Goal: Communication & Community: Answer question/provide support

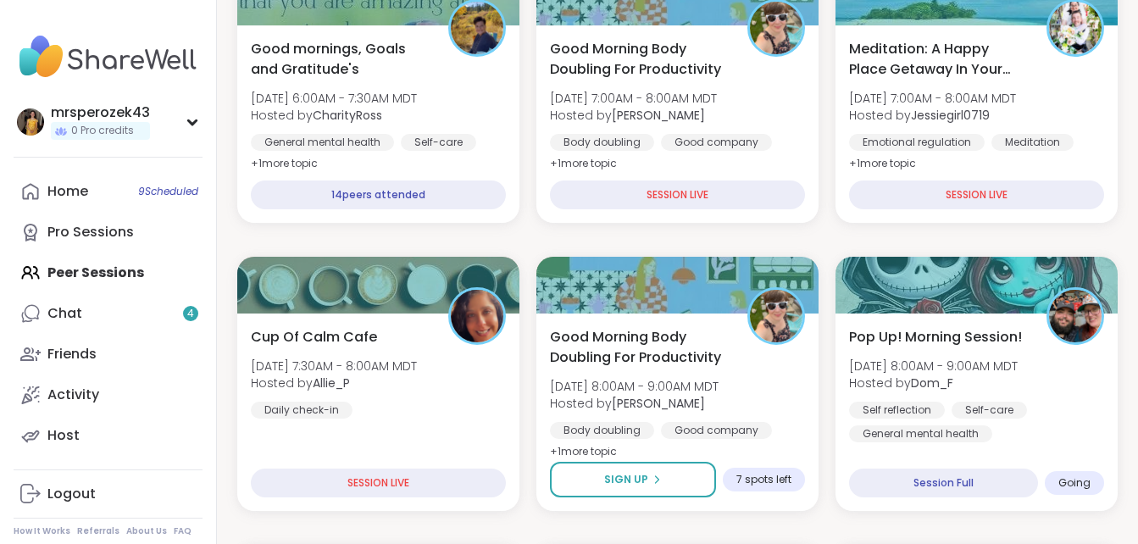
scroll to position [305, 0]
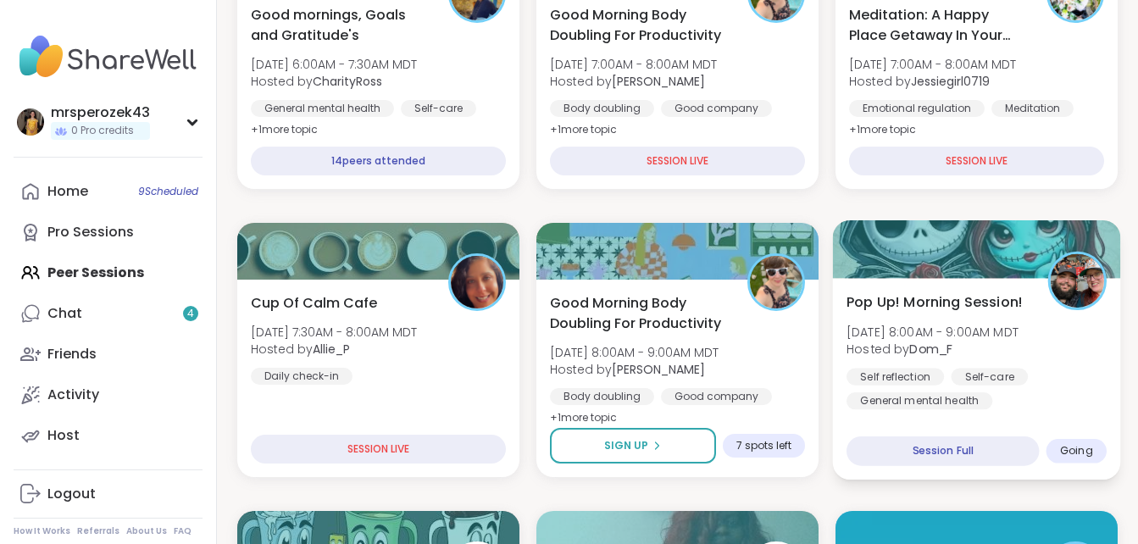
click at [924, 352] on b "Dom_F" at bounding box center [930, 349] width 43 height 17
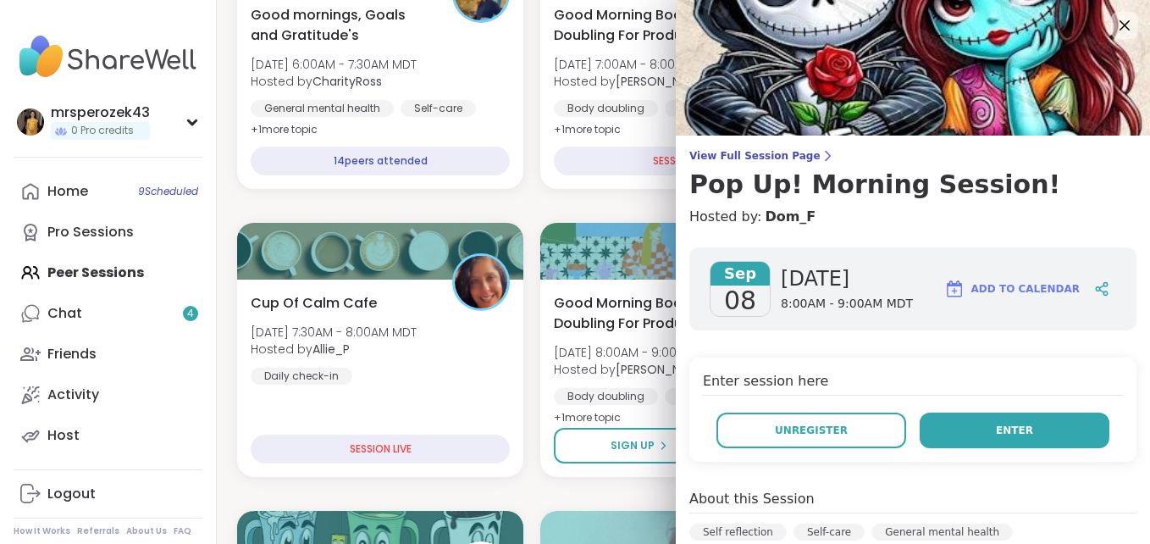
click at [996, 426] on span "Enter" at bounding box center [1014, 430] width 37 height 15
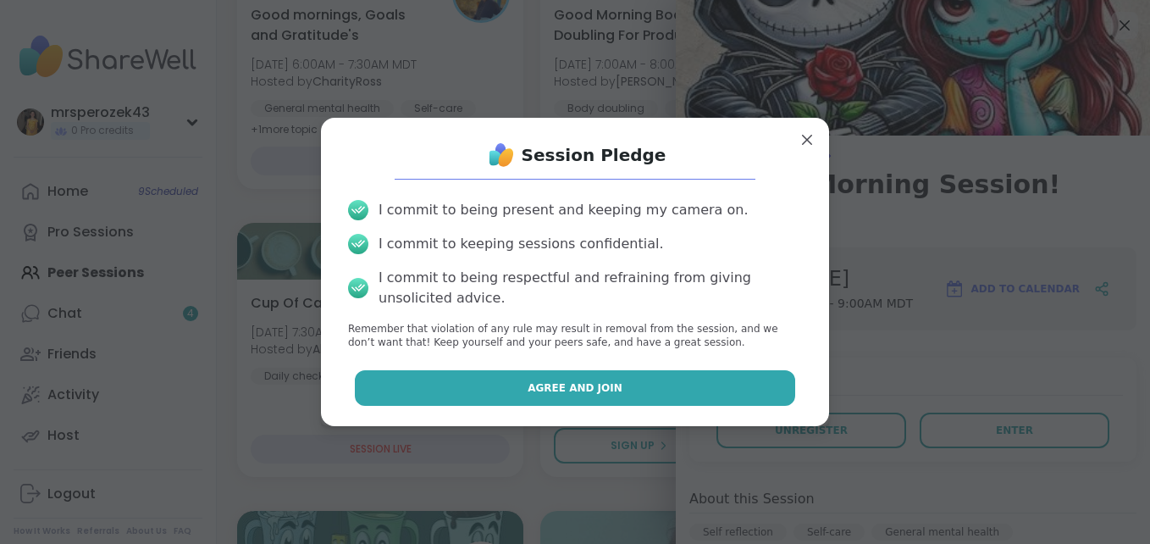
click at [689, 379] on button "Agree and Join" at bounding box center [575, 388] width 441 height 36
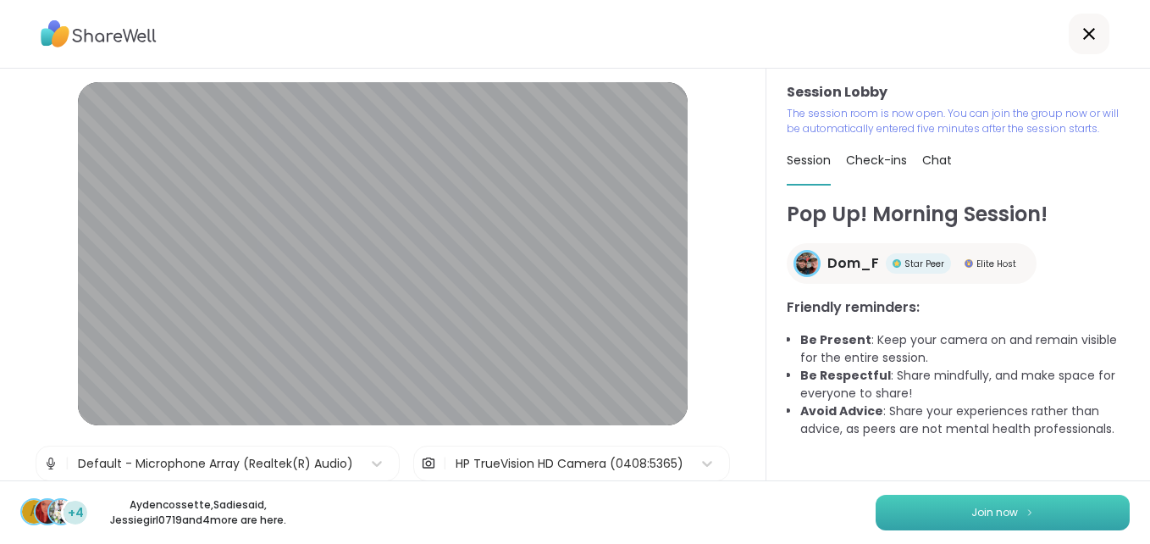
click at [887, 514] on button "Join now" at bounding box center [1003, 513] width 254 height 36
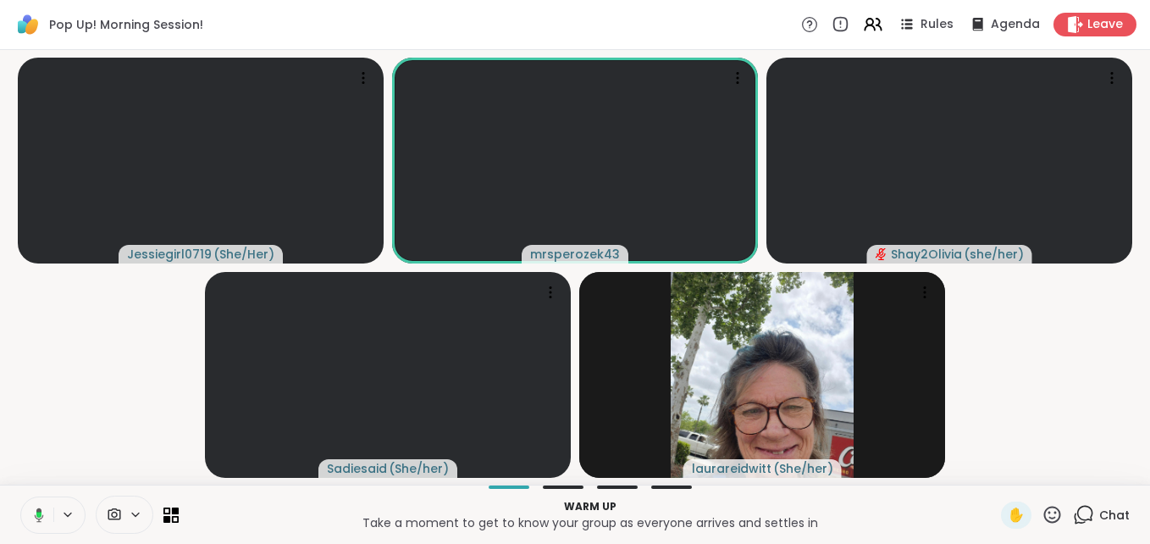
click at [38, 511] on icon at bounding box center [39, 514] width 9 height 14
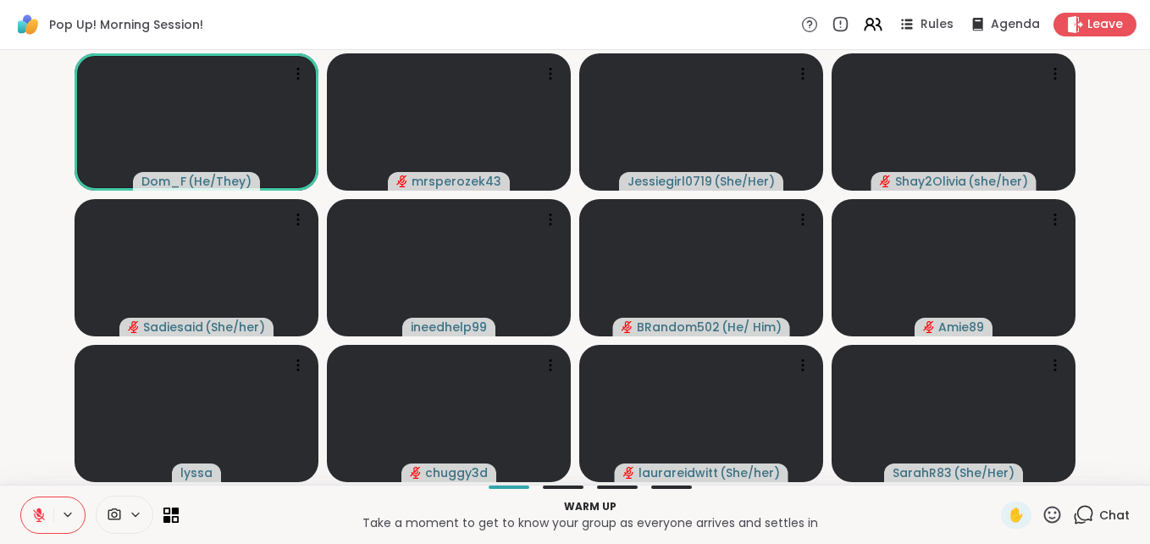
click at [38, 513] on icon at bounding box center [39, 515] width 12 height 12
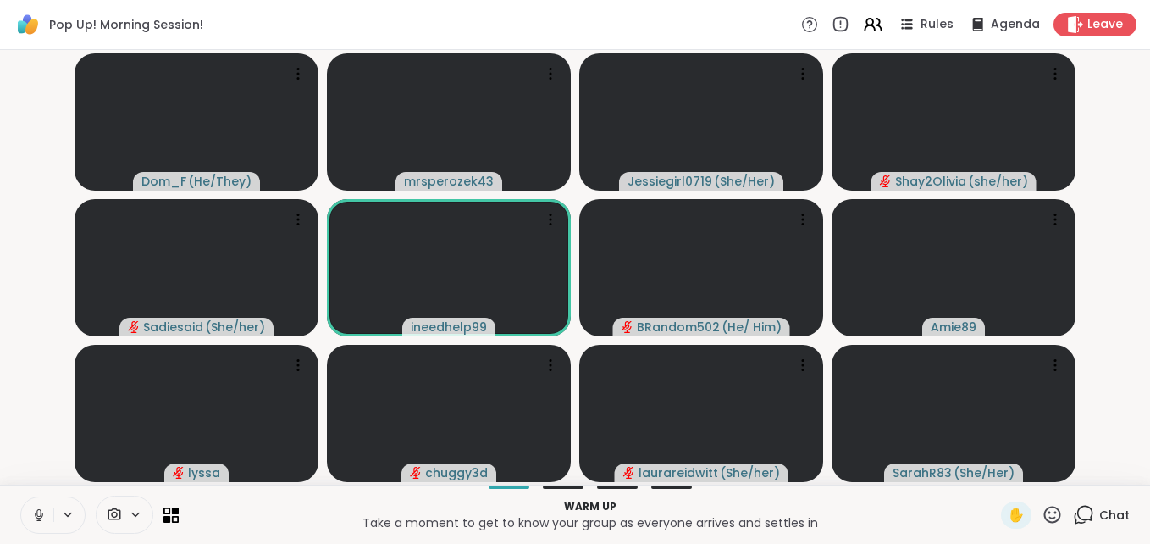
click at [42, 509] on icon at bounding box center [38, 514] width 15 height 15
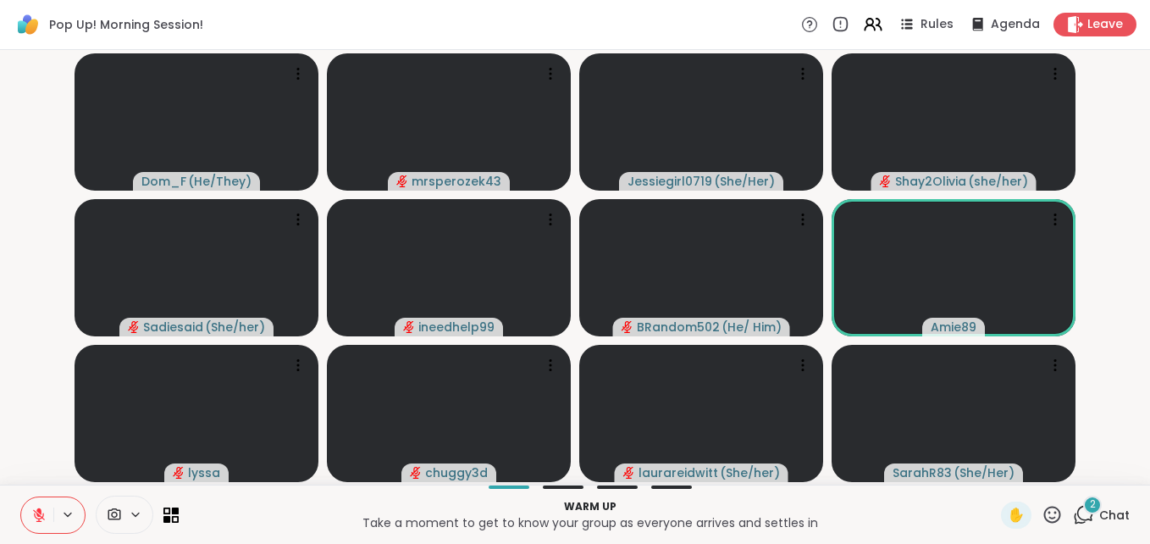
click at [42, 511] on icon at bounding box center [38, 514] width 15 height 15
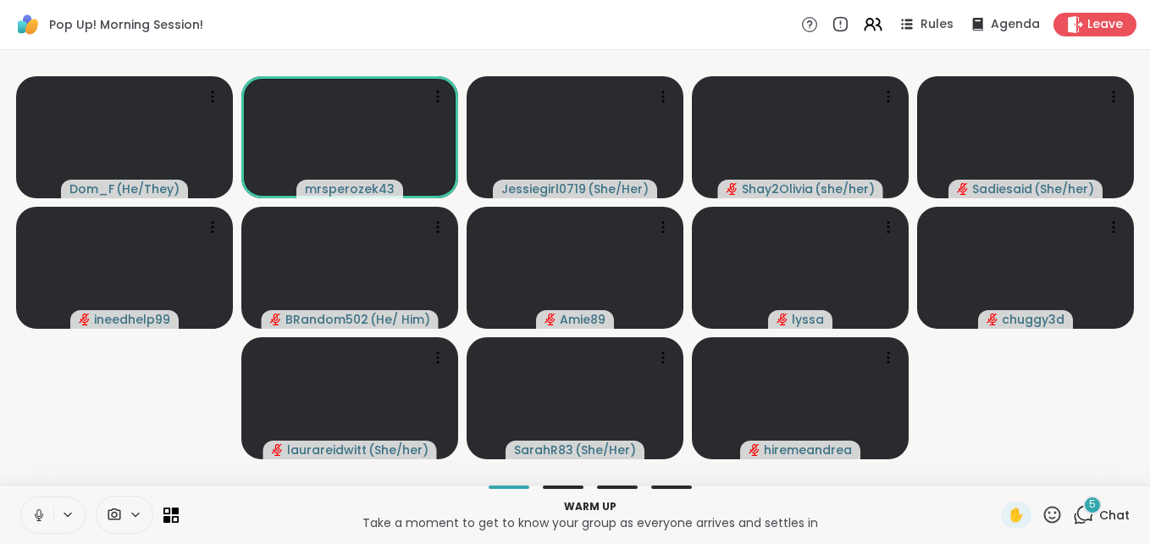
click at [31, 509] on icon at bounding box center [38, 514] width 15 height 15
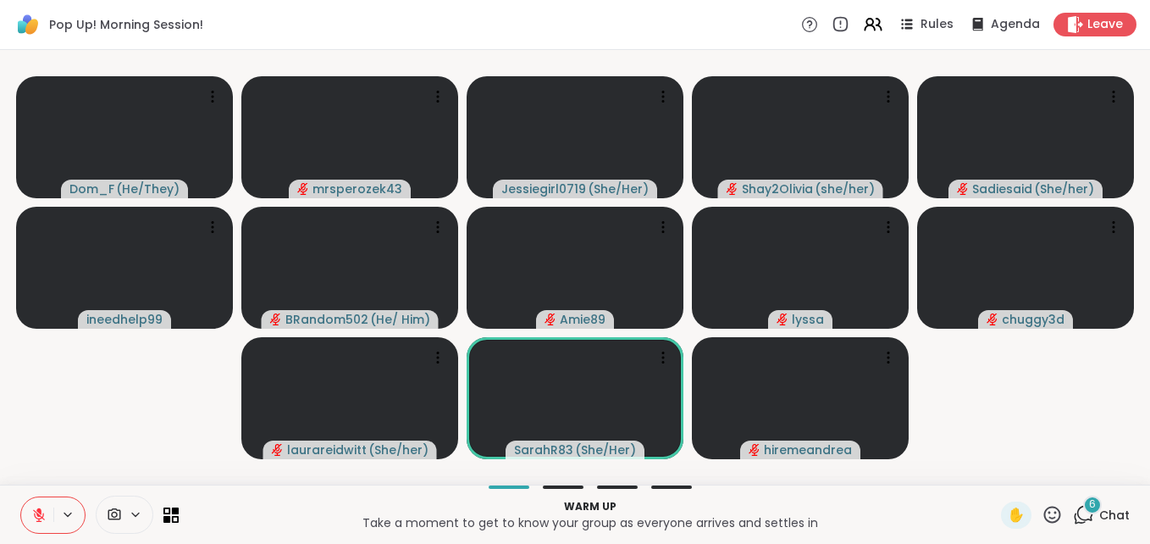
click at [1089, 502] on span "6" at bounding box center [1092, 504] width 7 height 14
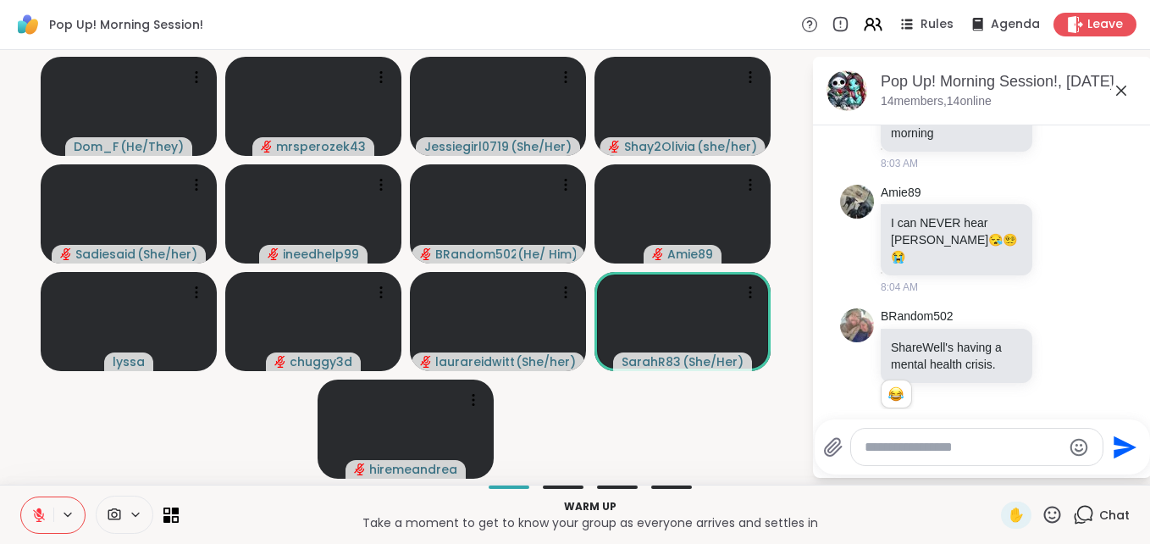
scroll to position [620, 0]
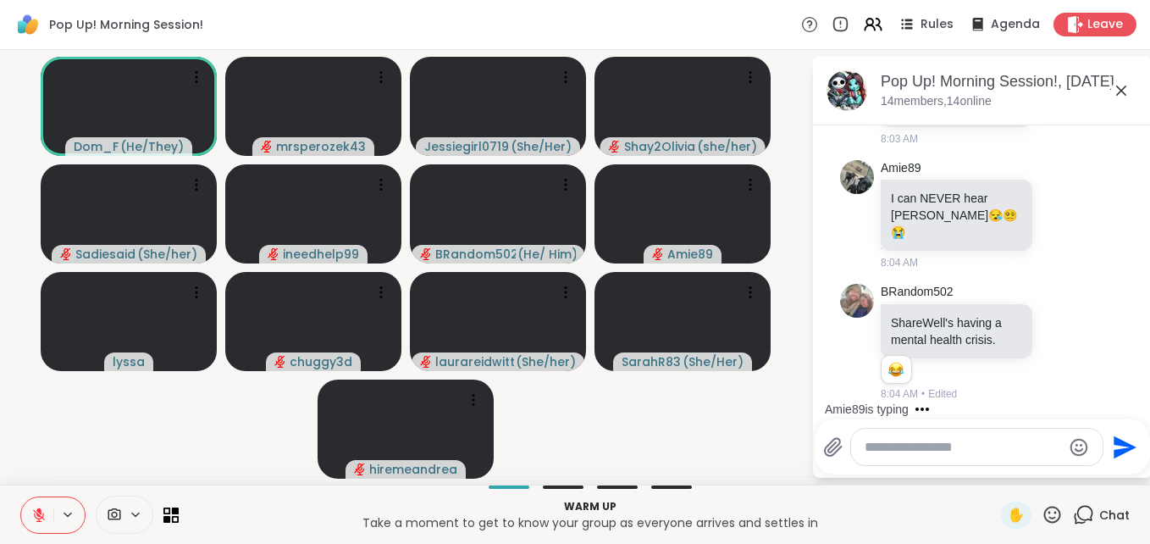
click at [911, 445] on textarea "Type your message" at bounding box center [963, 447] width 197 height 17
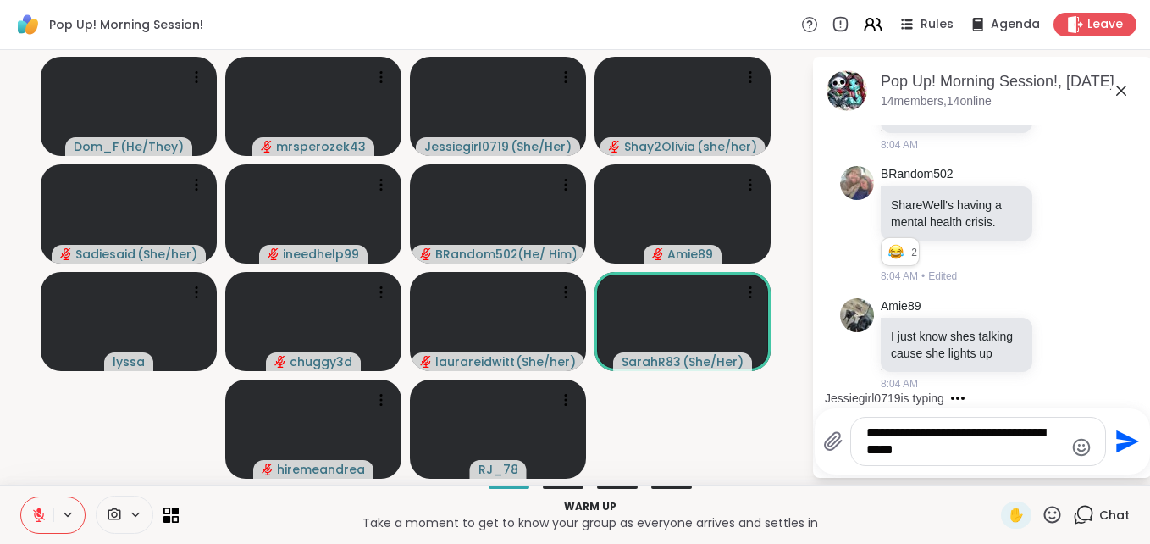
type textarea "**********"
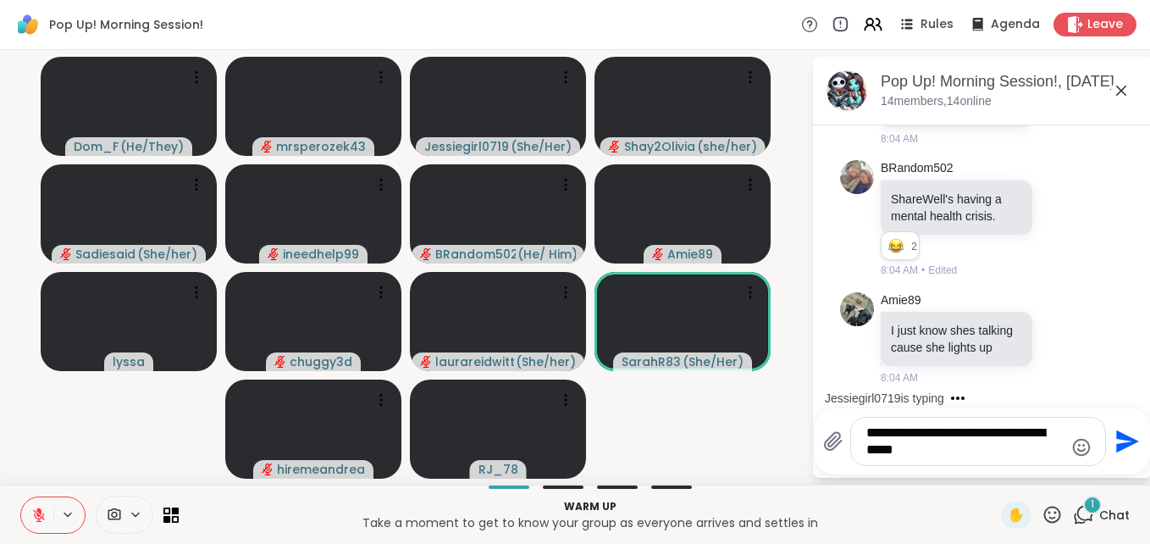
scroll to position [913, 0]
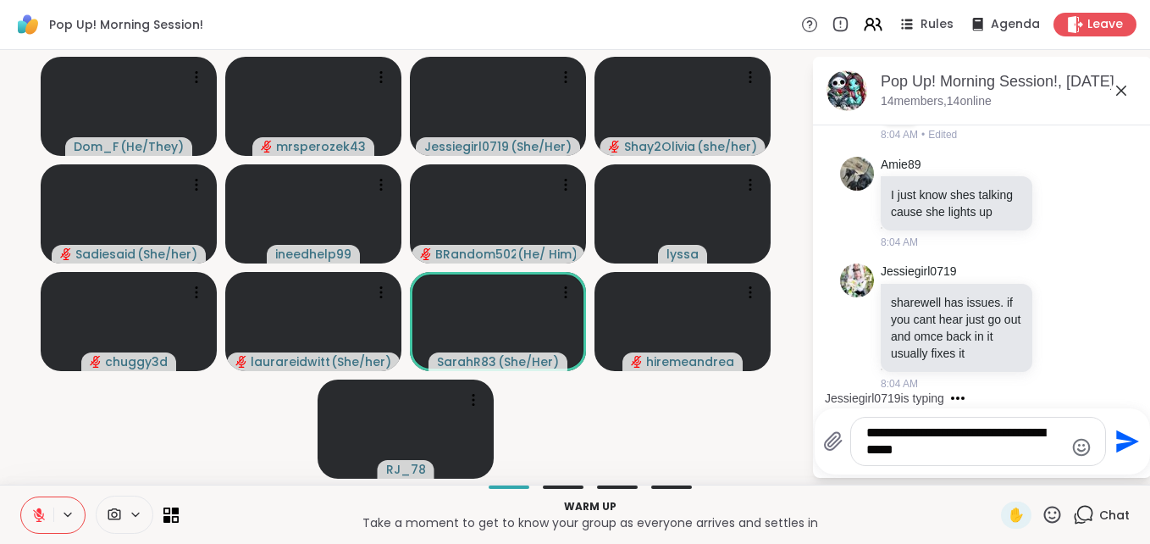
click at [1121, 435] on icon "Send" at bounding box center [1127, 441] width 23 height 23
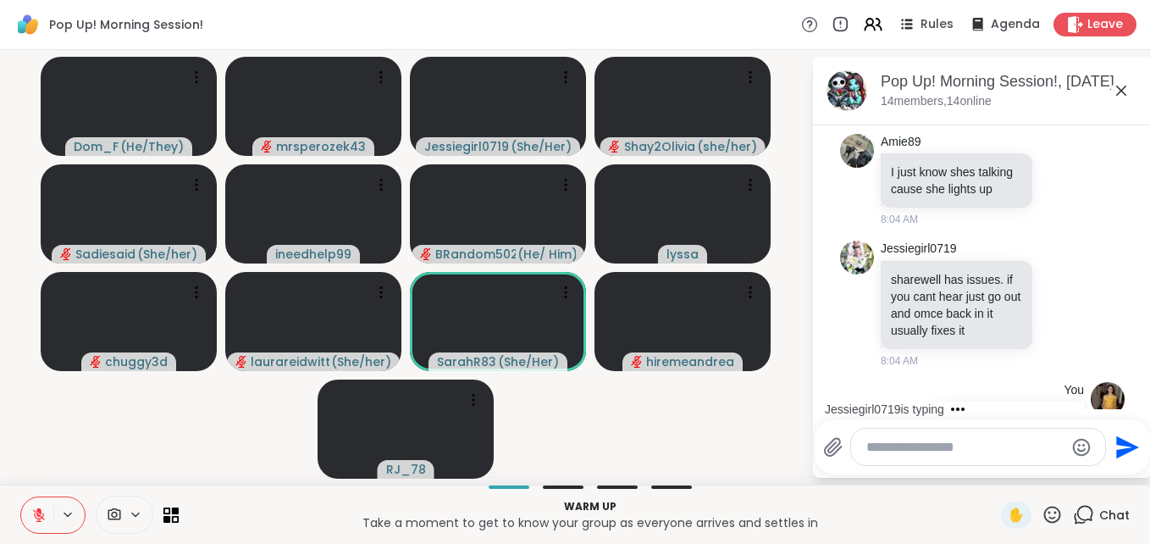
scroll to position [1010, 0]
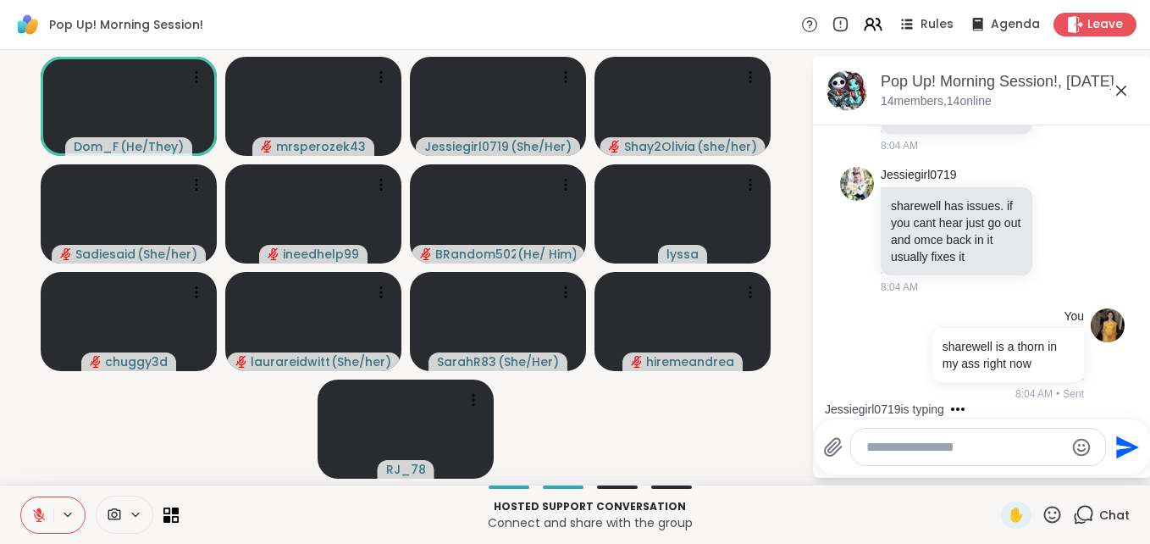
click at [1119, 83] on icon at bounding box center [1121, 90] width 20 height 20
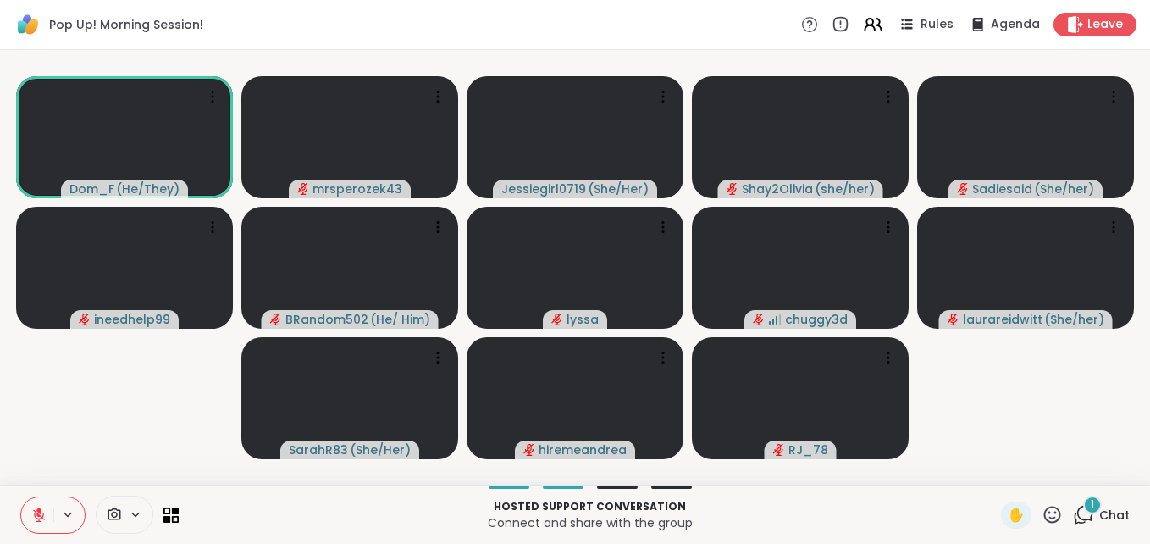
click at [1083, 501] on div "1" at bounding box center [1092, 505] width 19 height 19
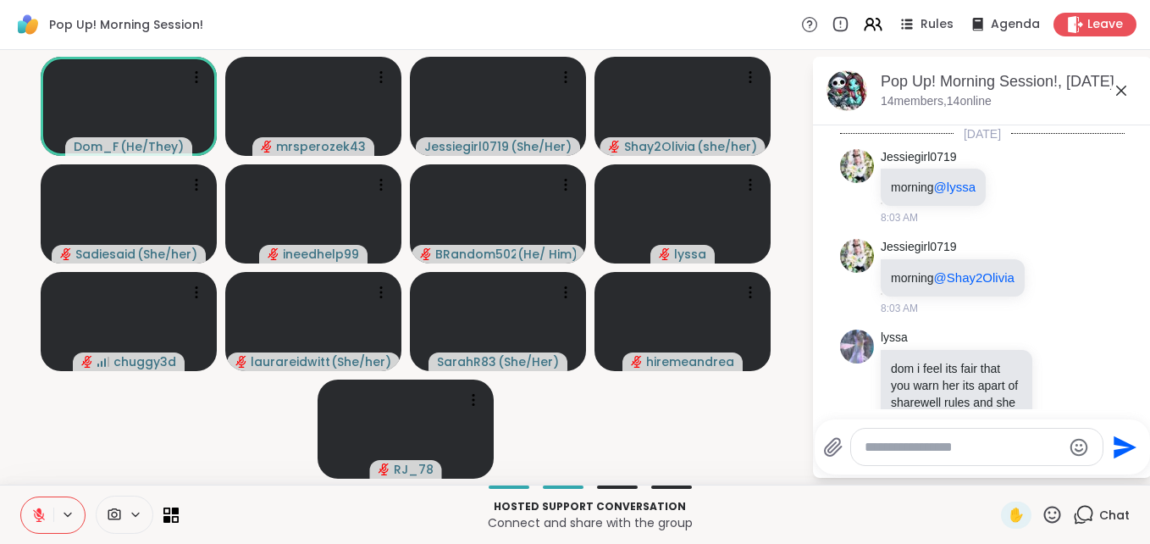
scroll to position [1215, 0]
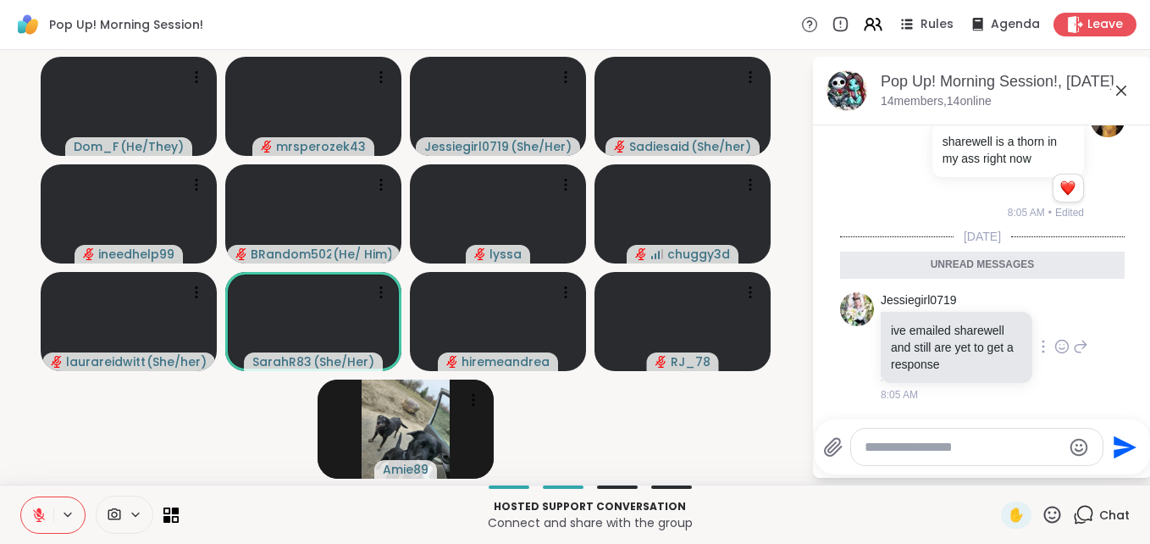
click at [1076, 347] on icon at bounding box center [1082, 347] width 12 height 12
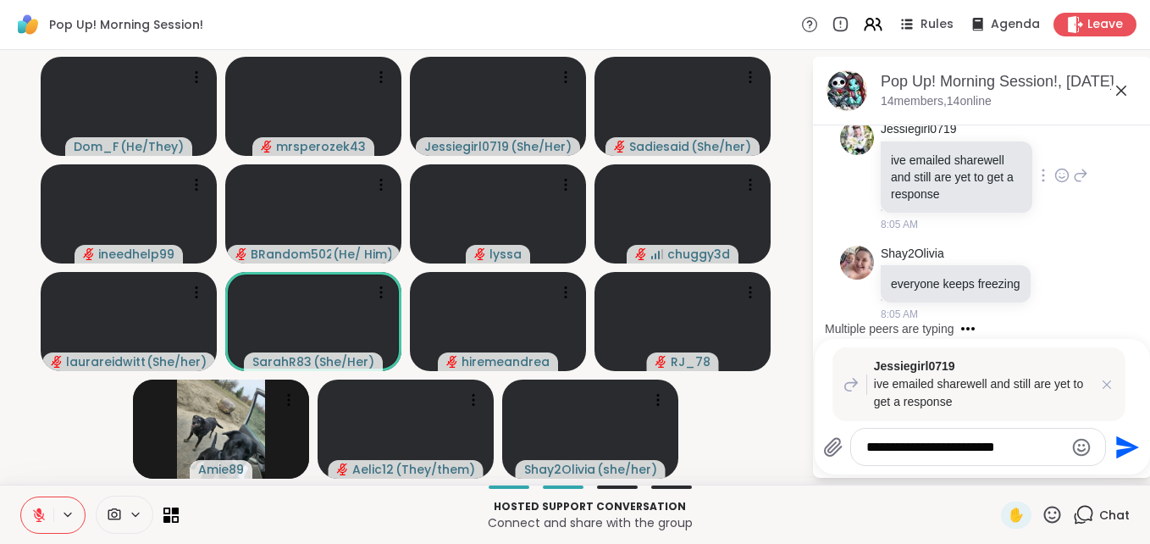
scroll to position [1362, 0]
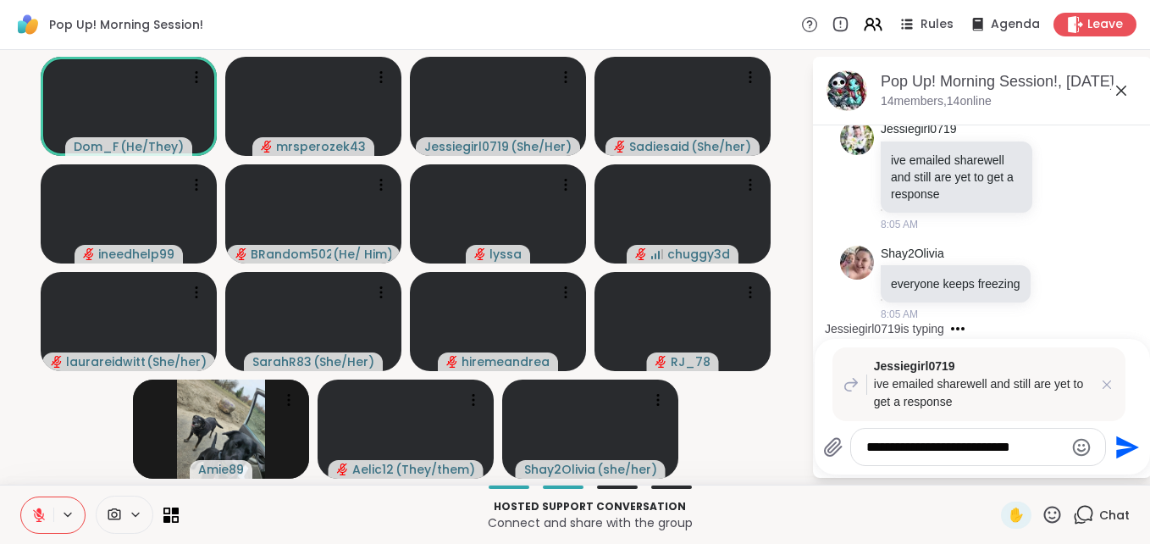
type textarea "**********"
click at [1116, 436] on icon "Send" at bounding box center [1127, 446] width 23 height 23
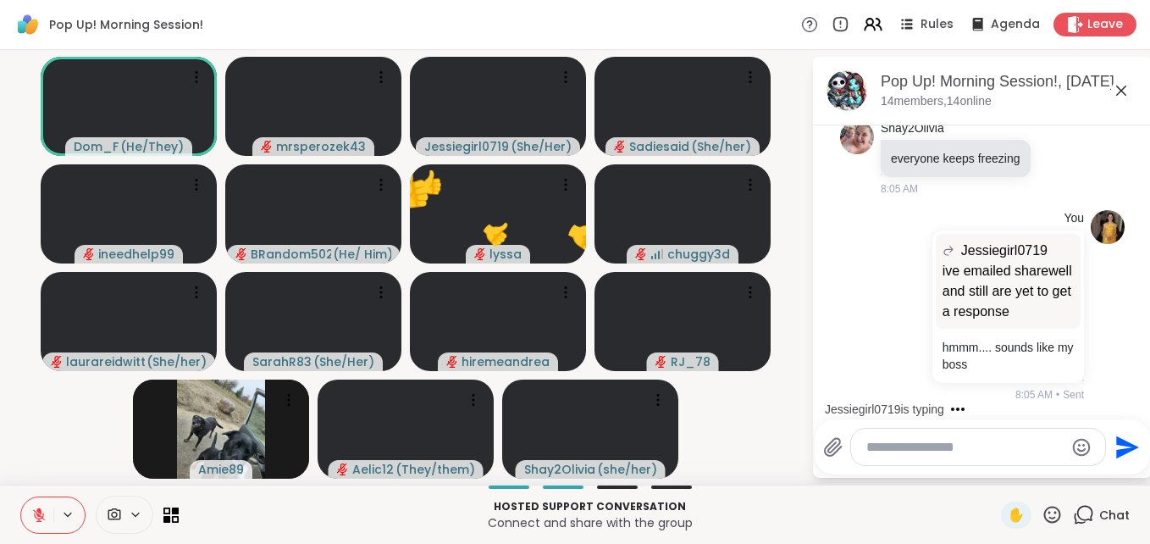
scroll to position [1646, 0]
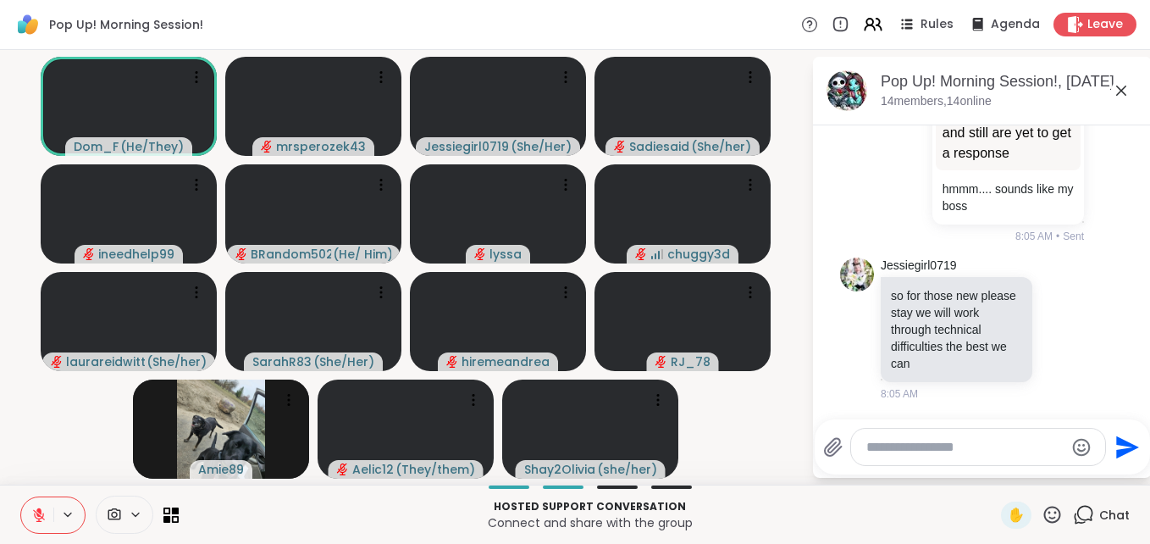
click at [1121, 88] on icon at bounding box center [1121, 90] width 20 height 20
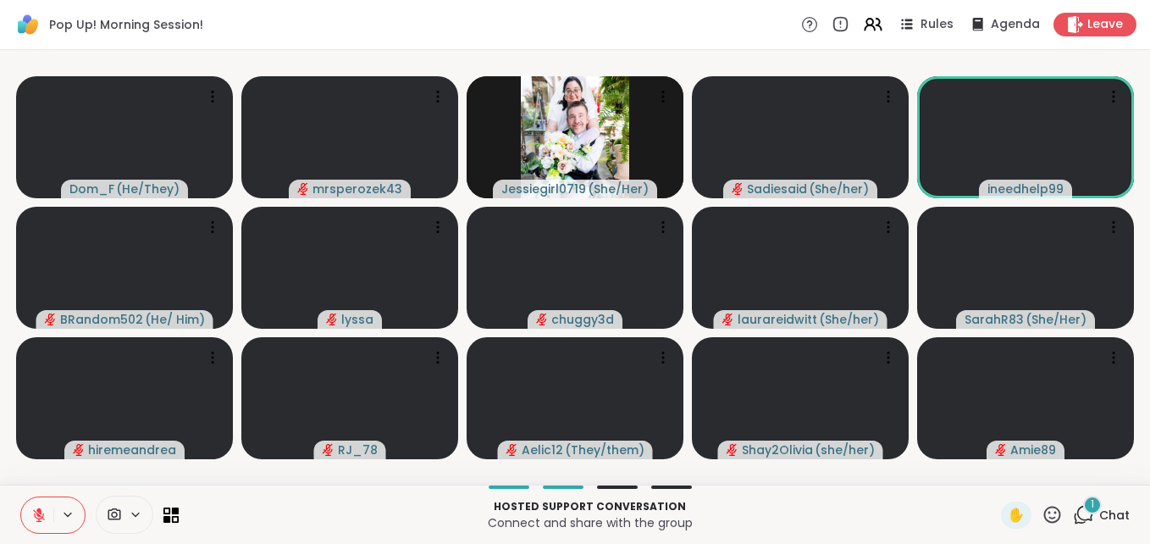
click at [1091, 502] on span "1" at bounding box center [1092, 504] width 3 height 14
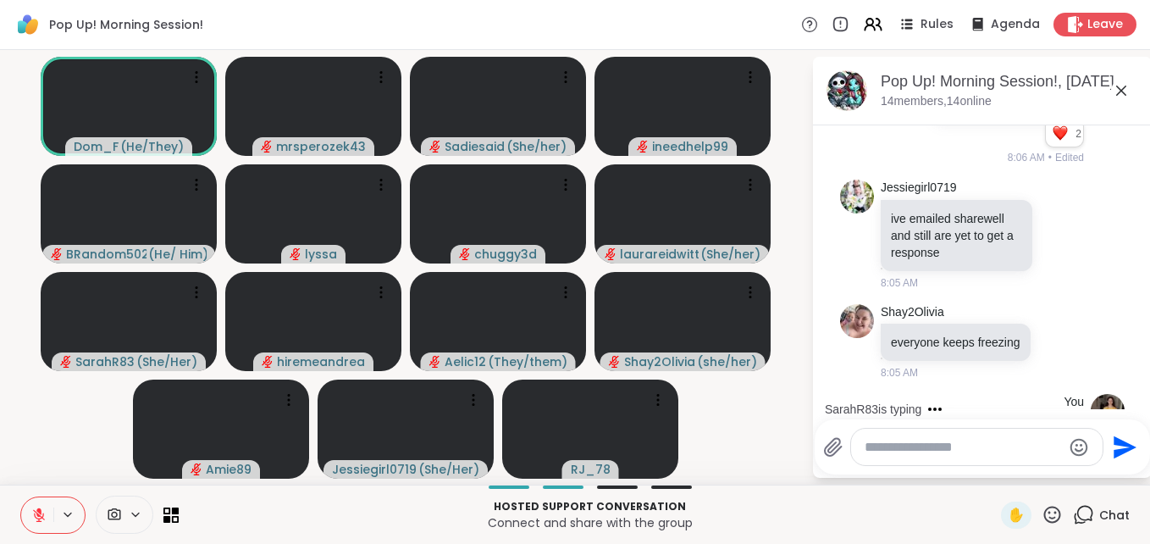
scroll to position [1073, 0]
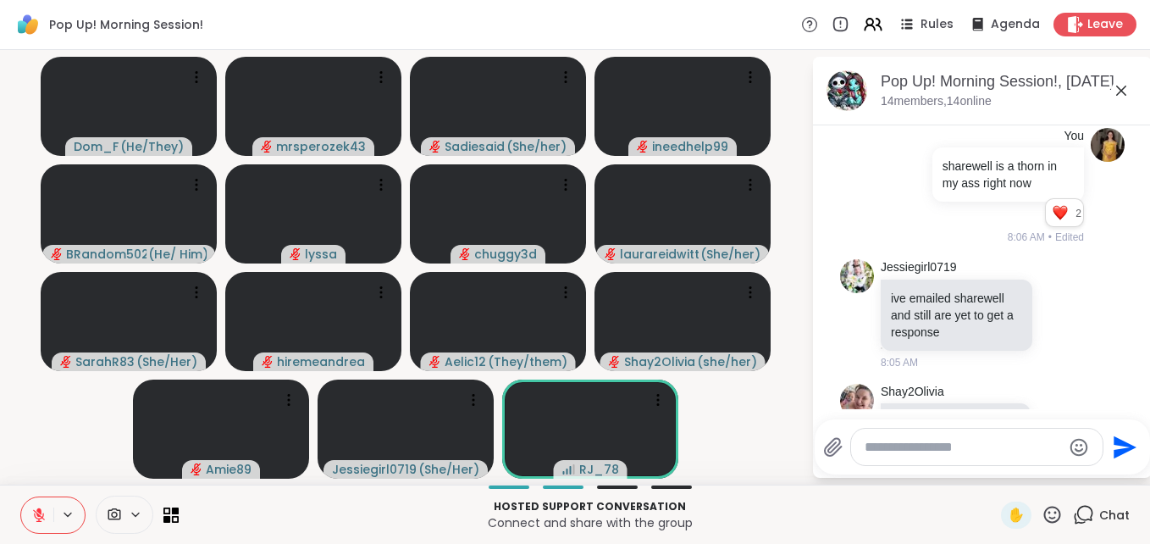
click at [1122, 92] on icon at bounding box center [1121, 90] width 20 height 20
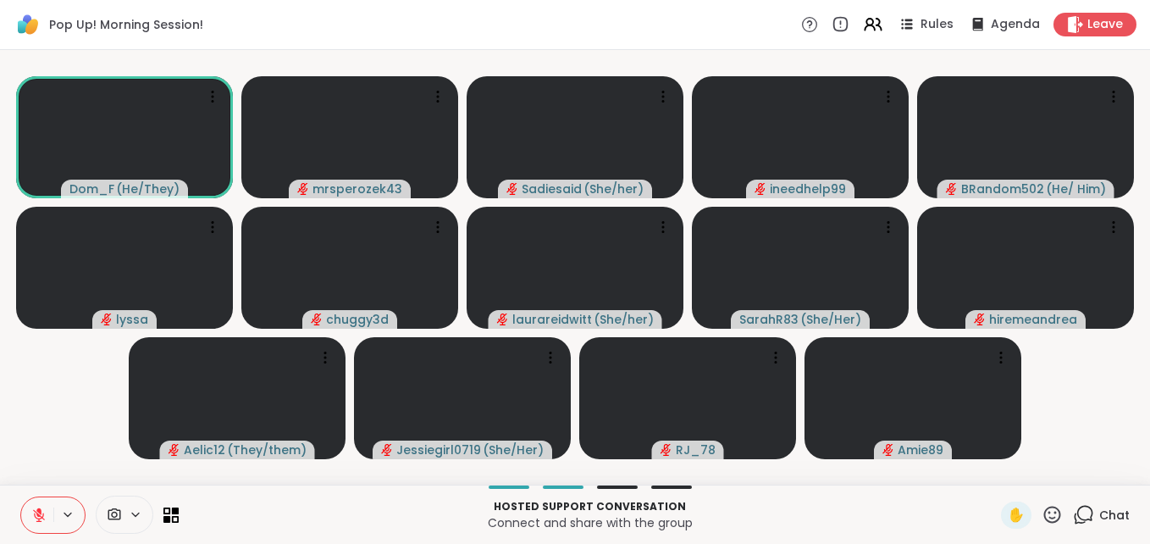
drag, startPoint x: 1078, startPoint y: 18, endPoint x: 756, endPoint y: 27, distance: 322.0
click at [756, 27] on div "Pop Up! Morning Session! Rules Agenda Leave" at bounding box center [575, 25] width 1150 height 50
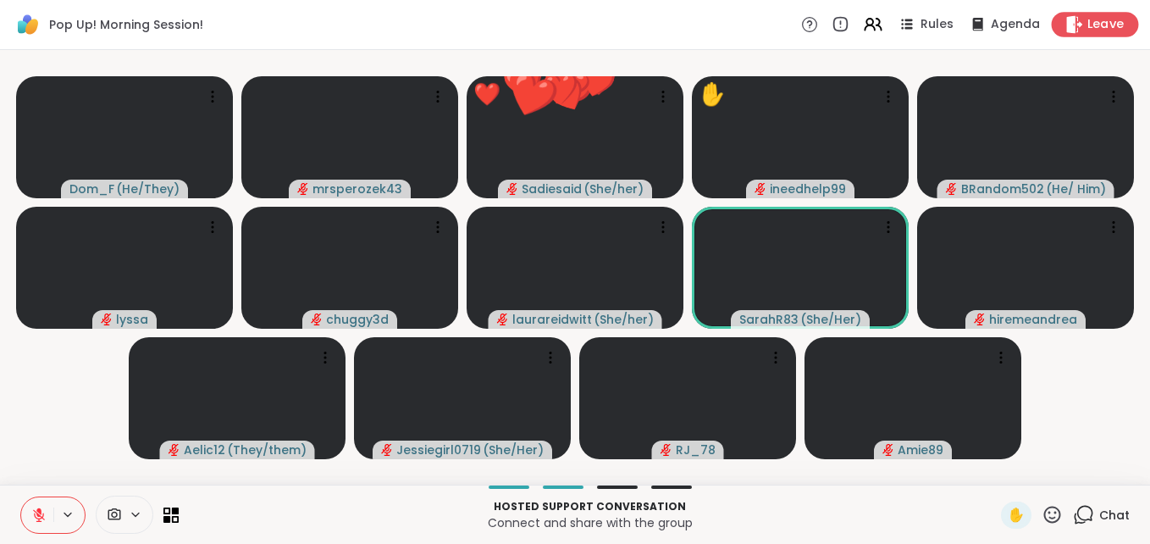
click at [1088, 18] on span "Leave" at bounding box center [1106, 25] width 37 height 18
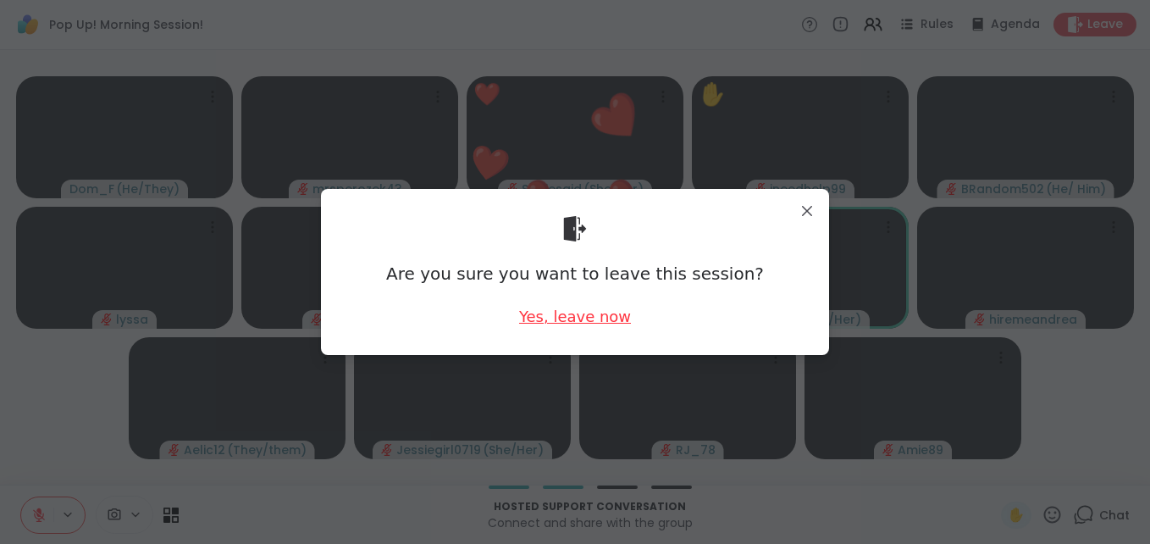
click at [538, 313] on div "Yes, leave now" at bounding box center [575, 316] width 112 height 21
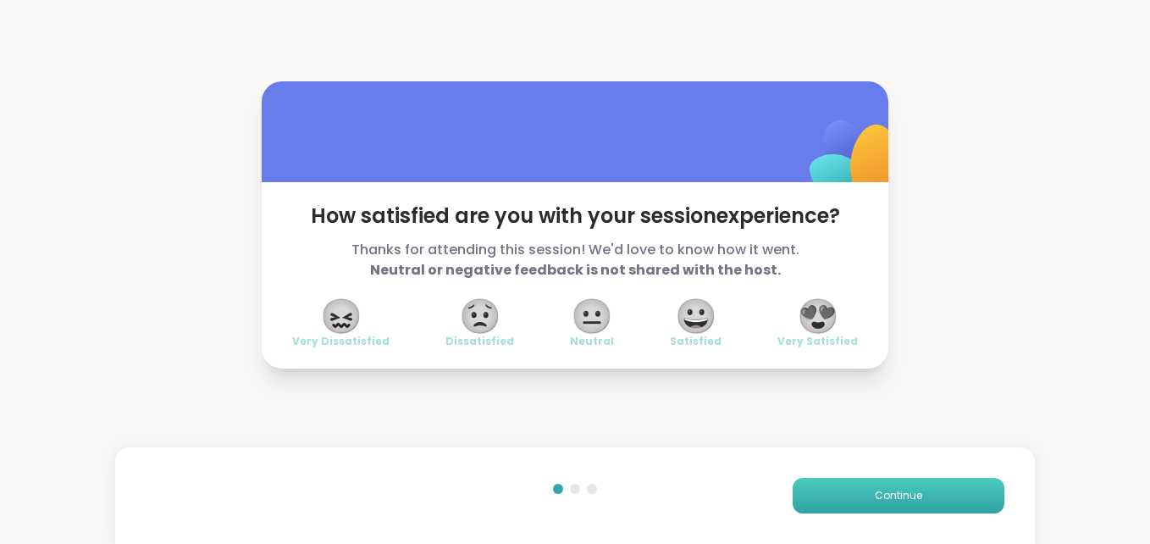
click at [875, 494] on span "Continue" at bounding box center [898, 495] width 47 height 15
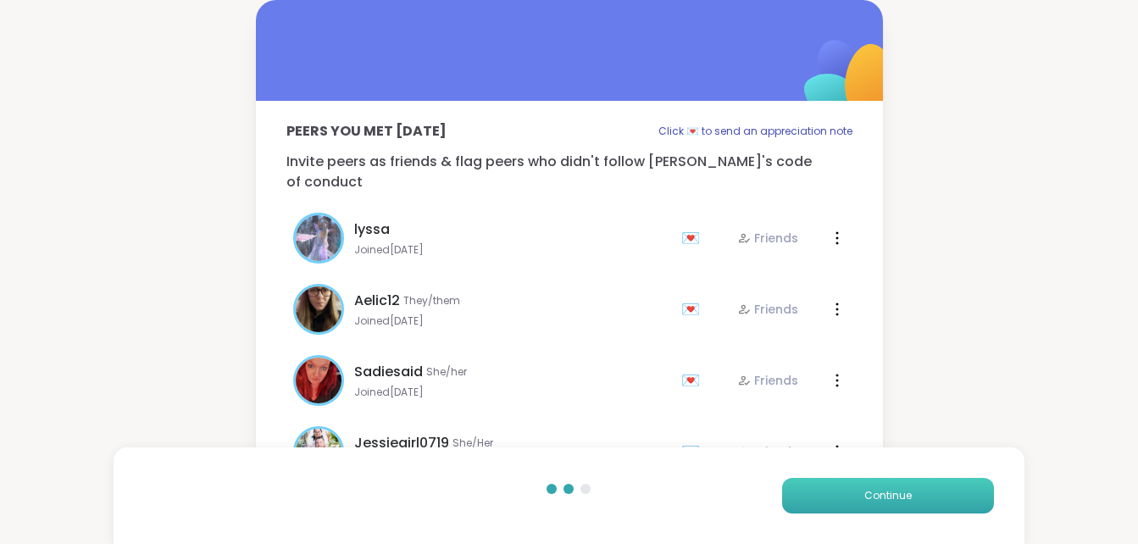
click at [869, 494] on span "Continue" at bounding box center [887, 495] width 47 height 15
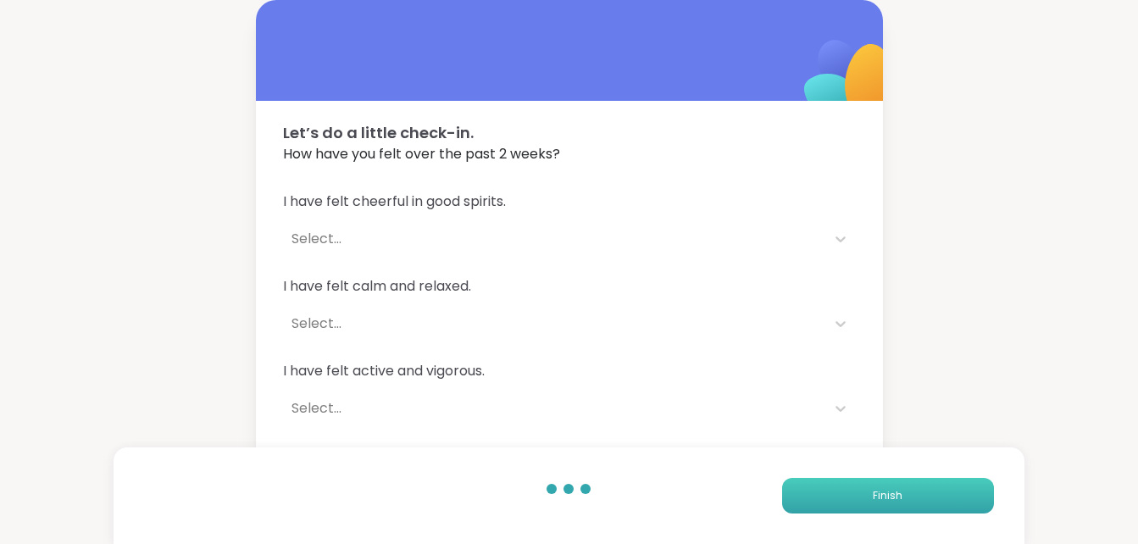
click at [869, 494] on button "Finish" at bounding box center [888, 496] width 212 height 36
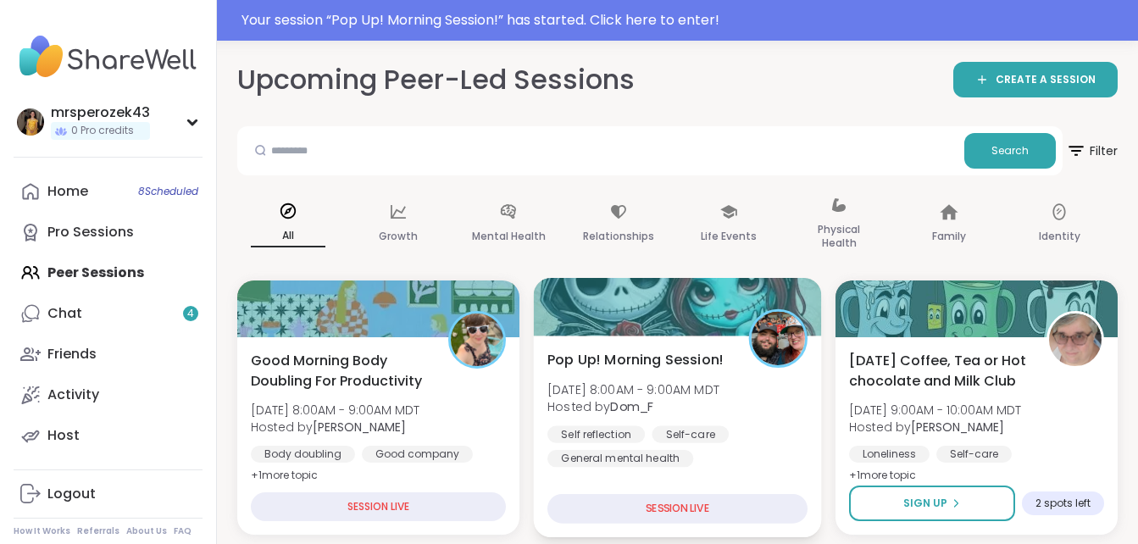
click at [643, 390] on span "[DATE] 8:00AM - 9:00AM MDT" at bounding box center [633, 388] width 172 height 17
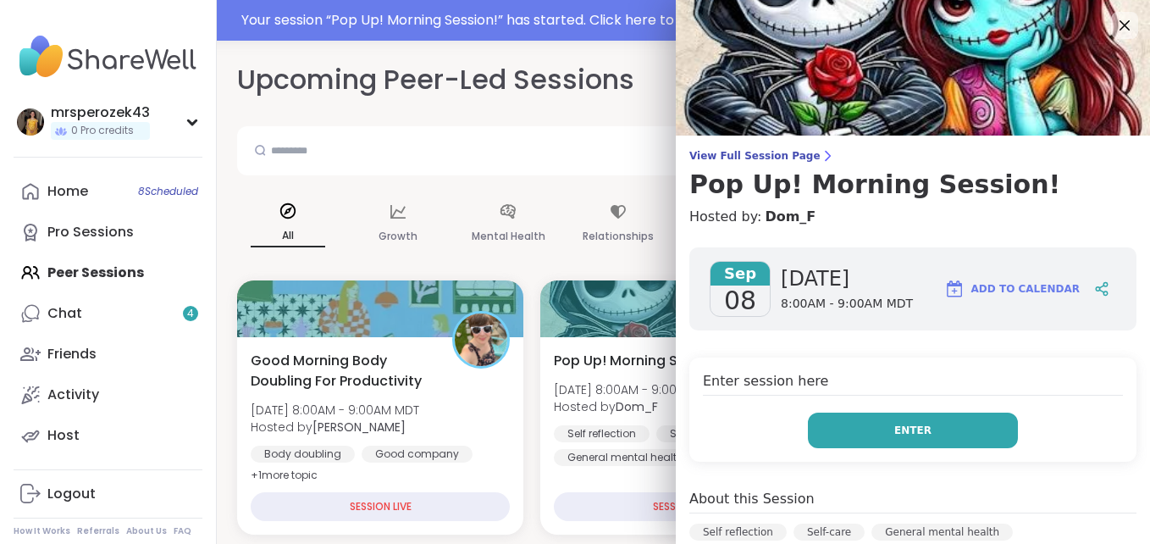
click at [825, 428] on button "Enter" at bounding box center [913, 431] width 210 height 36
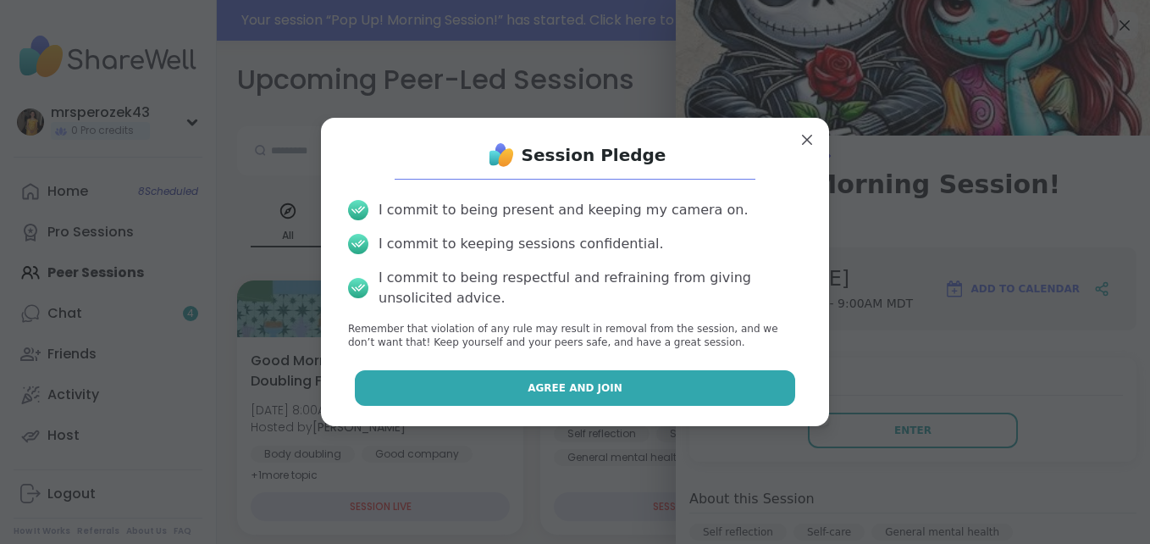
click at [665, 383] on button "Agree and Join" at bounding box center [575, 388] width 441 height 36
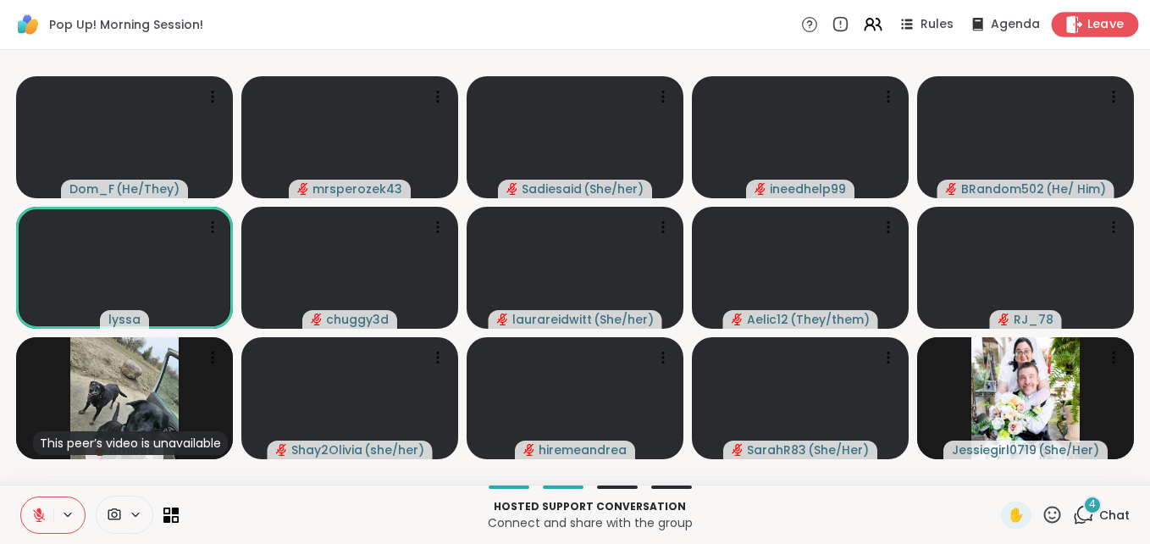
click at [1074, 15] on div "Leave" at bounding box center [1095, 24] width 87 height 25
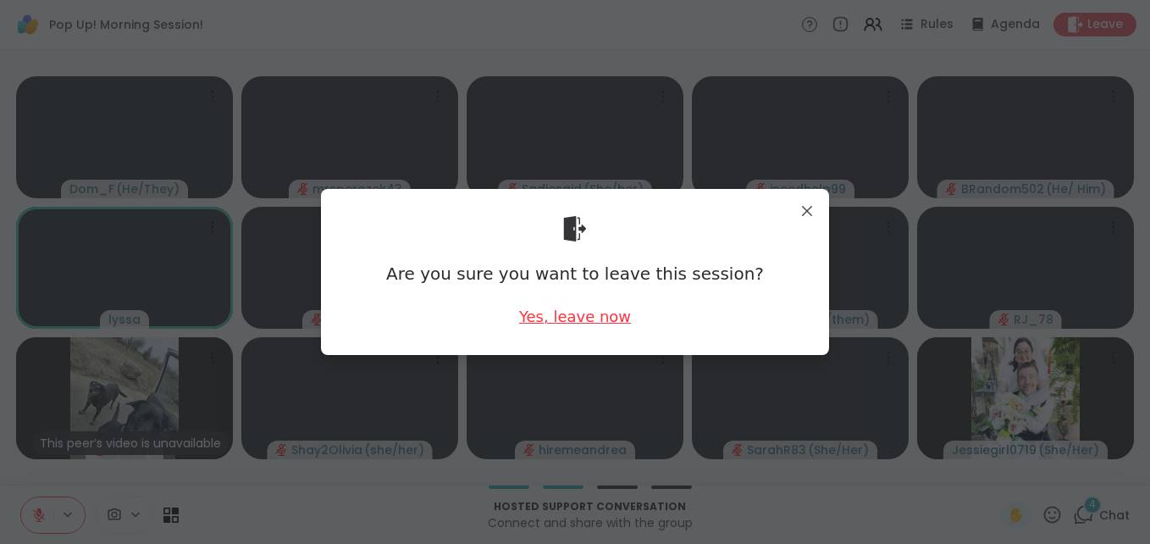
click at [538, 312] on div "Yes, leave now" at bounding box center [575, 316] width 112 height 21
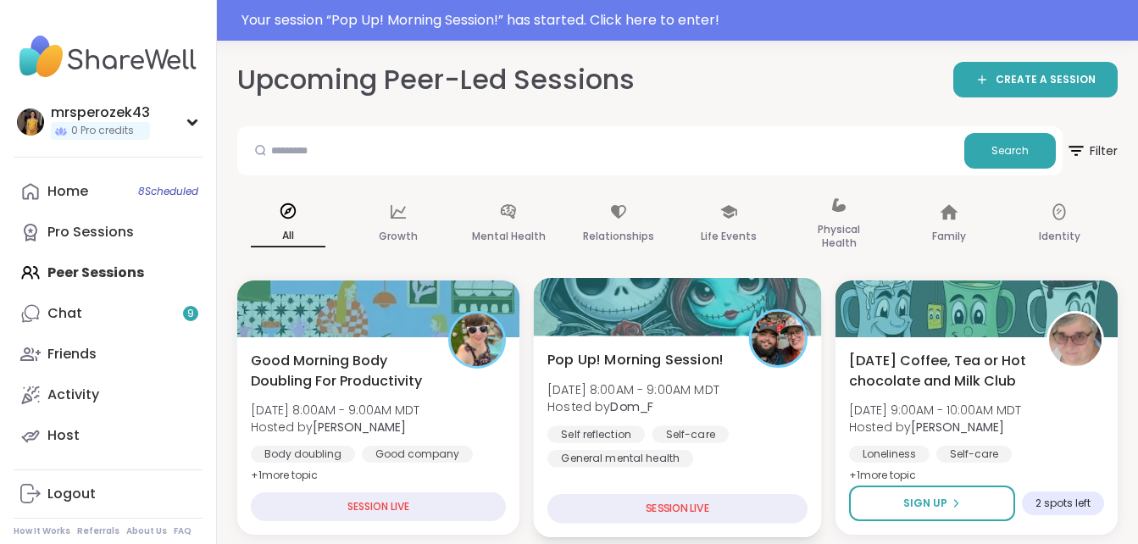
click at [659, 378] on div "Pop Up! Morning Session! [DATE] 8:00AM - 9:00AM MDT Hosted by Dom_F Self reflec…" at bounding box center [677, 408] width 260 height 118
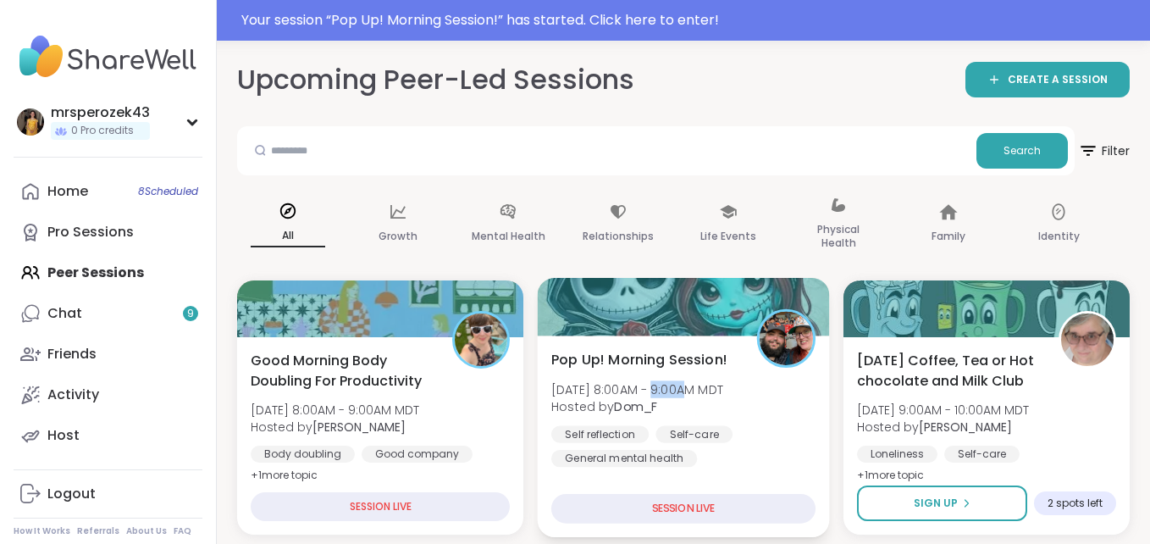
click at [659, 378] on div "Pop Up! Morning Session! [DATE] 8:00AM - 9:00AM MDT Hosted by Dom_F Self reflec…" at bounding box center [683, 408] width 264 height 118
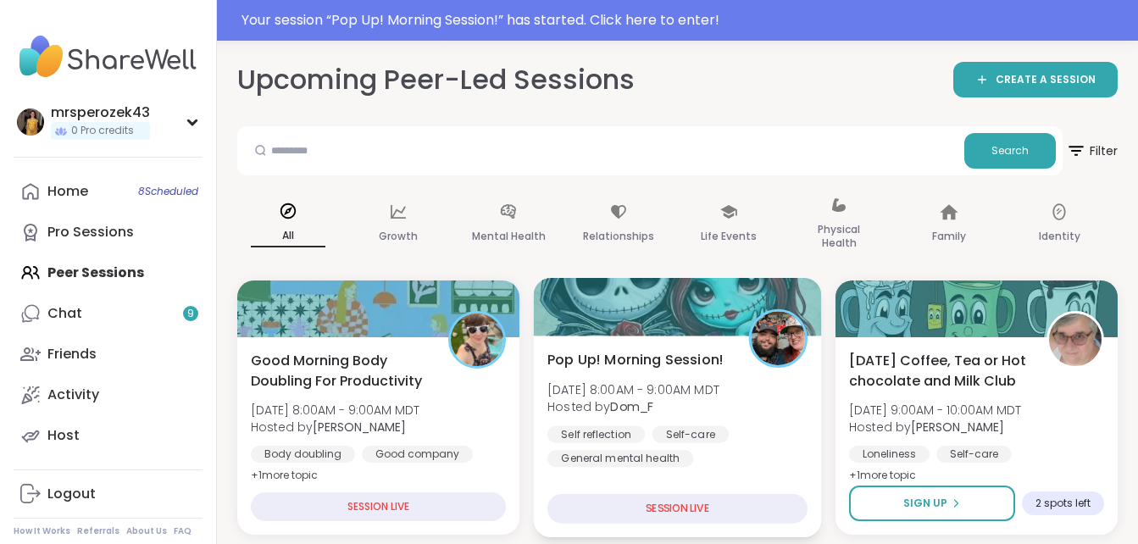
drag, startPoint x: 659, startPoint y: 378, endPoint x: 611, endPoint y: 358, distance: 52.1
click at [611, 358] on span "Pop Up! Morning Session!" at bounding box center [635, 359] width 176 height 20
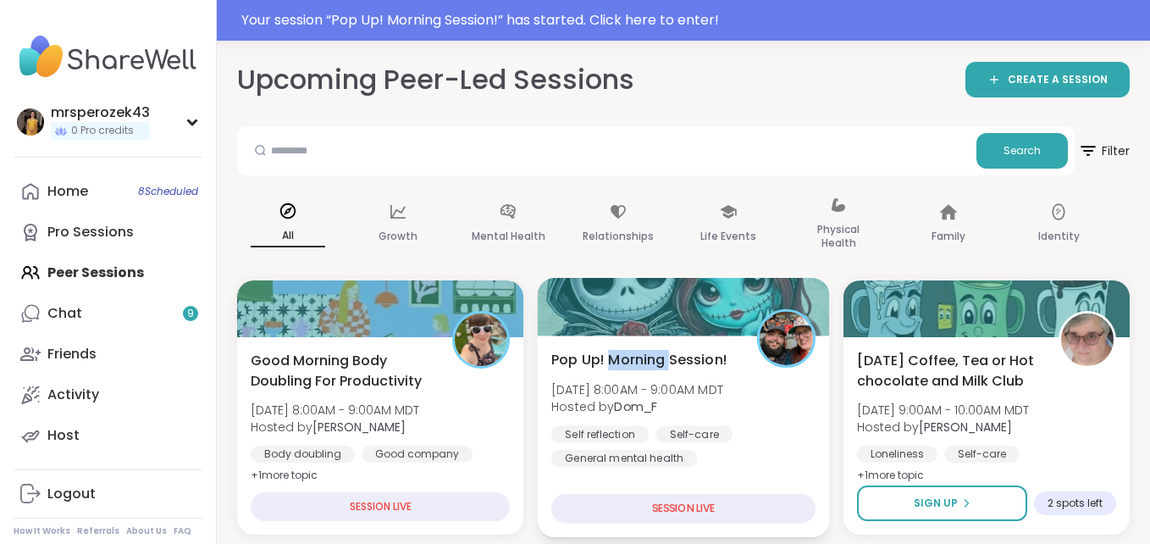
click at [611, 358] on span "Pop Up! Morning Session!" at bounding box center [639, 359] width 176 height 20
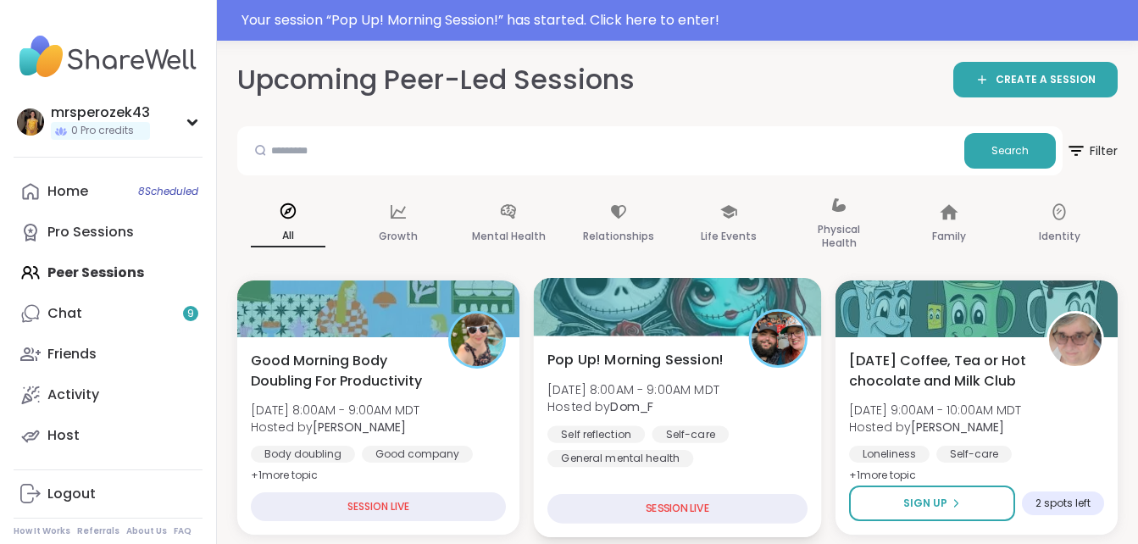
drag, startPoint x: 611, startPoint y: 358, endPoint x: 602, endPoint y: 398, distance: 40.7
click at [602, 398] on span "Hosted by Dom_F" at bounding box center [633, 406] width 172 height 17
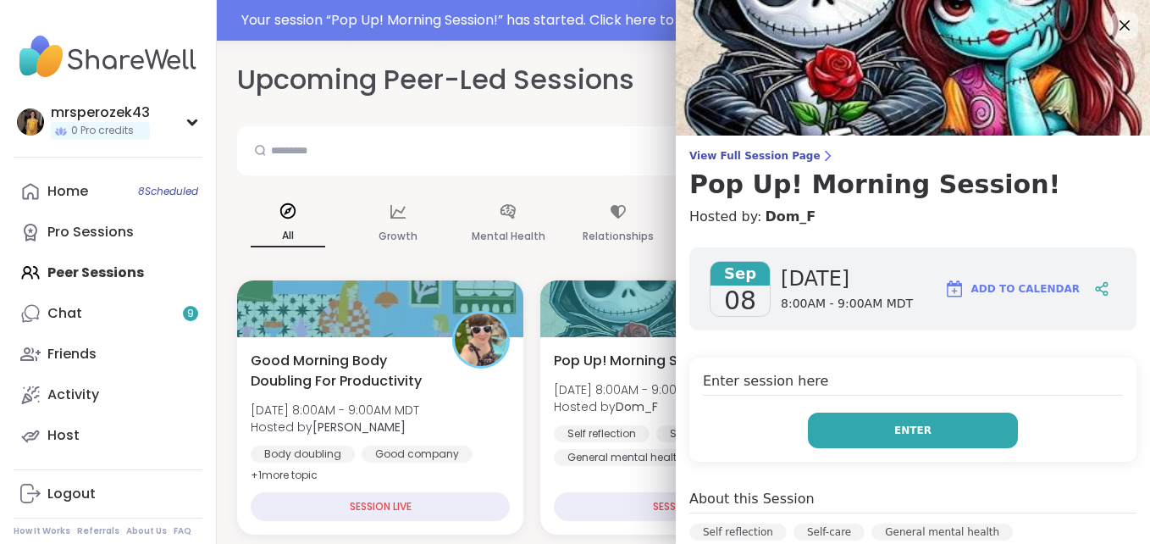
click at [849, 417] on button "Enter" at bounding box center [913, 431] width 210 height 36
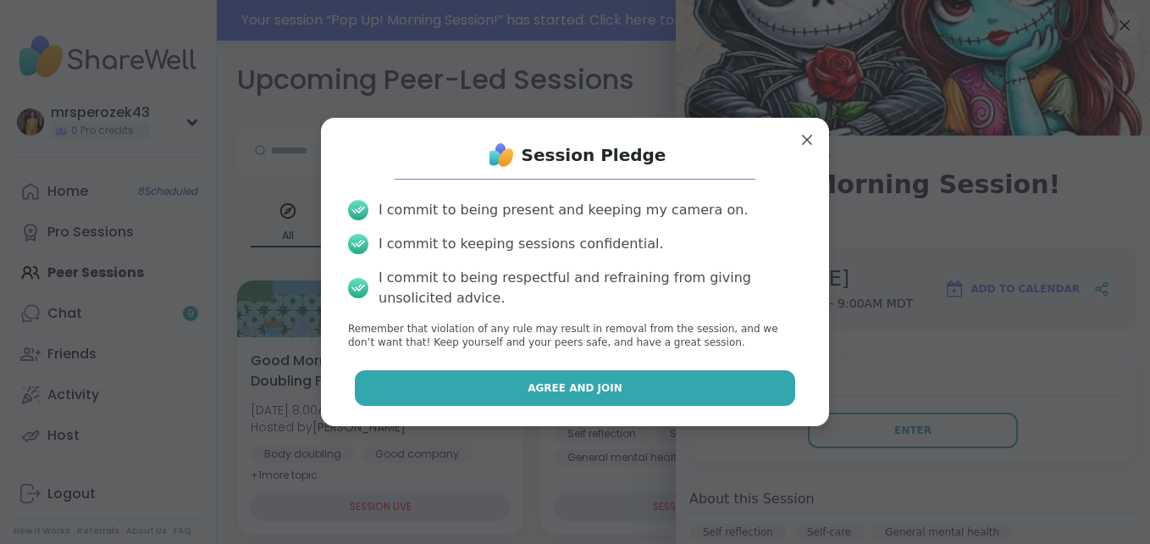
click at [717, 388] on button "Agree and Join" at bounding box center [575, 388] width 441 height 36
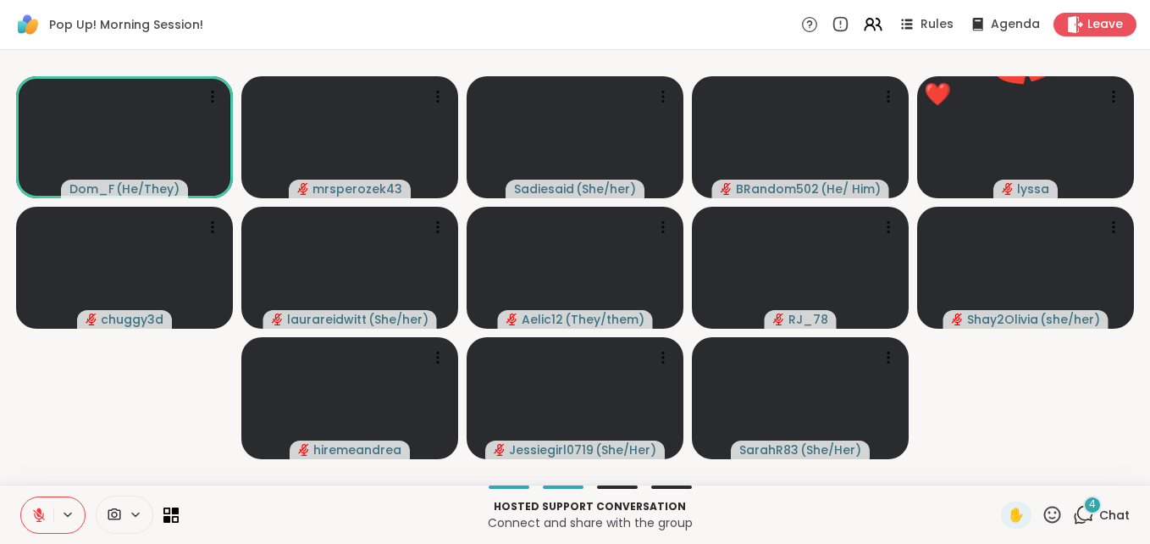
click at [36, 508] on icon at bounding box center [38, 514] width 15 height 15
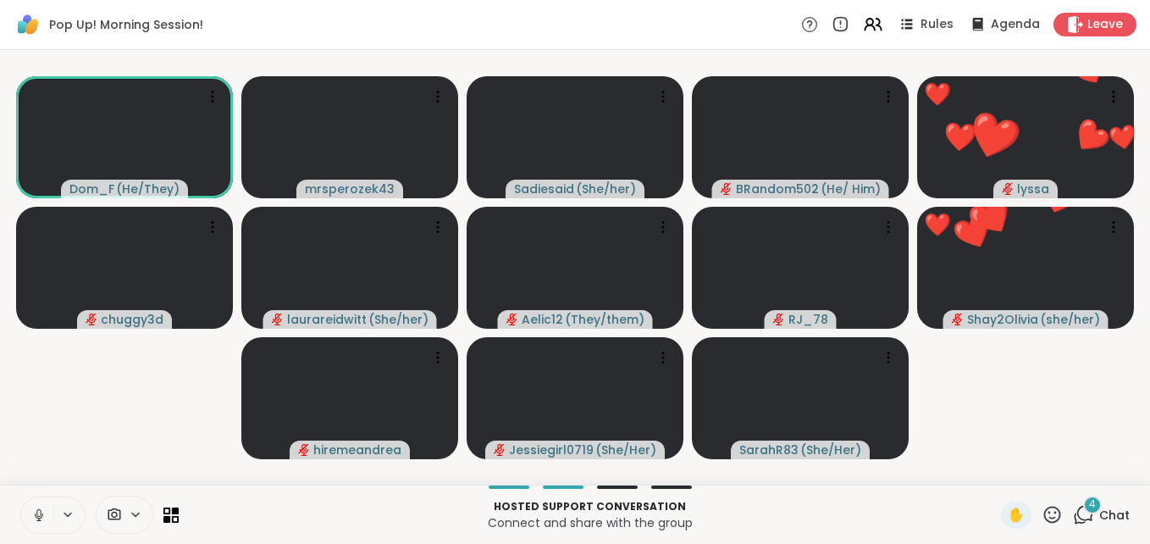
click at [36, 508] on icon at bounding box center [38, 514] width 15 height 15
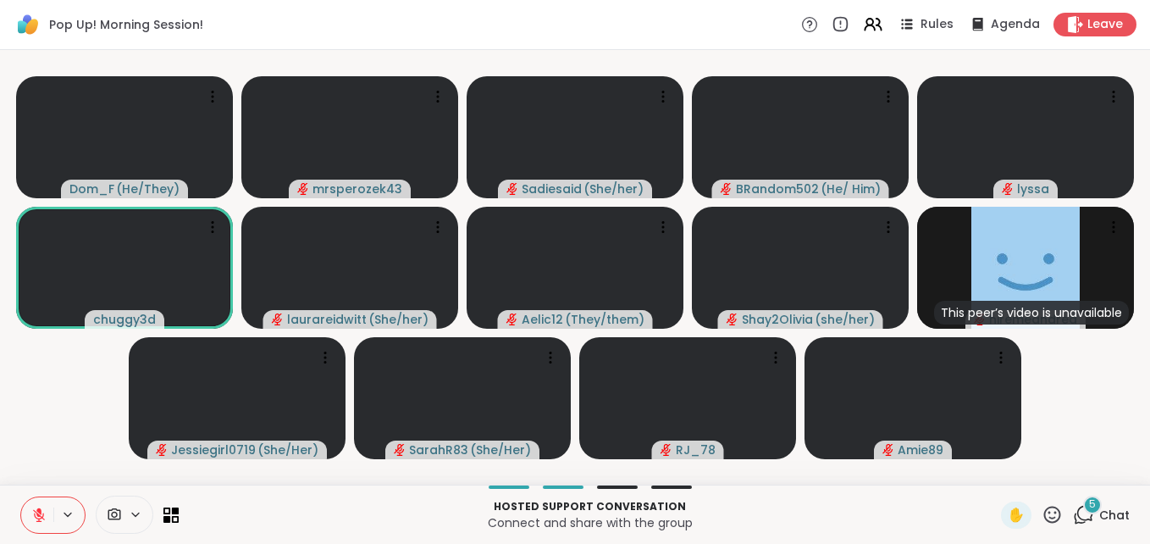
click at [1089, 504] on span "5" at bounding box center [1092, 504] width 7 height 14
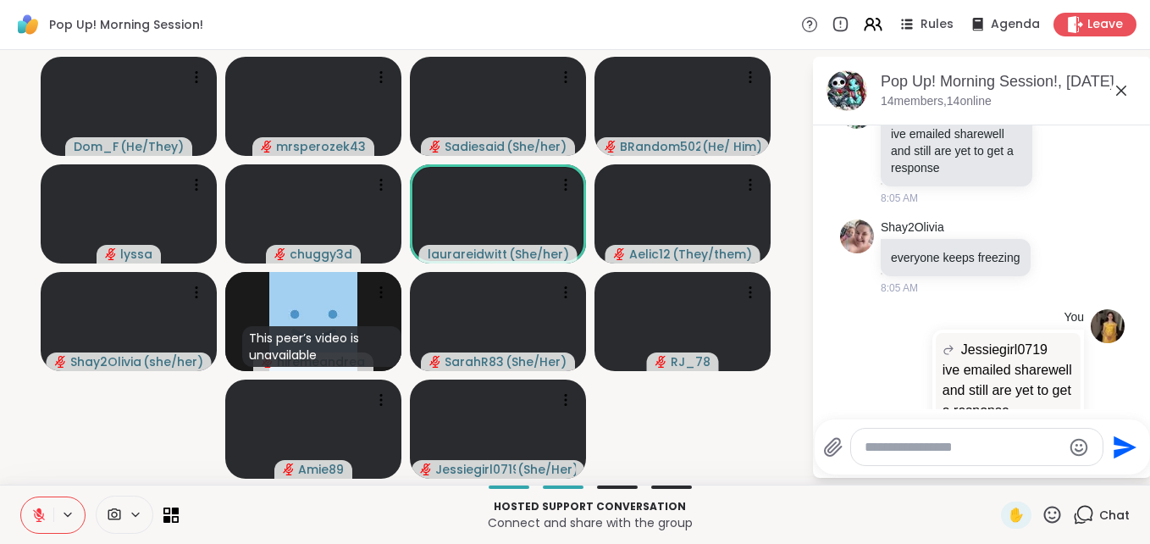
scroll to position [1204, 0]
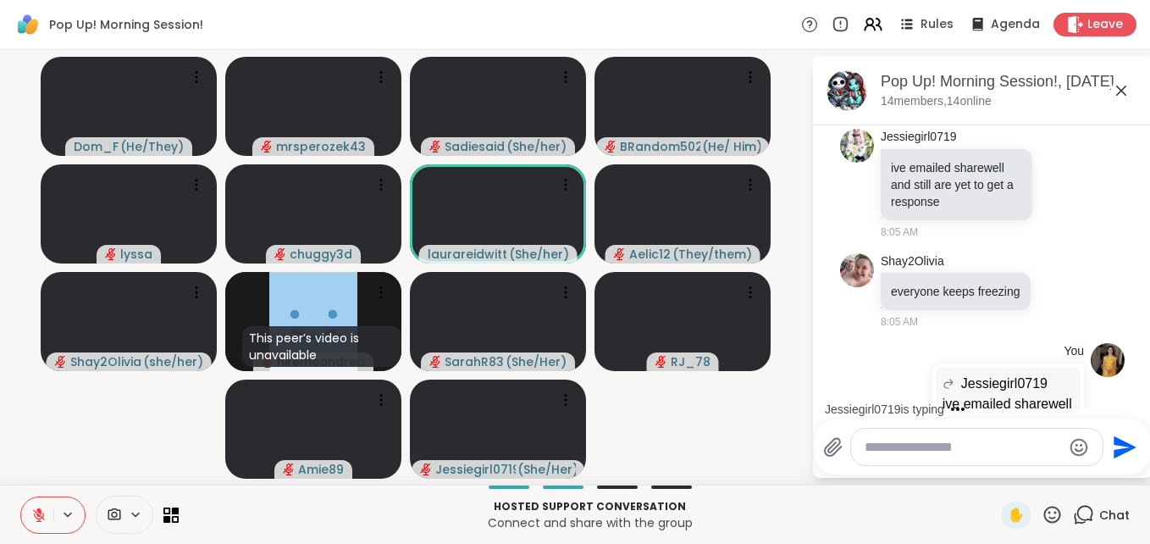
click at [1121, 86] on icon at bounding box center [1121, 90] width 20 height 20
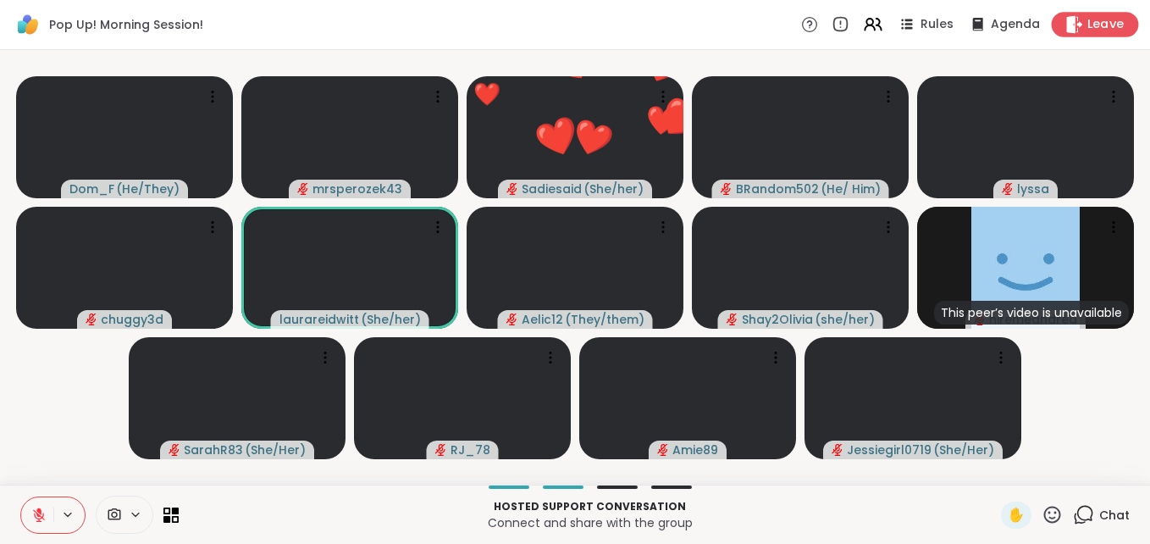
click at [1088, 23] on span "Leave" at bounding box center [1106, 25] width 37 height 18
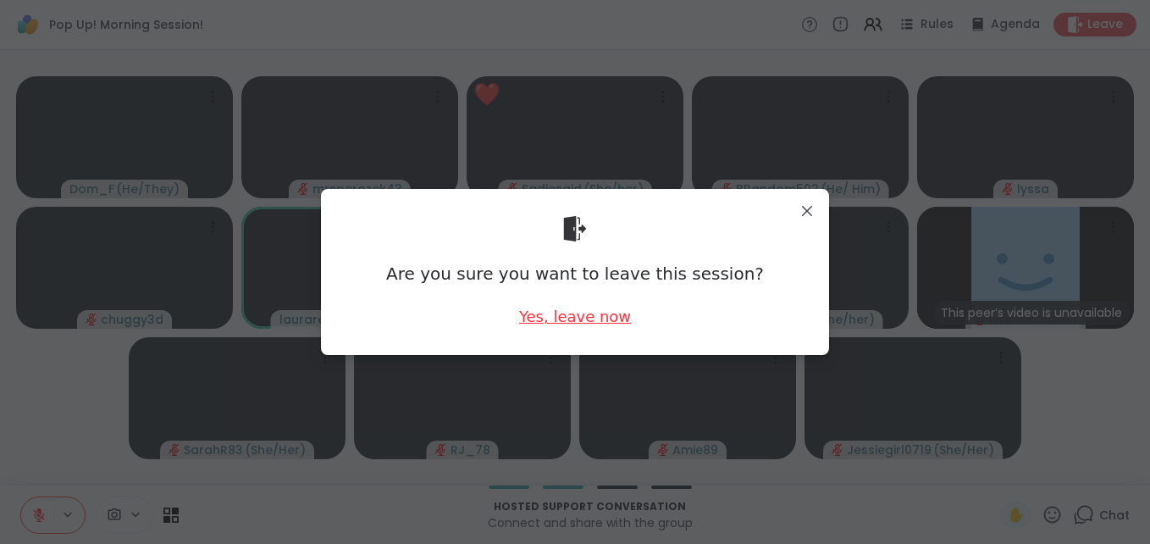
click at [571, 314] on div "Yes, leave now" at bounding box center [575, 316] width 112 height 21
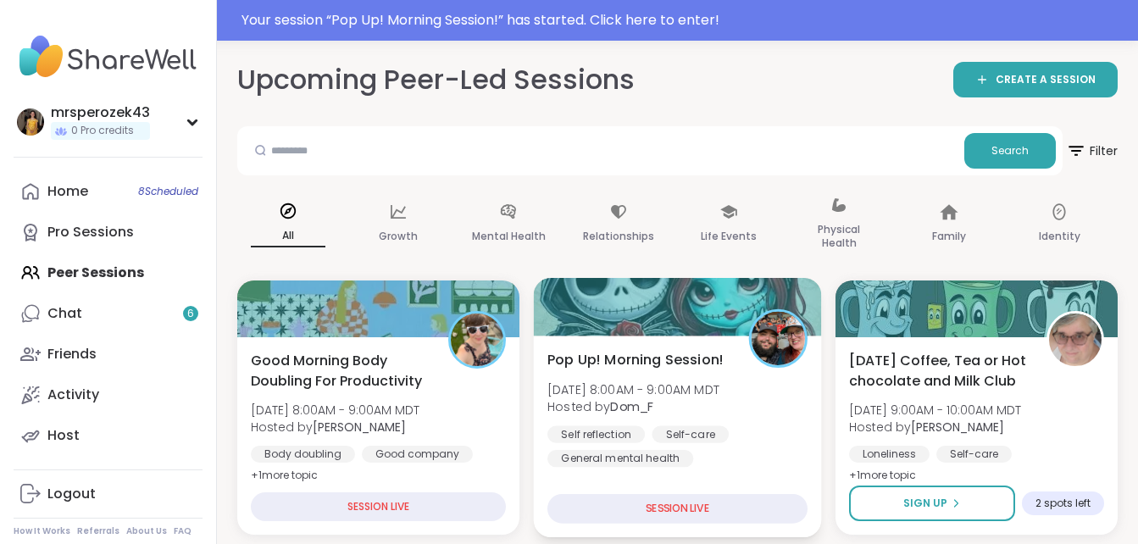
click at [657, 369] on span "Pop Up! Morning Session!" at bounding box center [635, 359] width 176 height 20
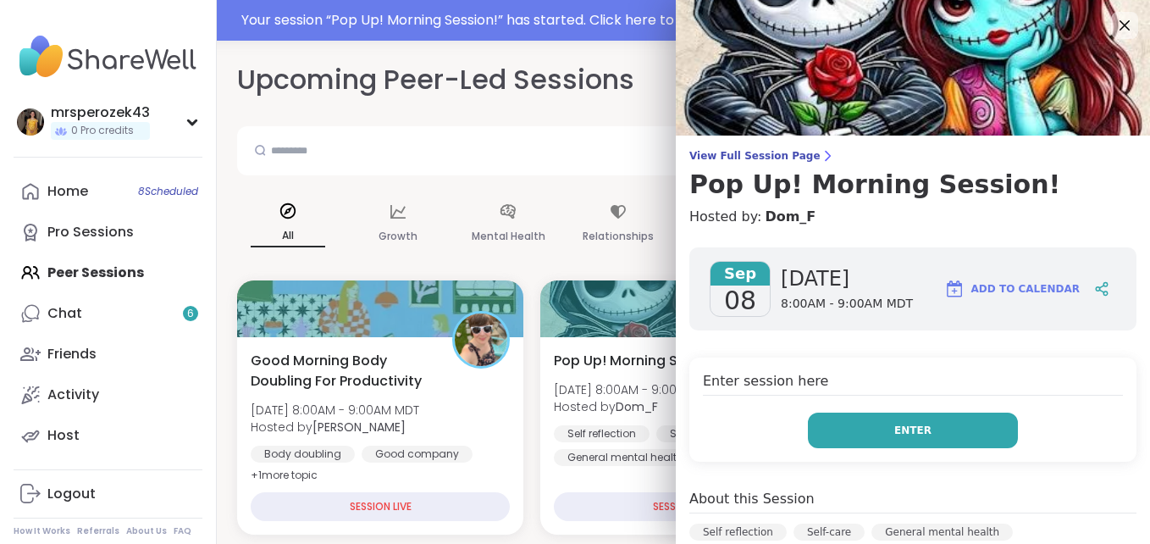
click at [817, 432] on button "Enter" at bounding box center [913, 431] width 210 height 36
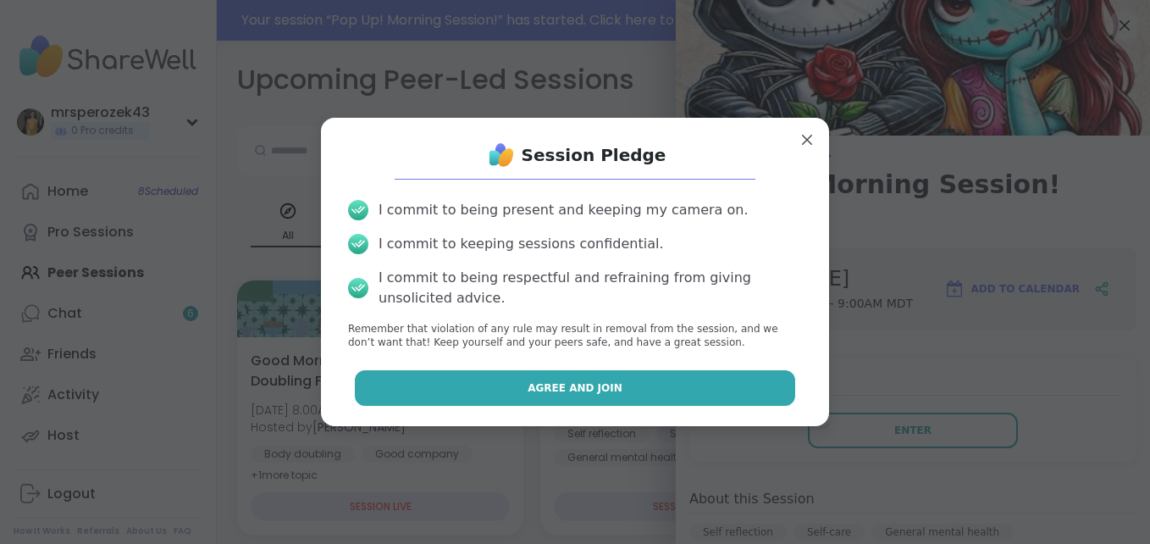
click at [673, 379] on button "Agree and Join" at bounding box center [575, 388] width 441 height 36
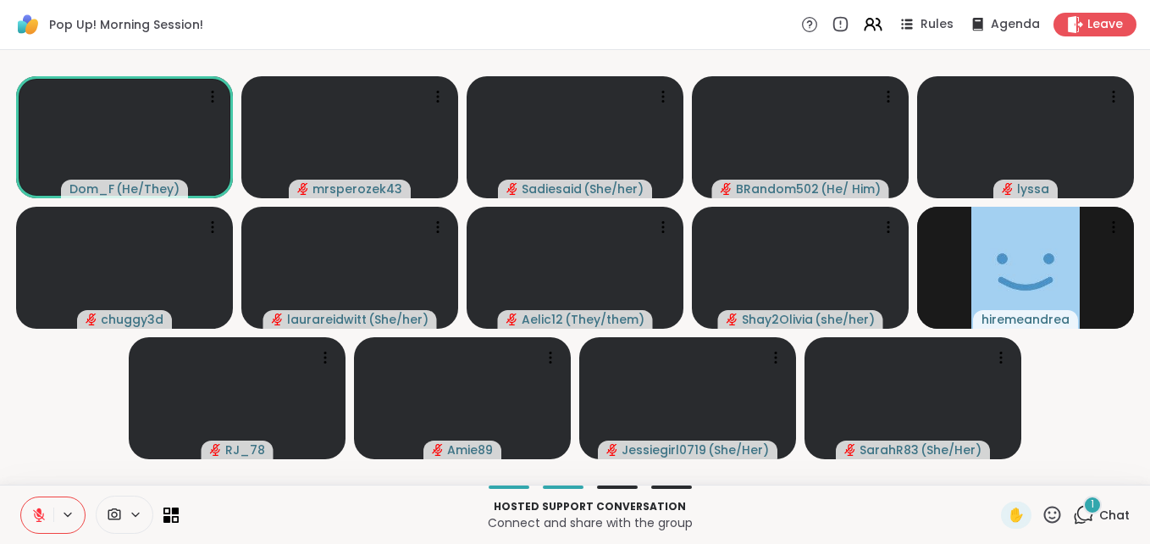
click at [1083, 504] on div "1" at bounding box center [1092, 505] width 19 height 19
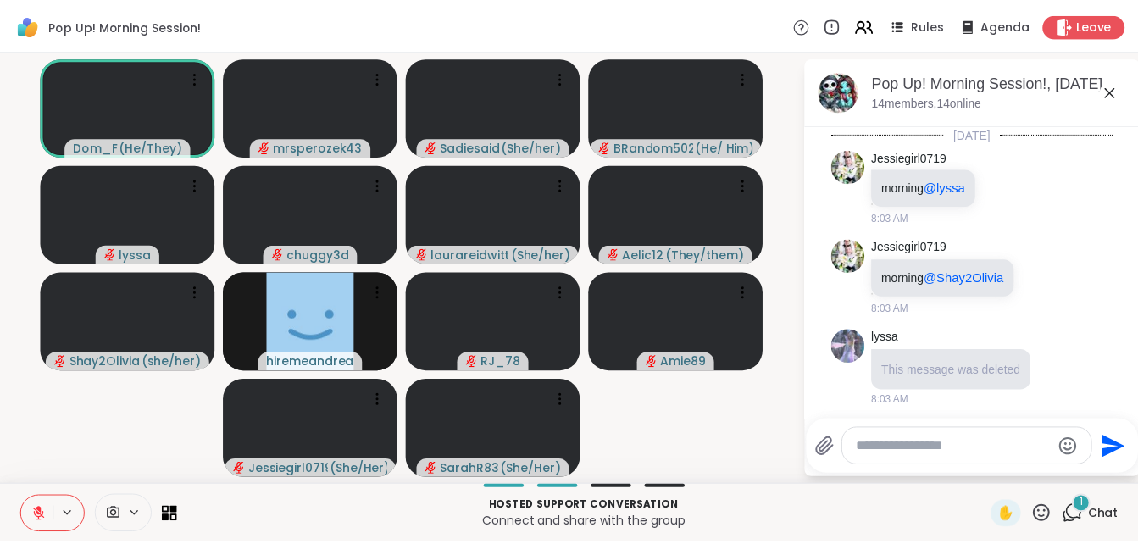
scroll to position [2733, 0]
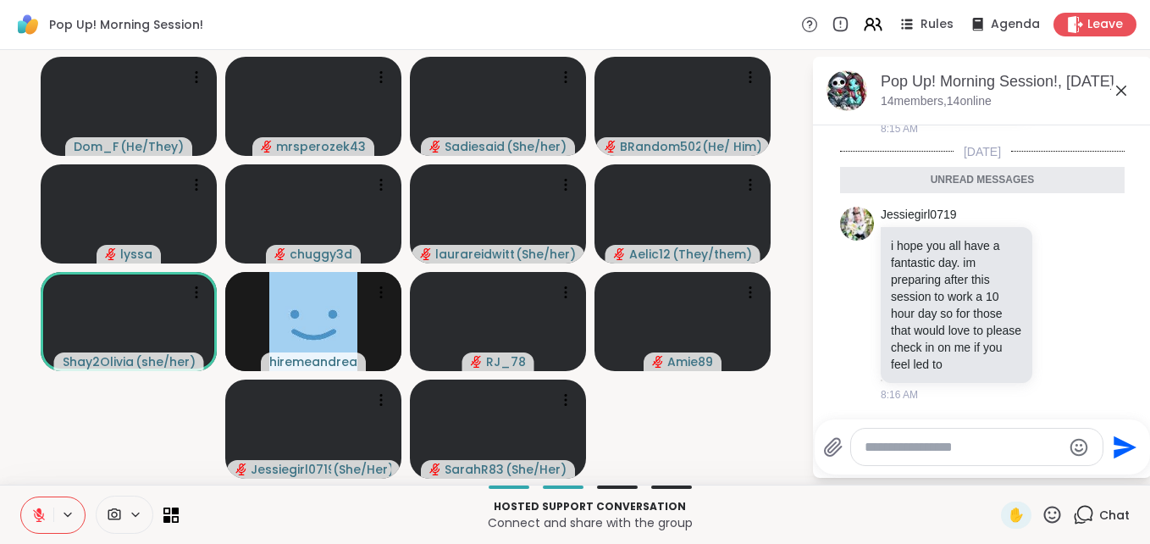
click at [1124, 89] on icon at bounding box center [1121, 90] width 20 height 20
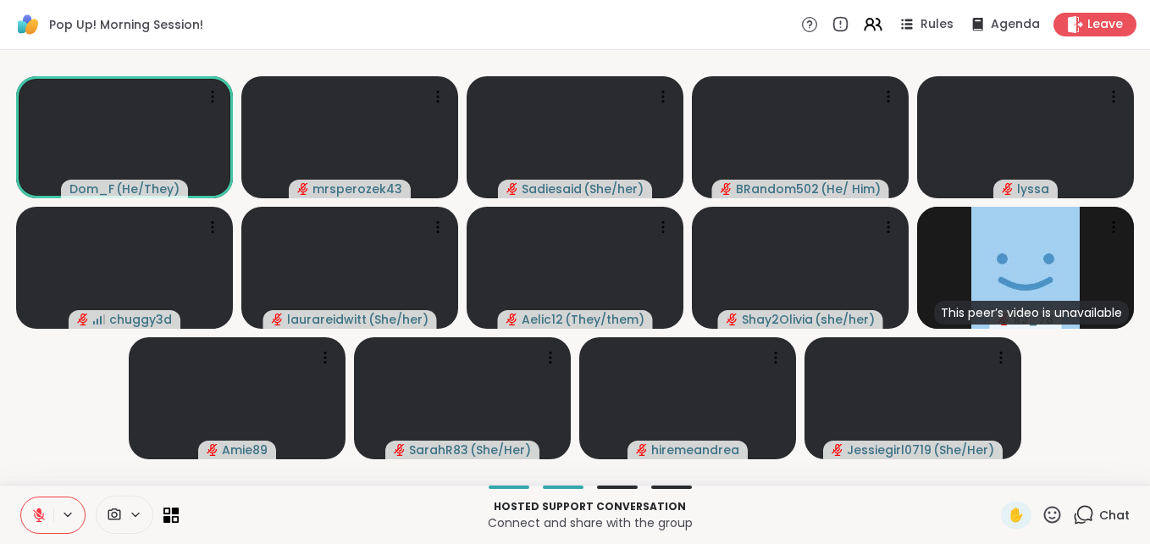
click at [36, 512] on icon at bounding box center [39, 515] width 12 height 12
click at [41, 512] on icon at bounding box center [38, 513] width 4 height 8
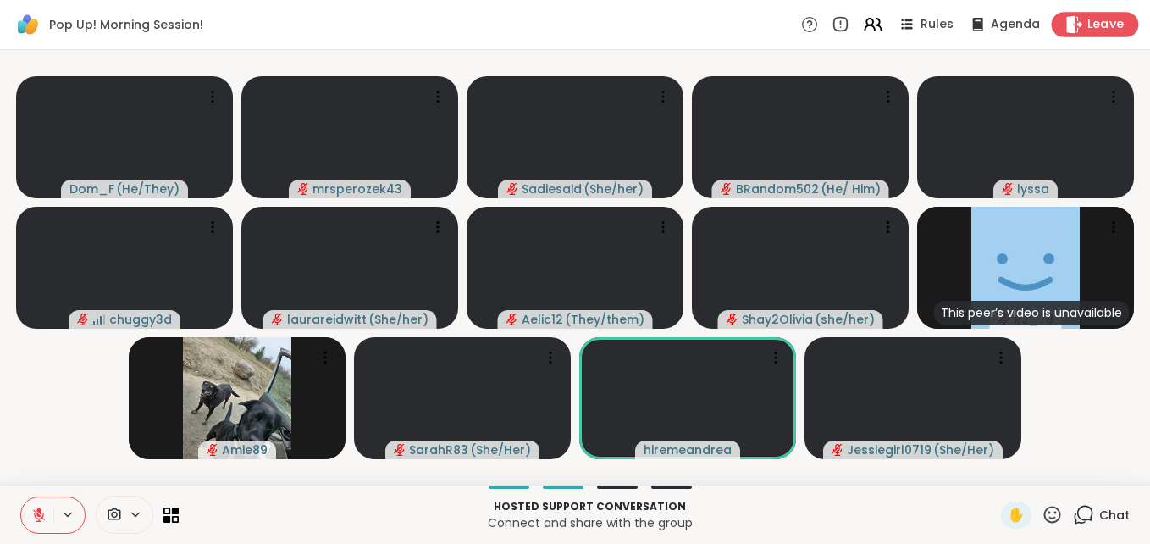
click at [1088, 21] on span "Leave" at bounding box center [1106, 25] width 37 height 18
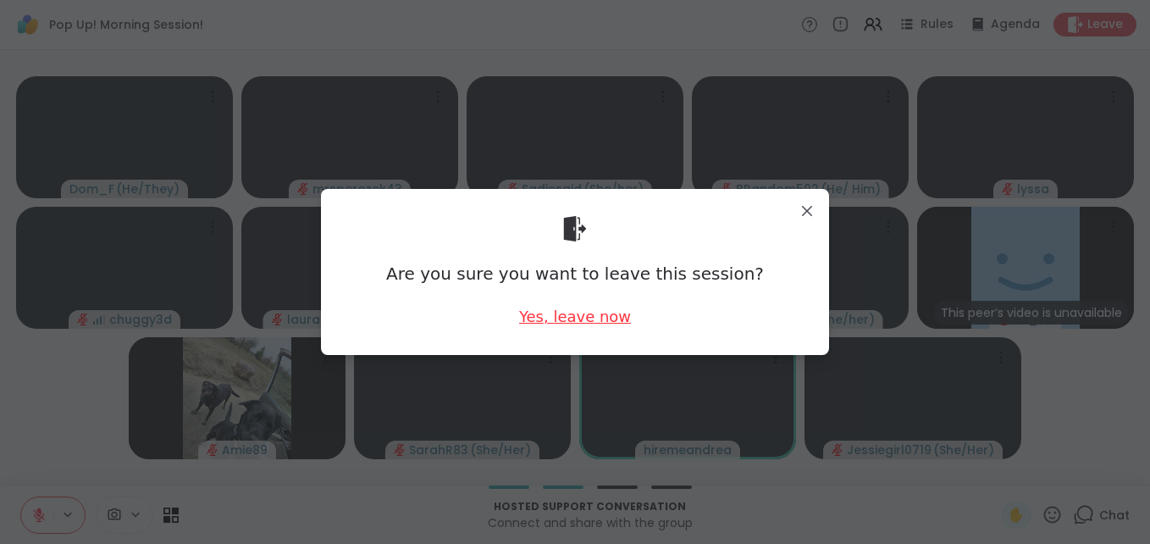
click at [559, 313] on div "Yes, leave now" at bounding box center [575, 316] width 112 height 21
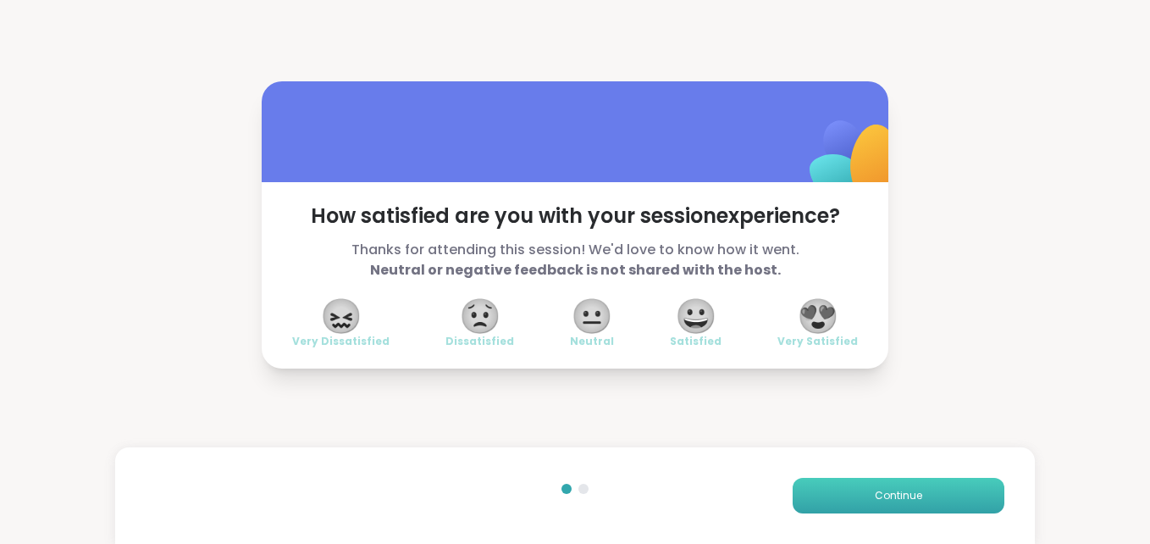
click at [956, 488] on button "Continue" at bounding box center [899, 496] width 212 height 36
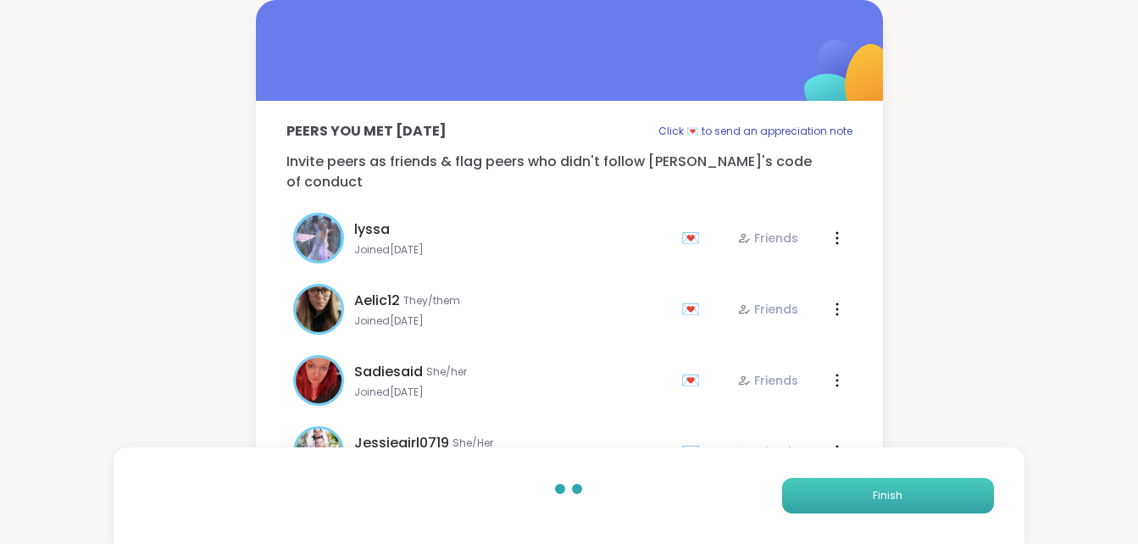
click at [956, 488] on button "Finish" at bounding box center [888, 496] width 212 height 36
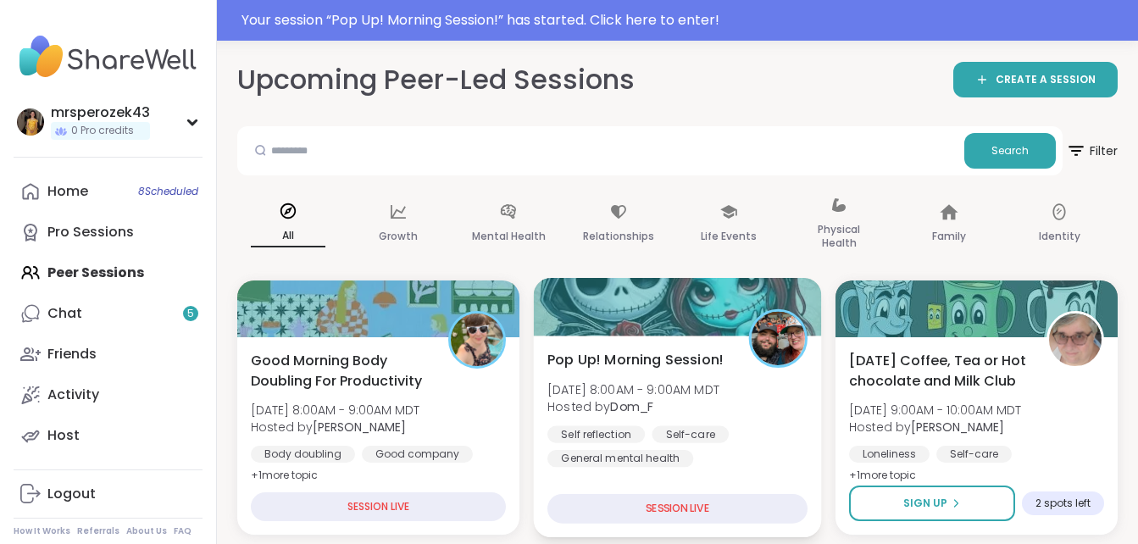
click at [679, 388] on span "[DATE] 8:00AM - 9:00AM MDT" at bounding box center [633, 388] width 172 height 17
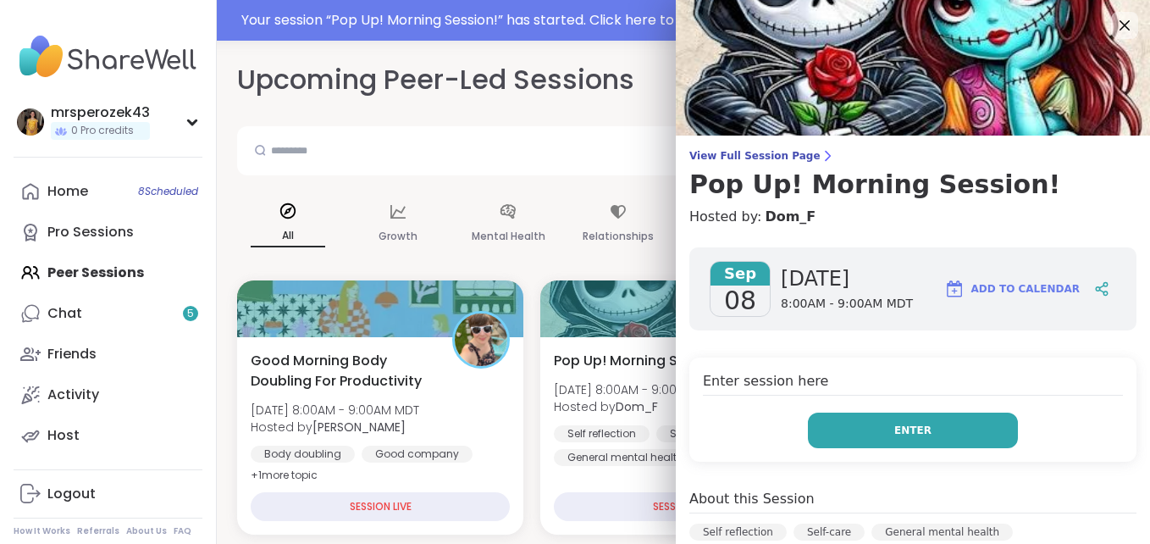
click at [894, 435] on span "Enter" at bounding box center [912, 430] width 37 height 15
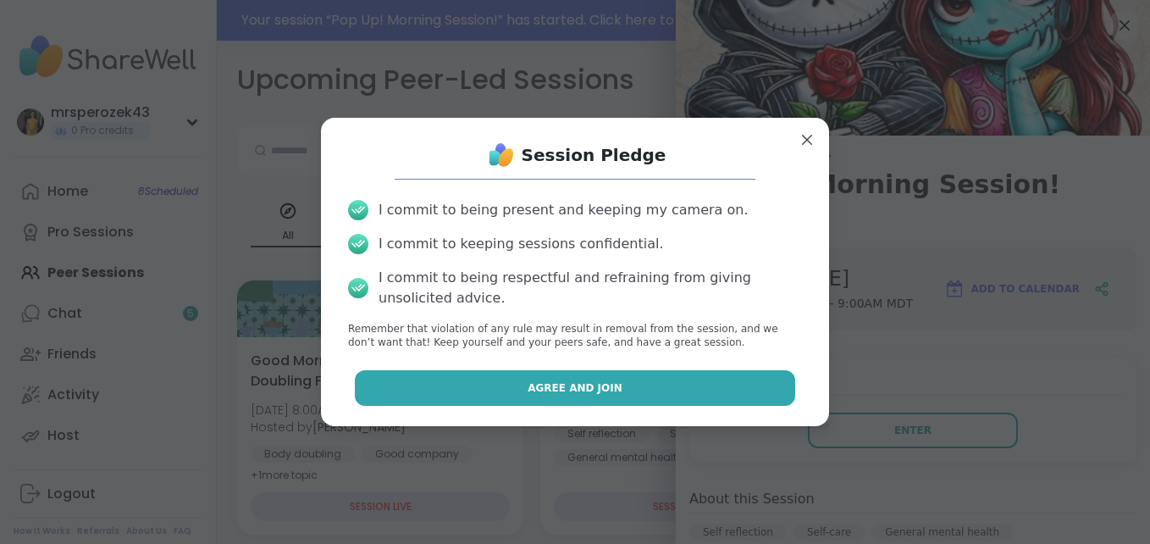
click at [616, 379] on button "Agree and Join" at bounding box center [575, 388] width 441 height 36
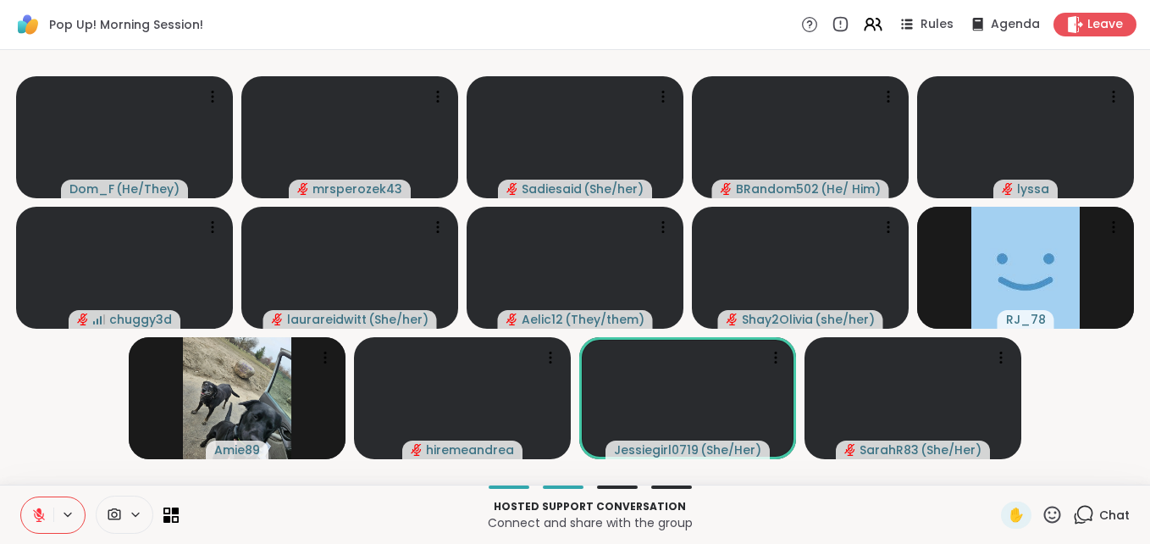
click at [1075, 510] on icon at bounding box center [1083, 514] width 21 height 21
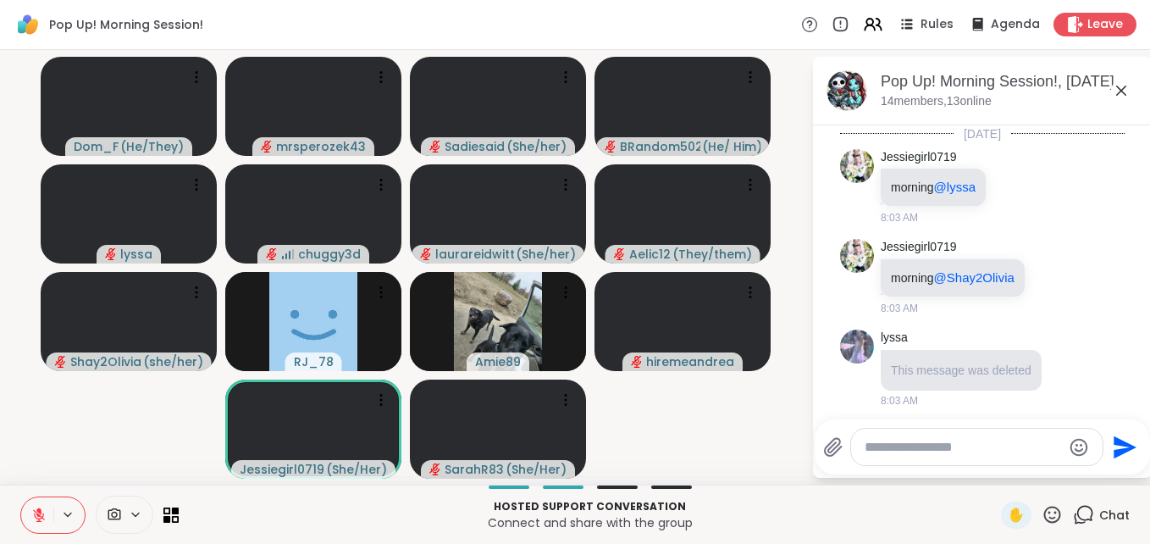
scroll to position [2676, 0]
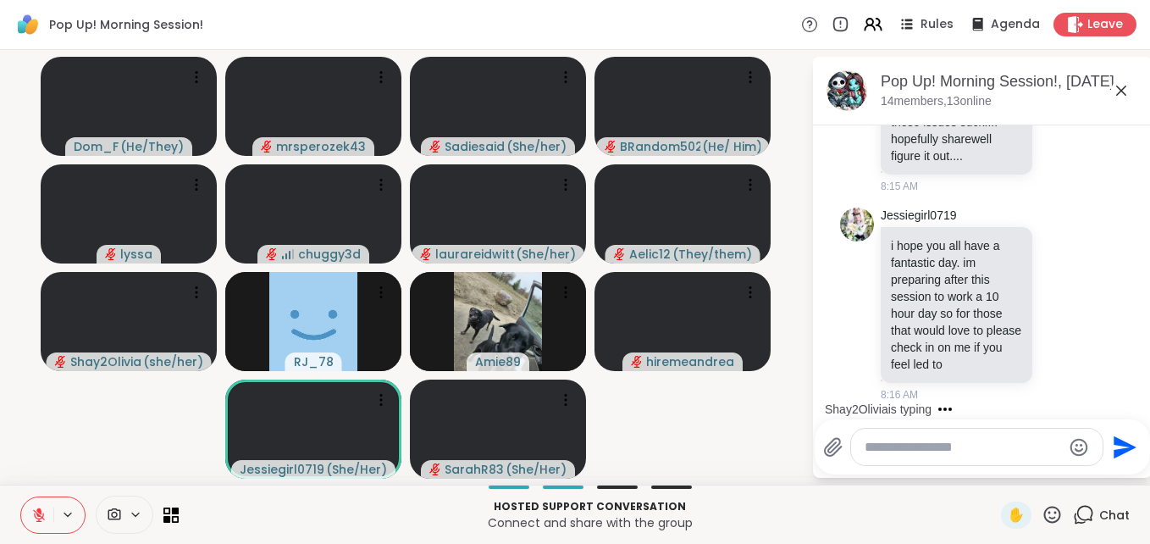
click at [1120, 83] on icon at bounding box center [1121, 90] width 20 height 20
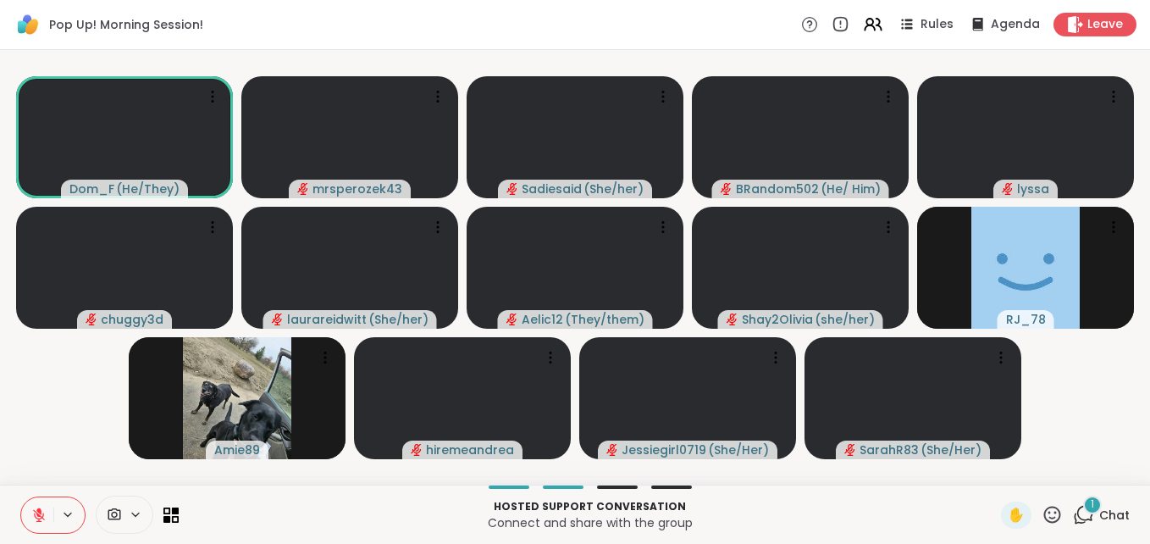
click at [1091, 500] on span "1" at bounding box center [1092, 504] width 3 height 14
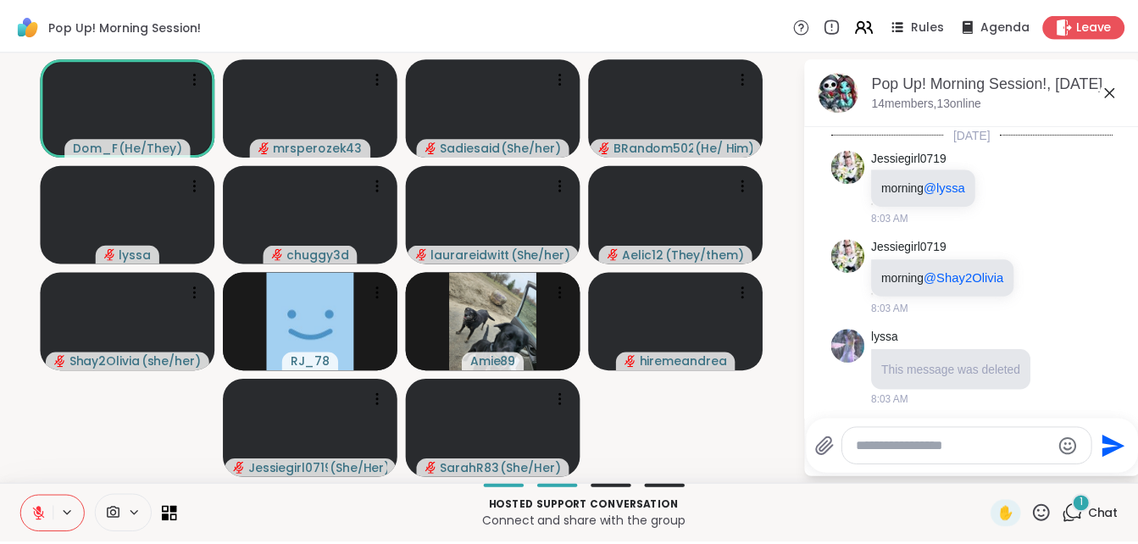
scroll to position [2906, 0]
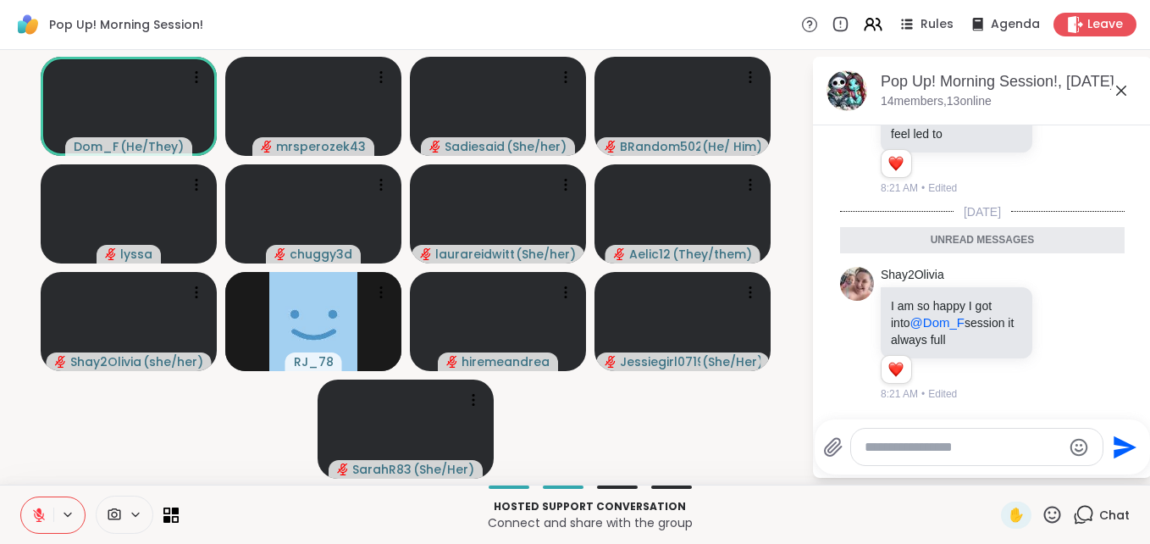
click at [1121, 90] on icon at bounding box center [1121, 91] width 10 height 10
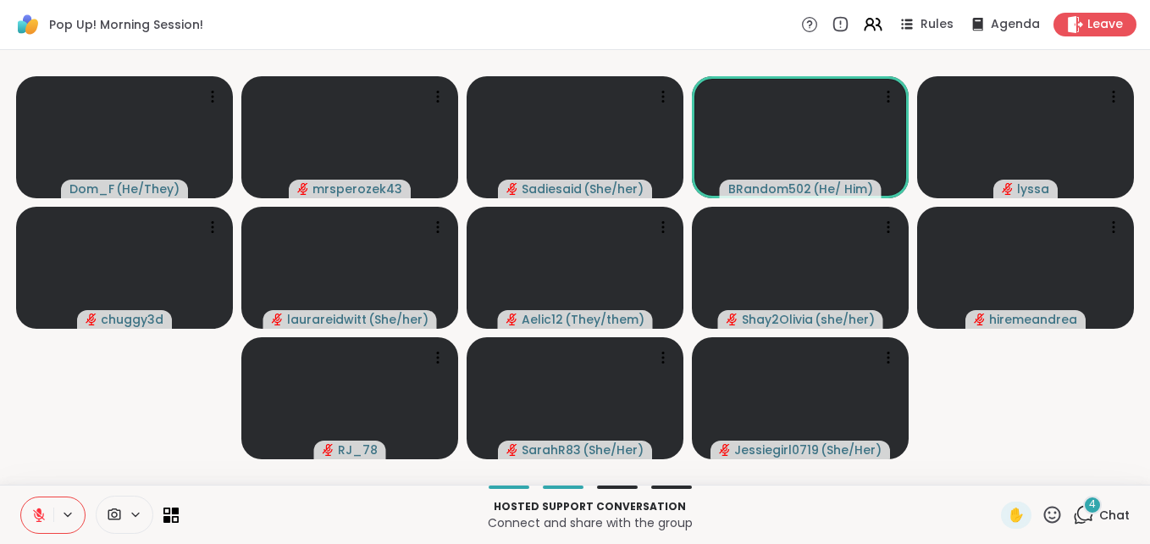
click at [964, 497] on div "Hosted support conversation Connect and share with the group" at bounding box center [590, 515] width 802 height 38
click at [1067, 20] on icon at bounding box center [1075, 24] width 18 height 18
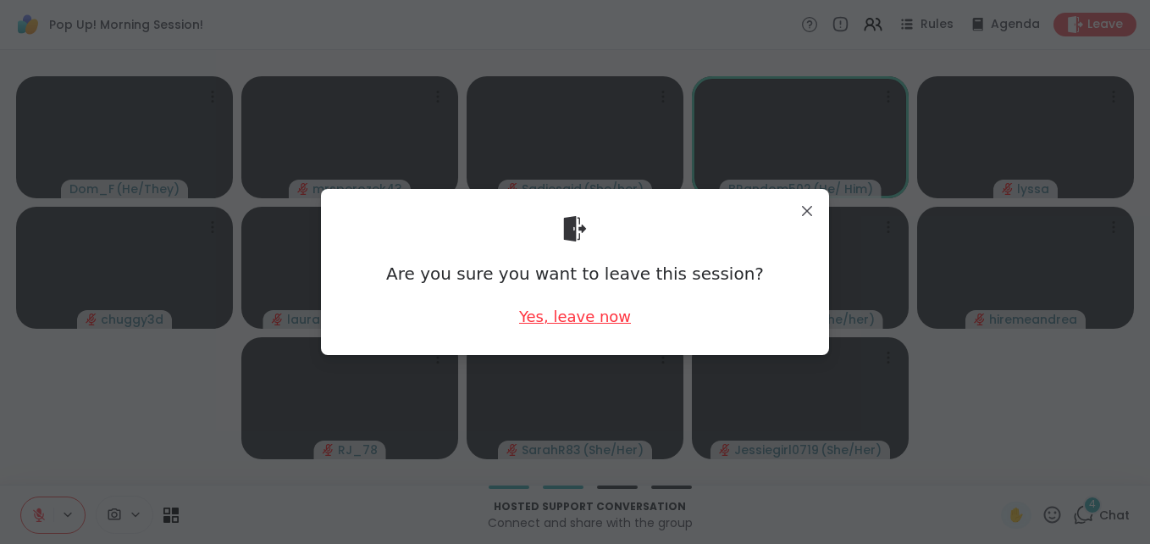
click at [540, 319] on div "Yes, leave now" at bounding box center [575, 316] width 112 height 21
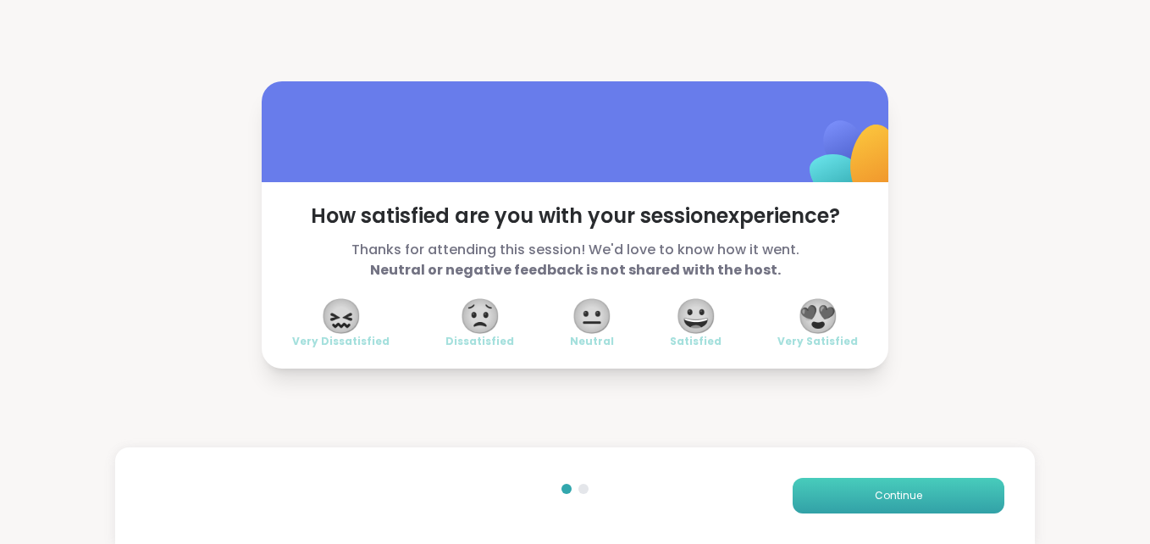
click at [795, 496] on button "Continue" at bounding box center [899, 496] width 212 height 36
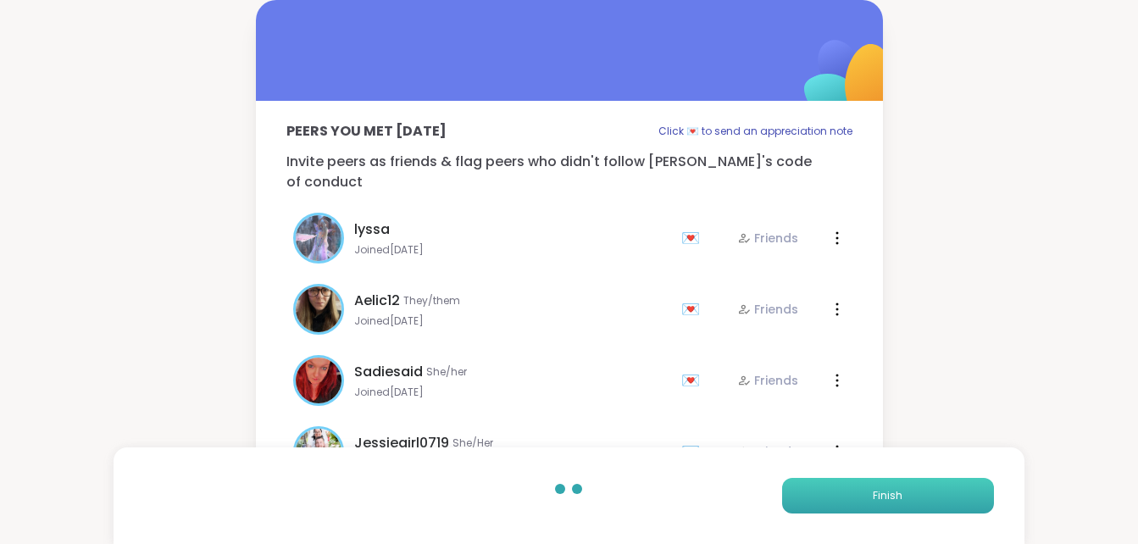
click at [795, 496] on button "Finish" at bounding box center [888, 496] width 212 height 36
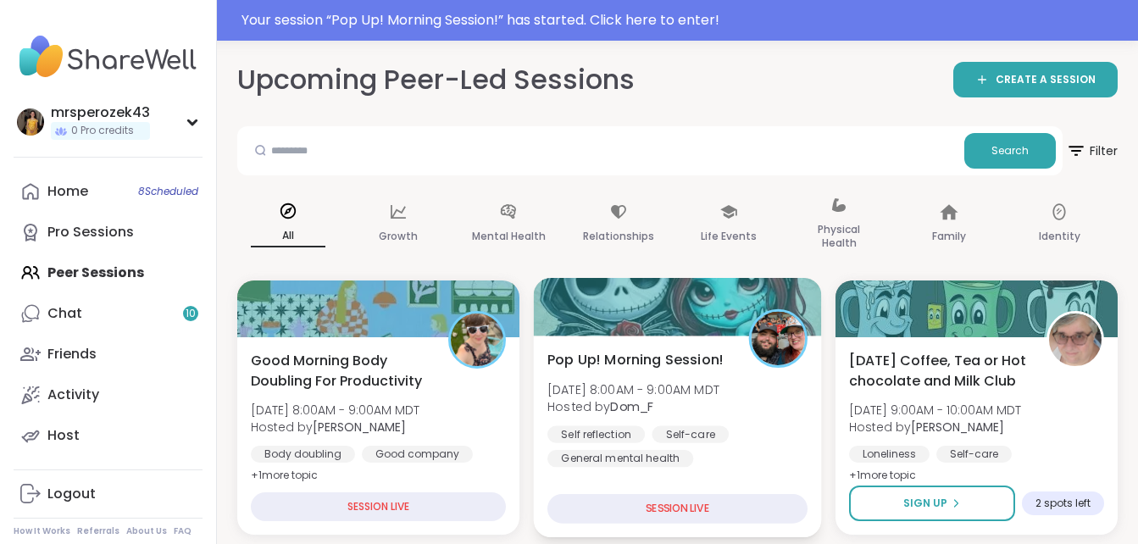
click at [638, 389] on span "[DATE] 8:00AM - 9:00AM MDT" at bounding box center [633, 388] width 172 height 17
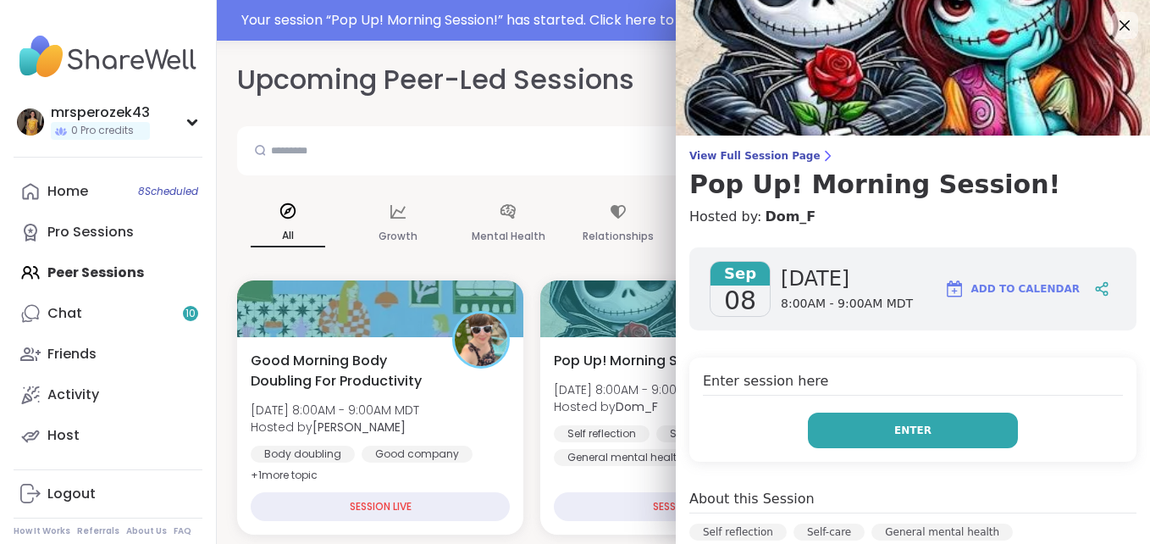
click at [903, 420] on button "Enter" at bounding box center [913, 431] width 210 height 36
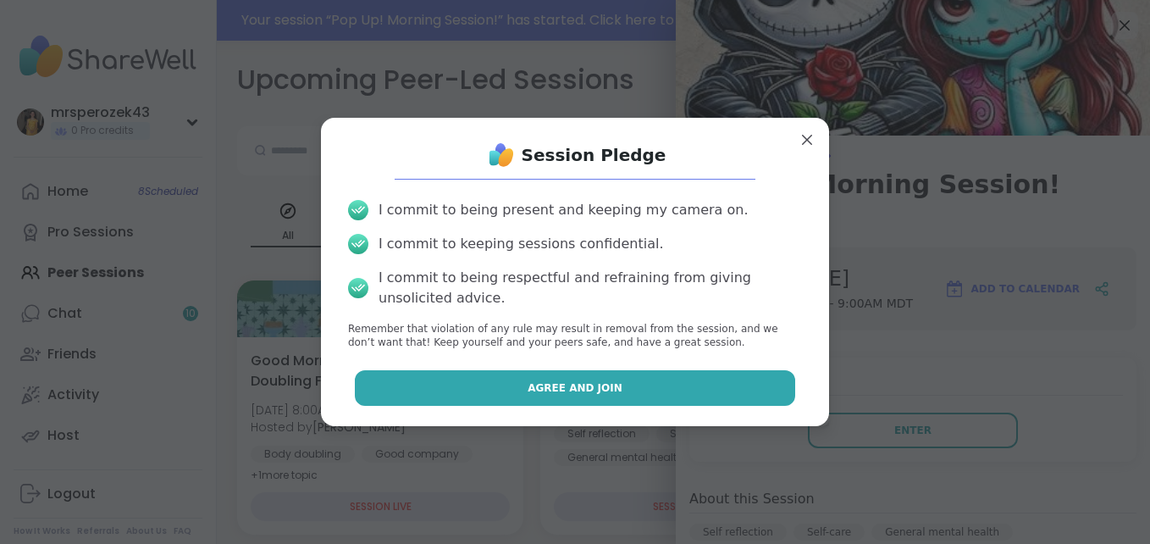
click at [620, 386] on button "Agree and Join" at bounding box center [575, 388] width 441 height 36
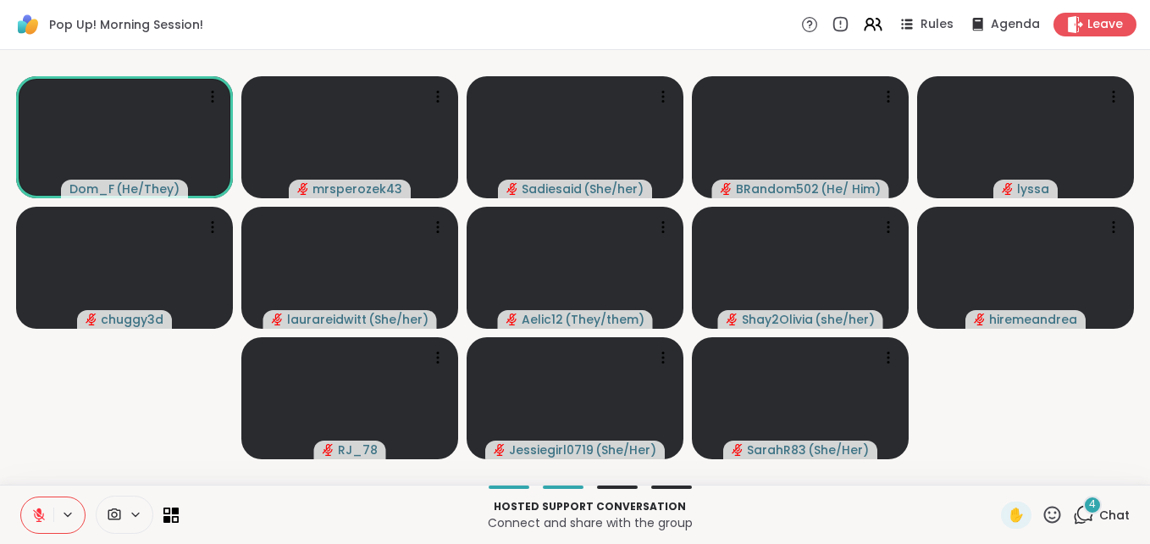
click at [1083, 505] on div "4" at bounding box center [1092, 505] width 19 height 19
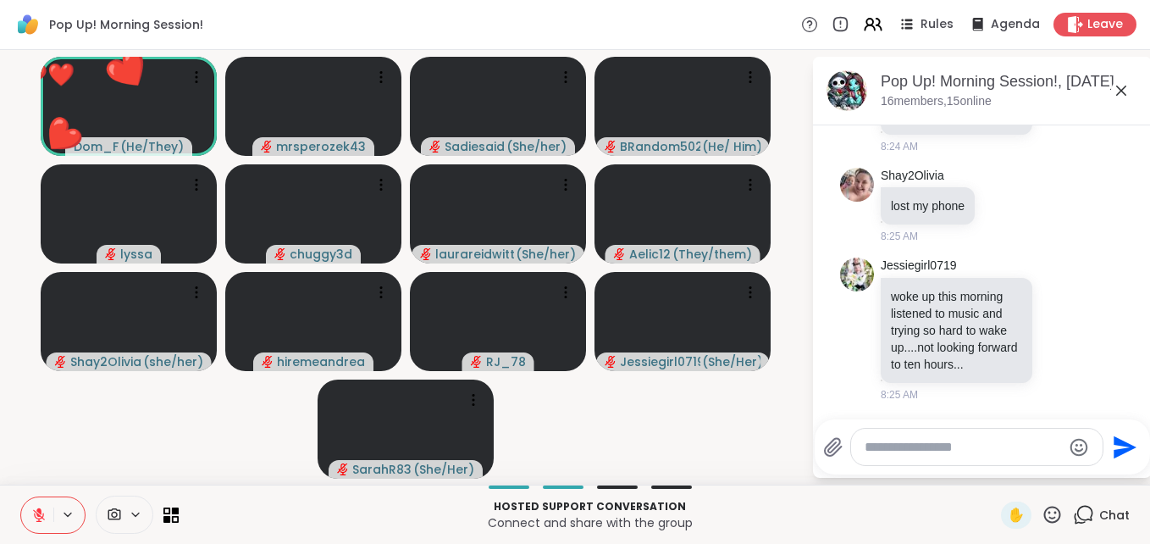
scroll to position [3916, 0]
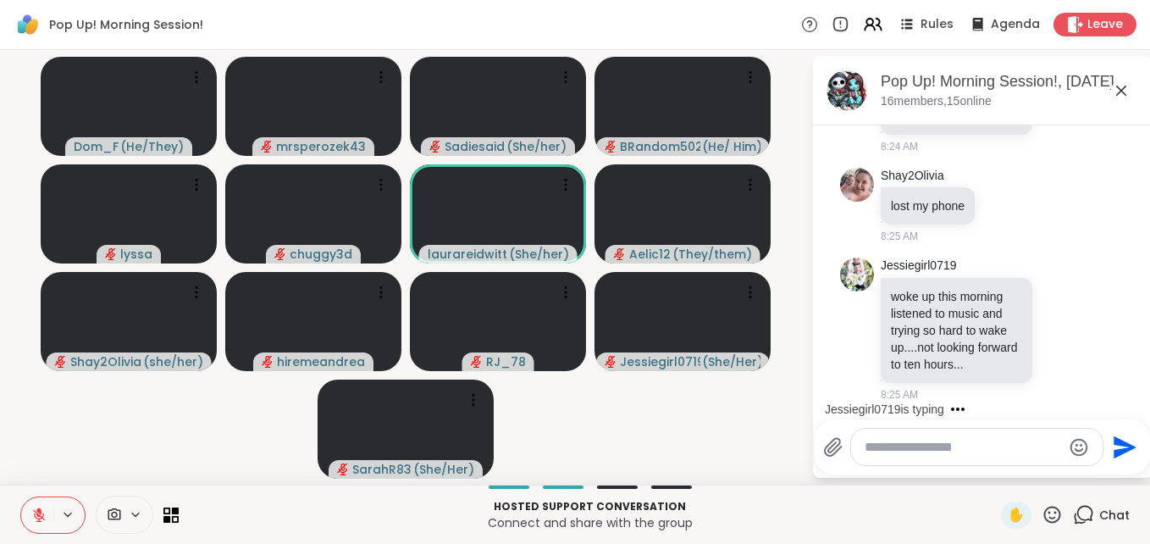
click at [902, 448] on textarea "Type your message" at bounding box center [963, 447] width 197 height 17
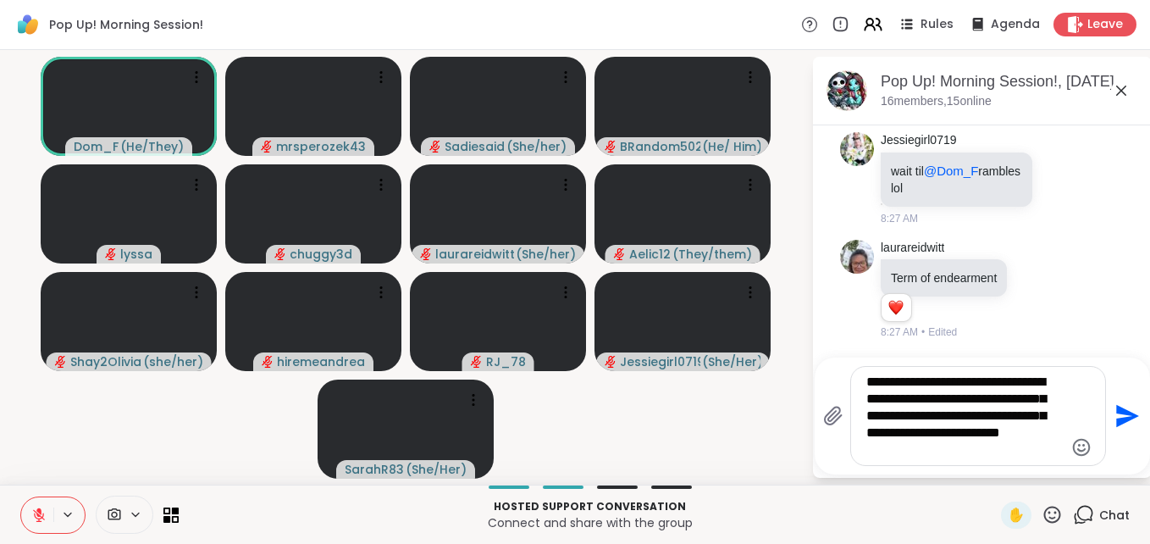
scroll to position [4522, 0]
type textarea "**********"
click at [1116, 413] on icon "Send" at bounding box center [1127, 416] width 23 height 23
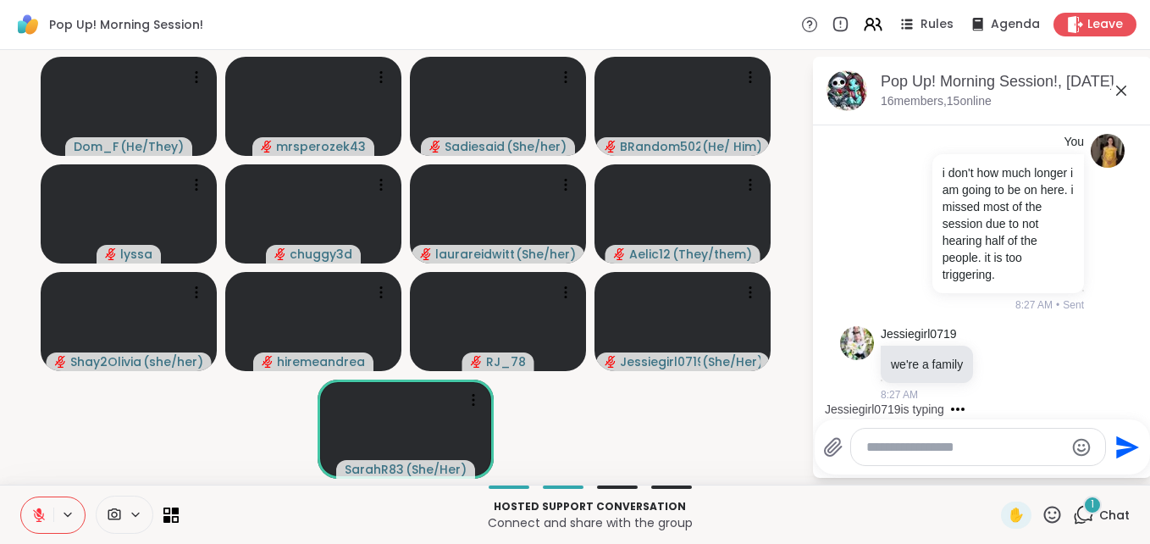
scroll to position [4743, 0]
click at [1117, 90] on icon at bounding box center [1121, 90] width 20 height 20
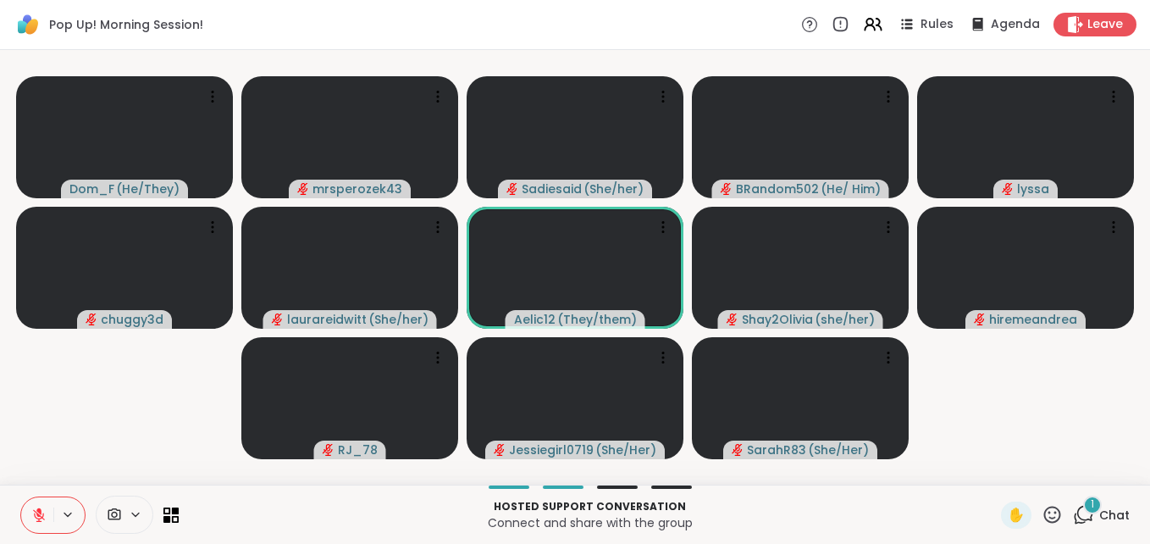
click at [1083, 508] on div "1" at bounding box center [1092, 505] width 19 height 19
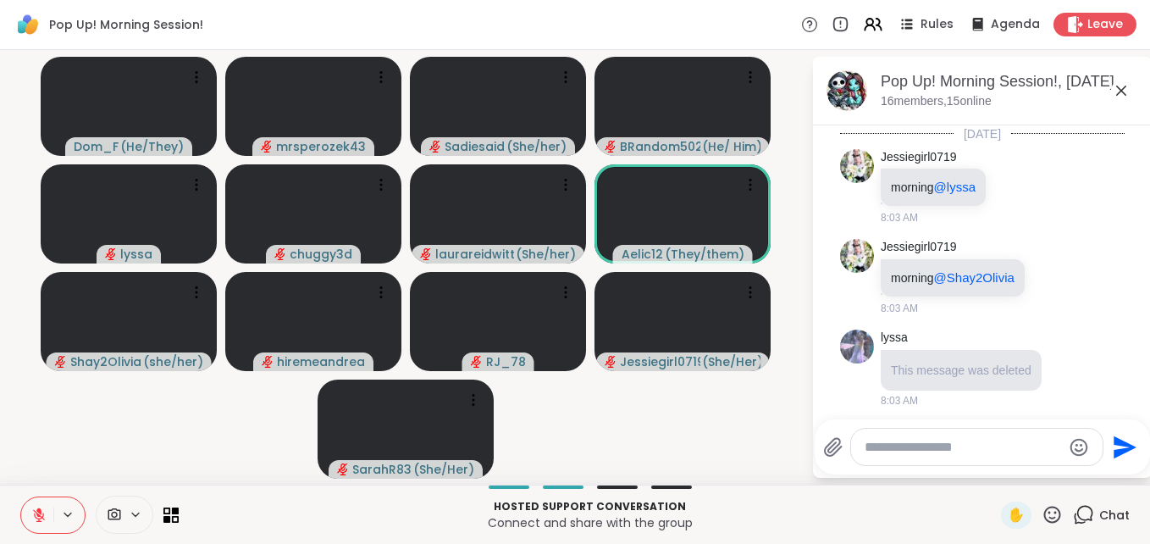
scroll to position [5030, 0]
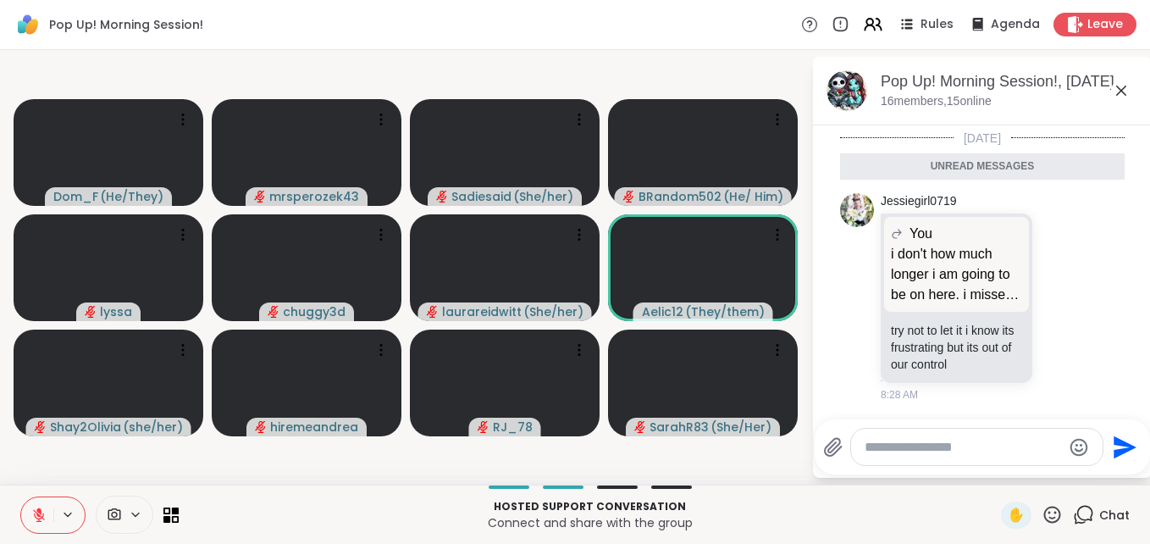
click at [909, 451] on textarea "Type your message" at bounding box center [963, 447] width 197 height 17
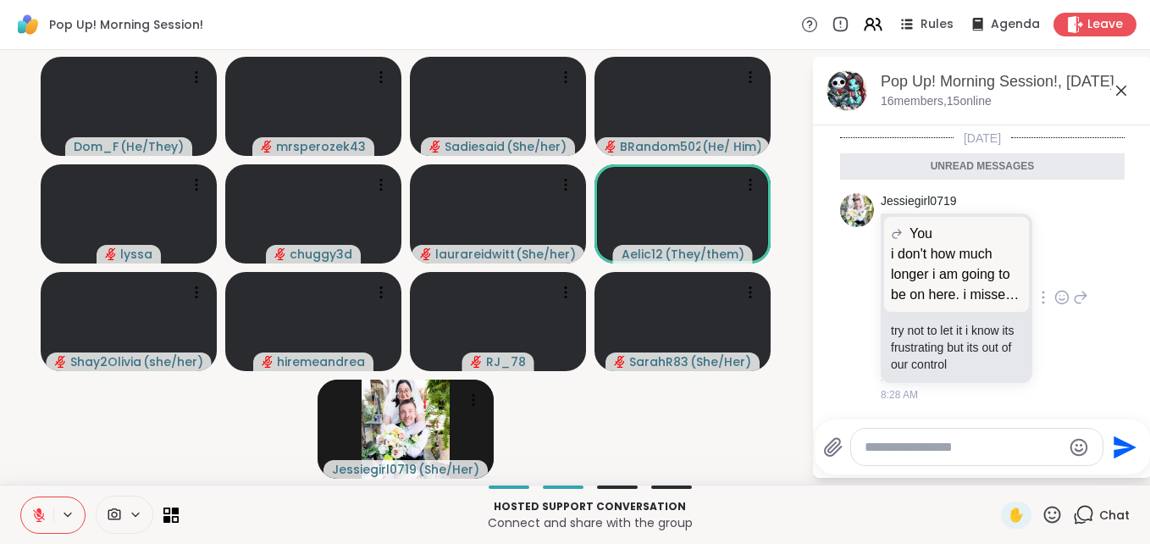
click at [1076, 295] on icon at bounding box center [1082, 297] width 12 height 12
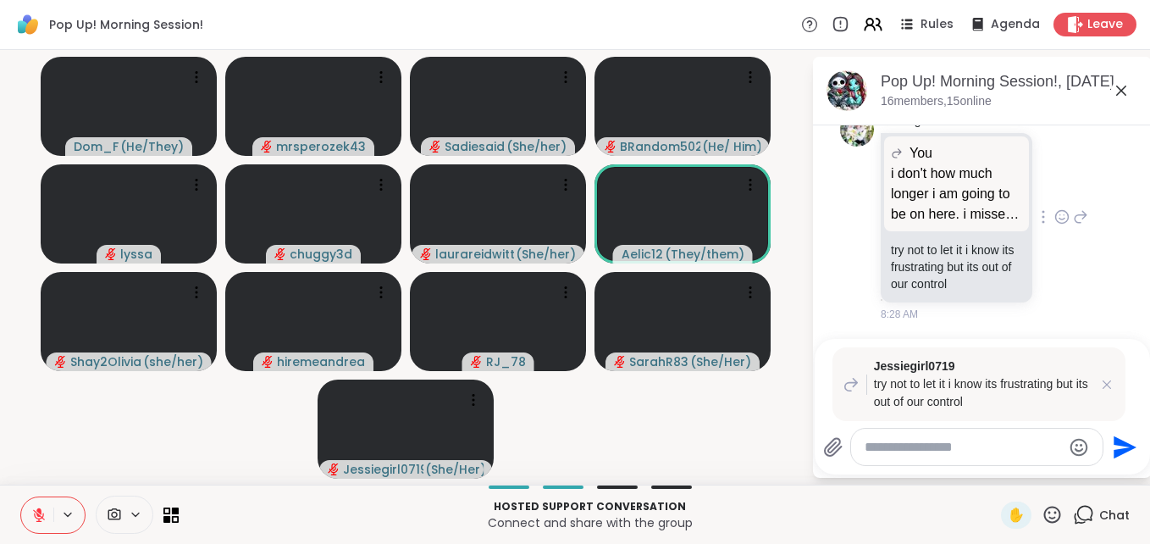
click at [1049, 252] on div "Jessiegirl0719 You i don't how much longer i am going to be on here. i missed m…" at bounding box center [985, 217] width 208 height 209
click at [911, 446] on textarea "Type your message" at bounding box center [963, 447] width 197 height 17
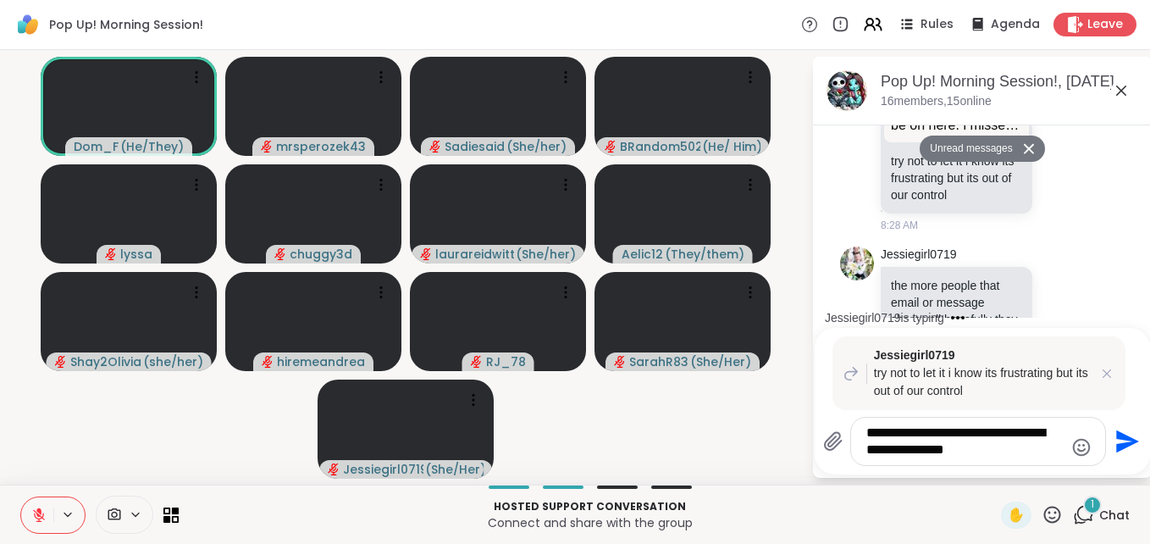
scroll to position [5239, 0]
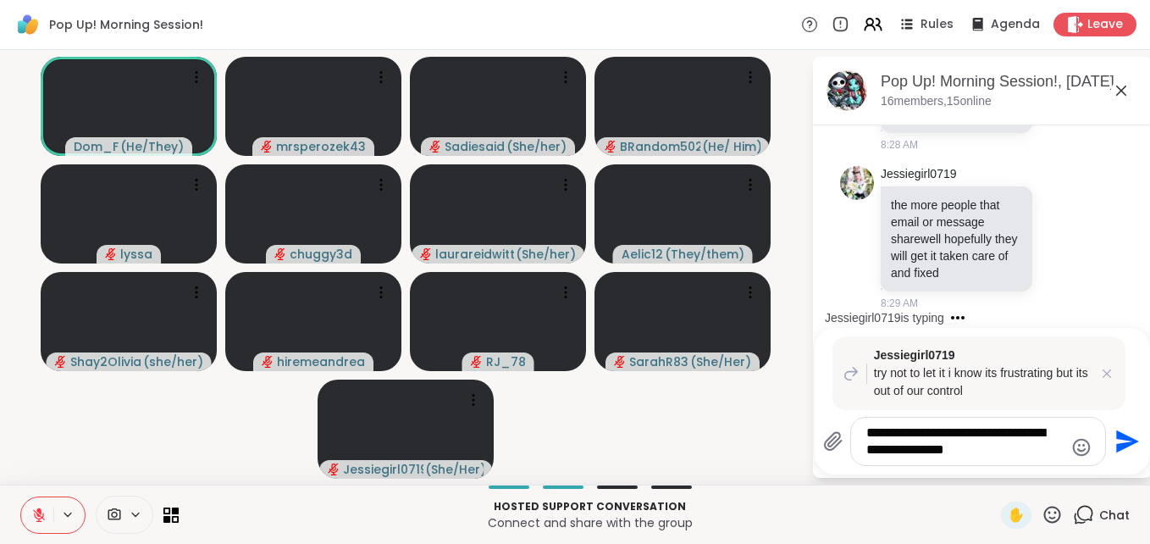
type textarea "**********"
click at [1044, 413] on div "**********" at bounding box center [982, 401] width 335 height 147
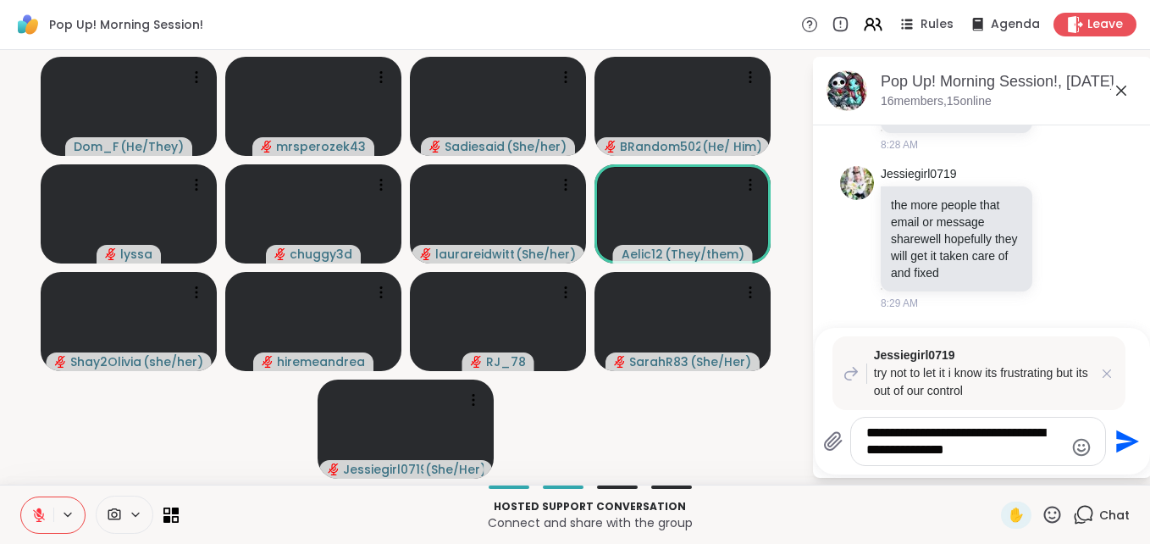
click at [1116, 436] on icon "Send" at bounding box center [1127, 441] width 23 height 23
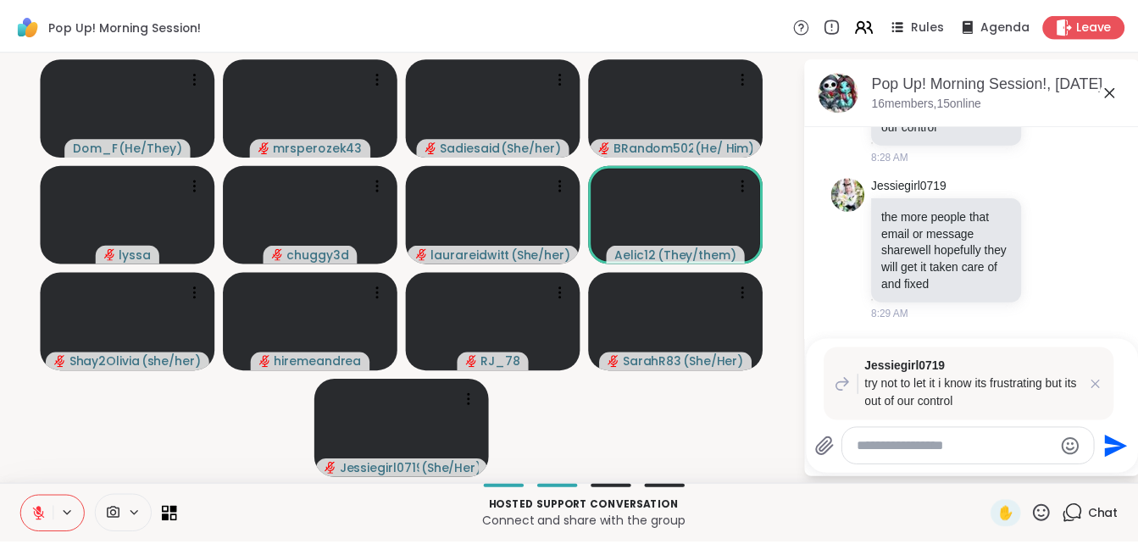
scroll to position [5370, 0]
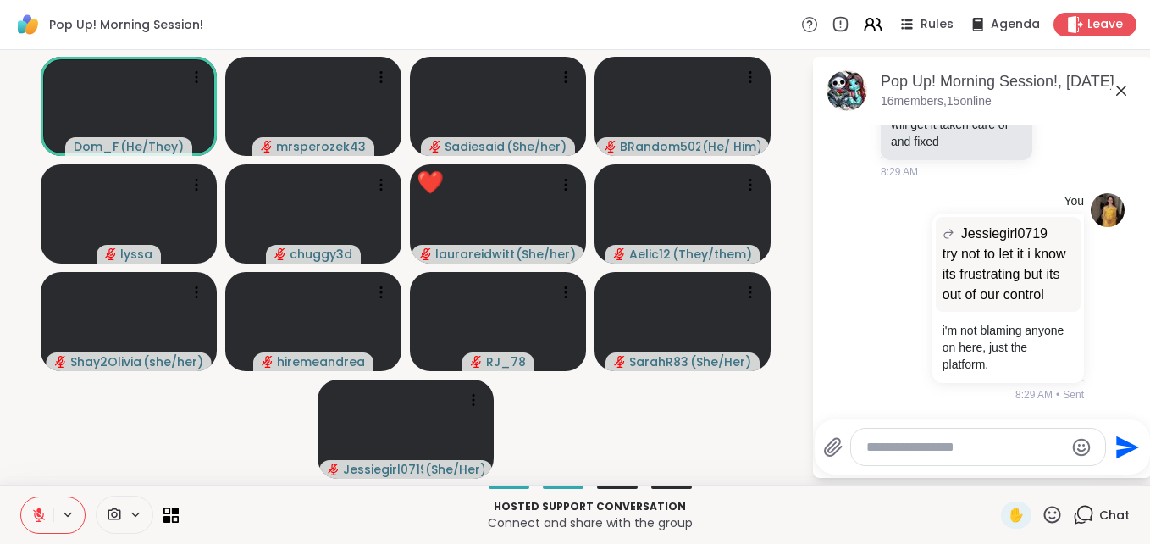
click at [1118, 86] on icon at bounding box center [1121, 90] width 20 height 20
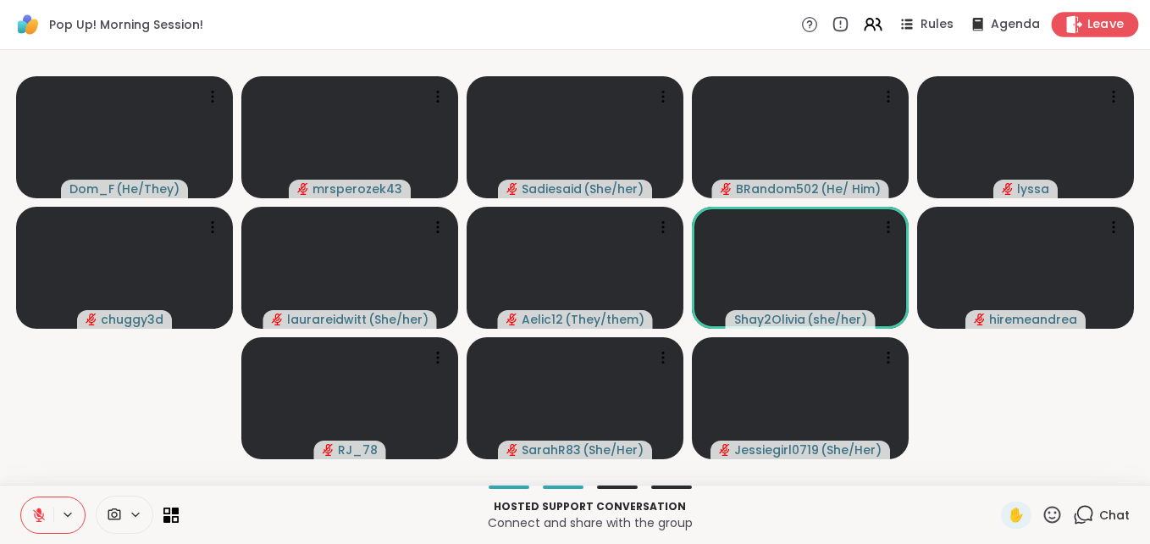
click at [1073, 19] on div "Leave" at bounding box center [1095, 24] width 87 height 25
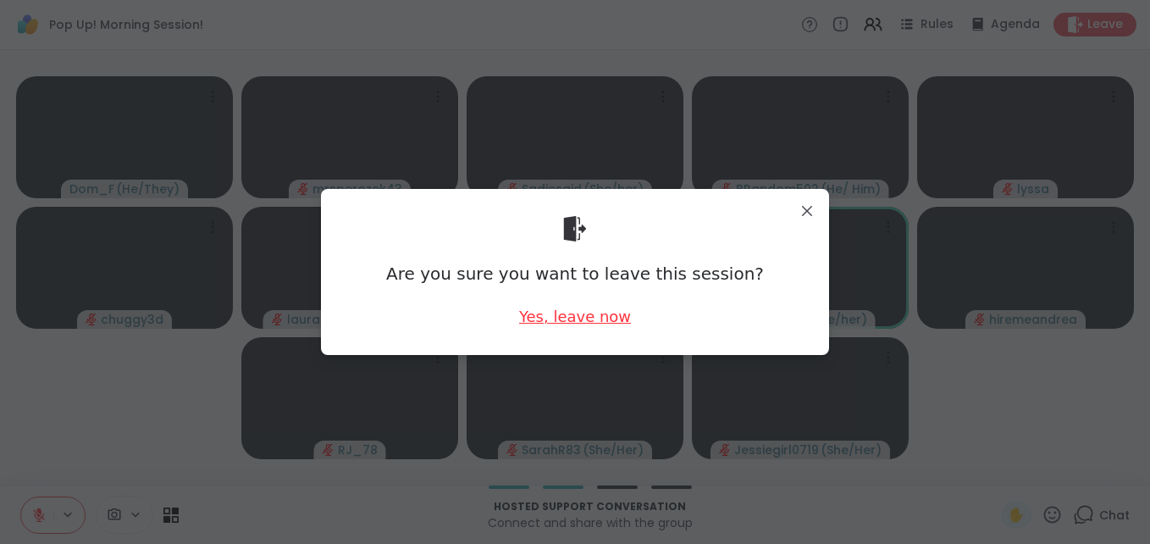
click at [554, 314] on div "Yes, leave now" at bounding box center [575, 316] width 112 height 21
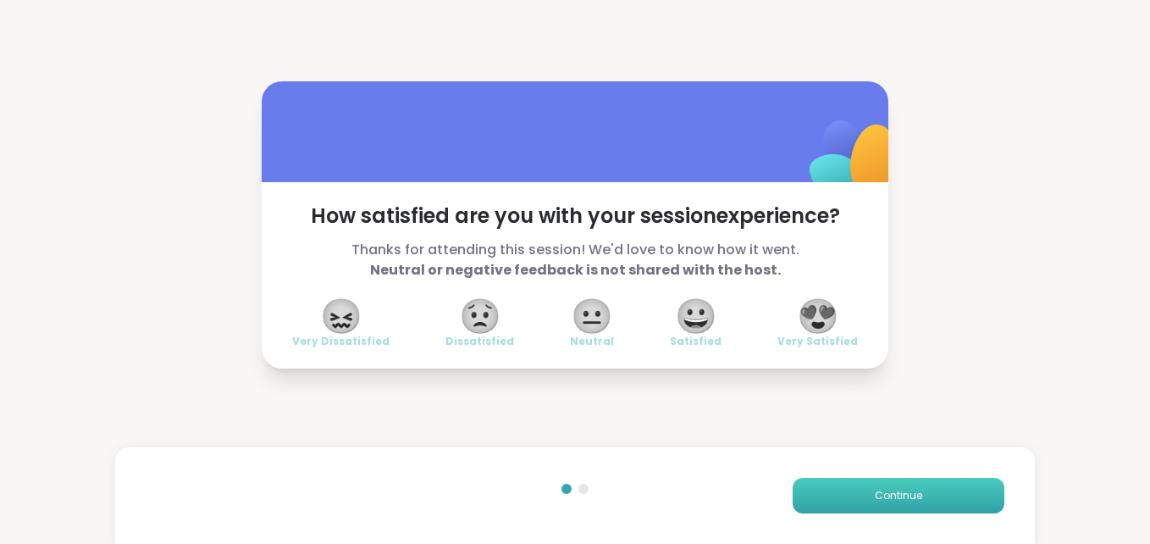
click at [821, 490] on button "Continue" at bounding box center [899, 496] width 212 height 36
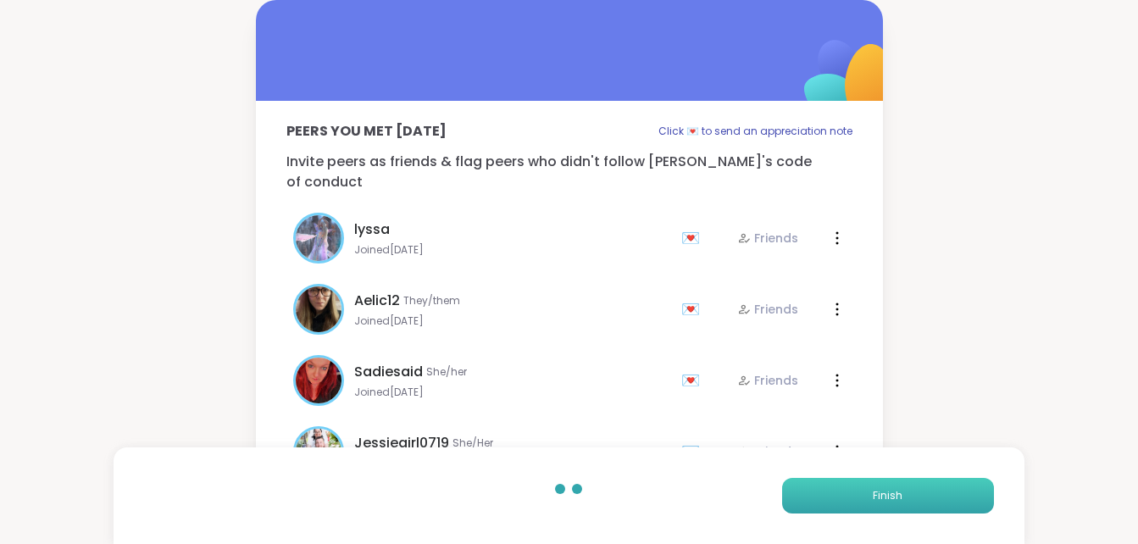
click at [821, 490] on button "Finish" at bounding box center [888, 496] width 212 height 36
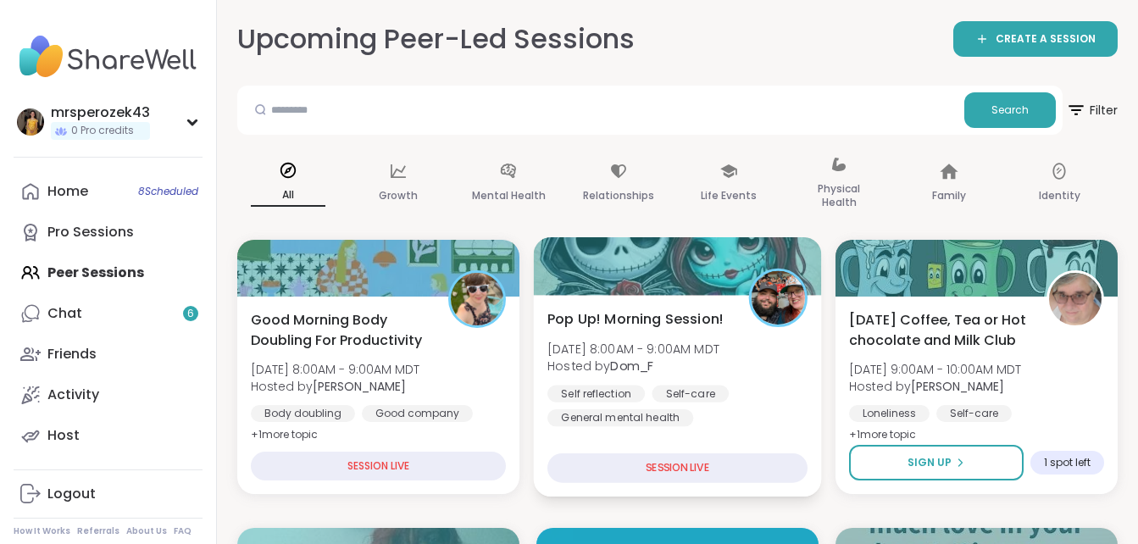
click at [609, 352] on span "[DATE] 8:00AM - 9:00AM MDT" at bounding box center [633, 348] width 172 height 17
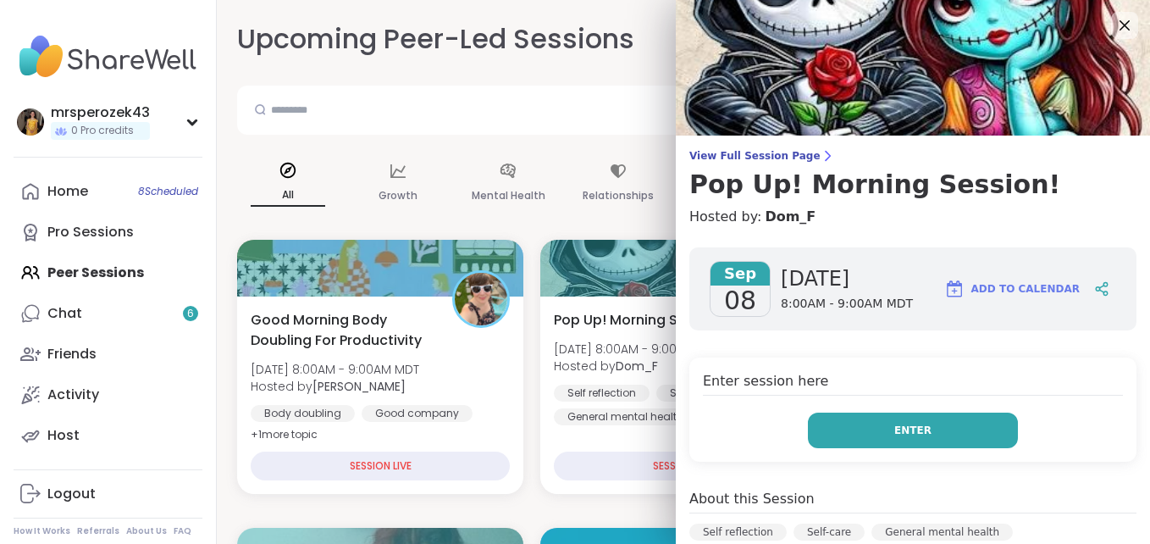
click at [813, 430] on button "Enter" at bounding box center [913, 431] width 210 height 36
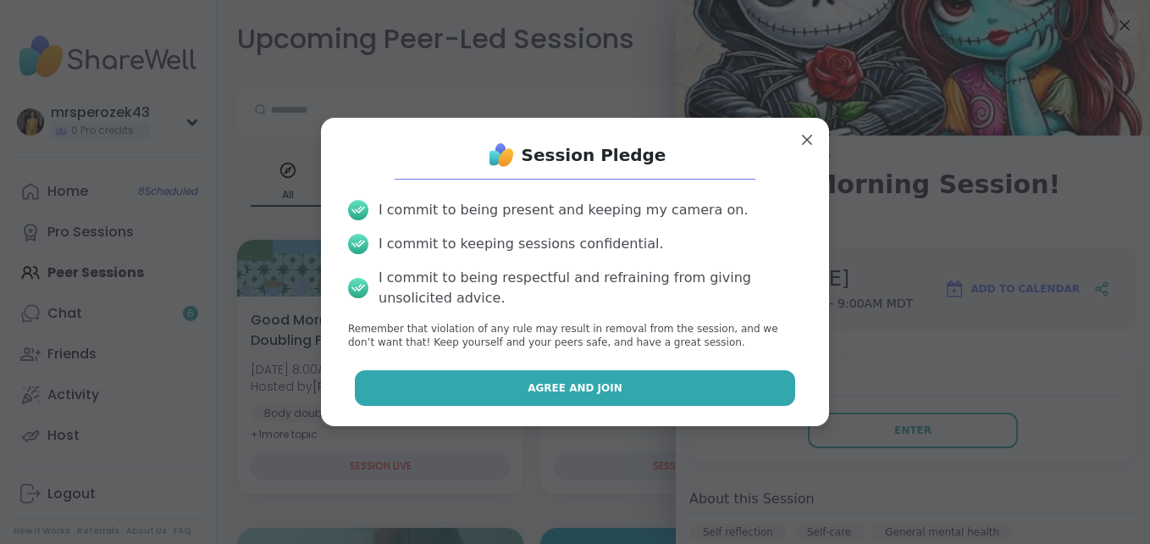
click at [684, 390] on button "Agree and Join" at bounding box center [575, 388] width 441 height 36
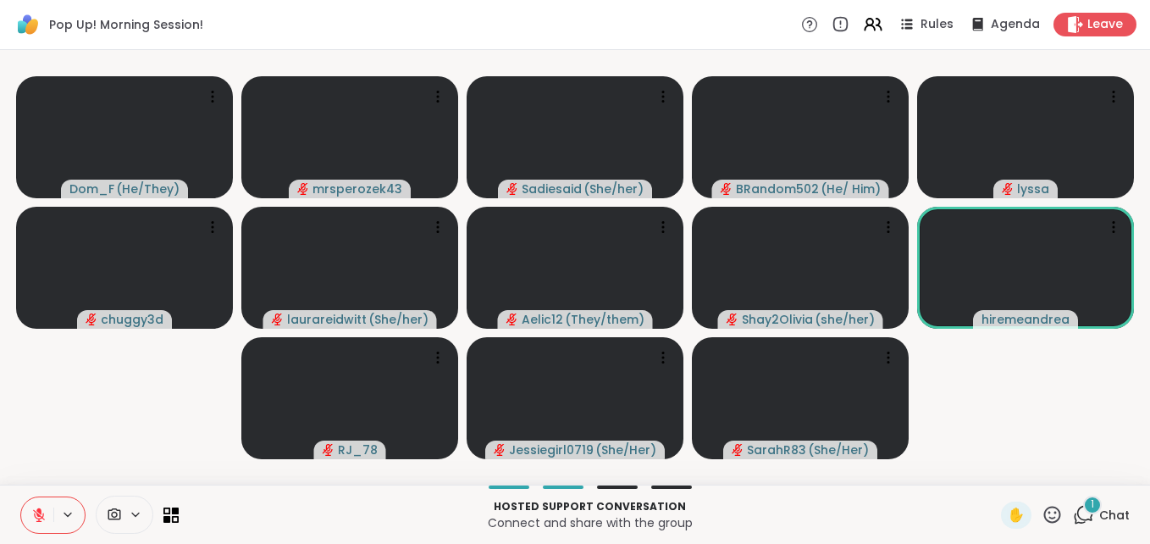
click at [1083, 501] on div "1" at bounding box center [1092, 505] width 19 height 19
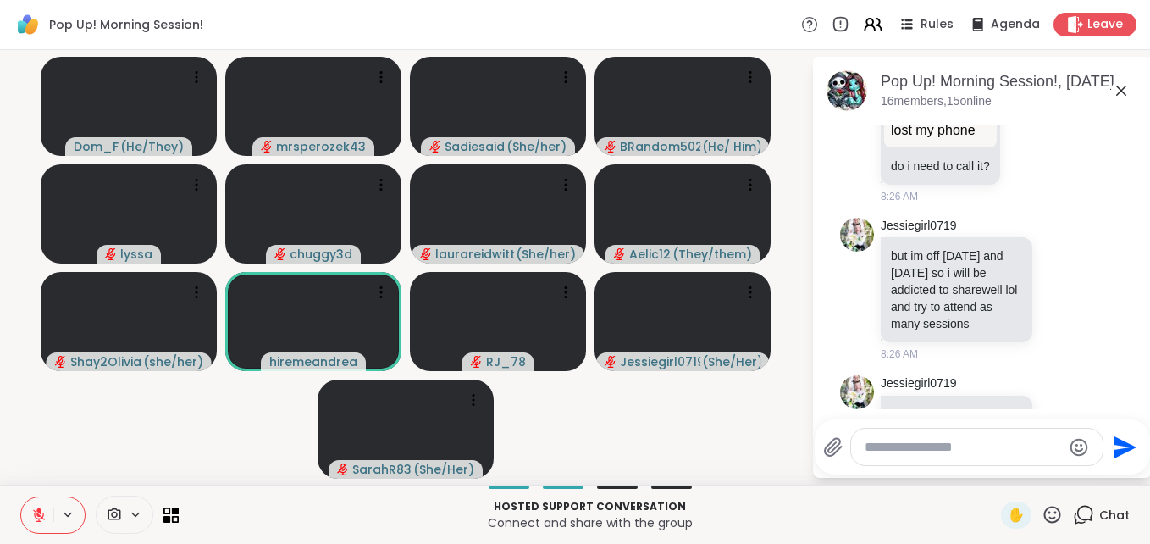
scroll to position [5525, 0]
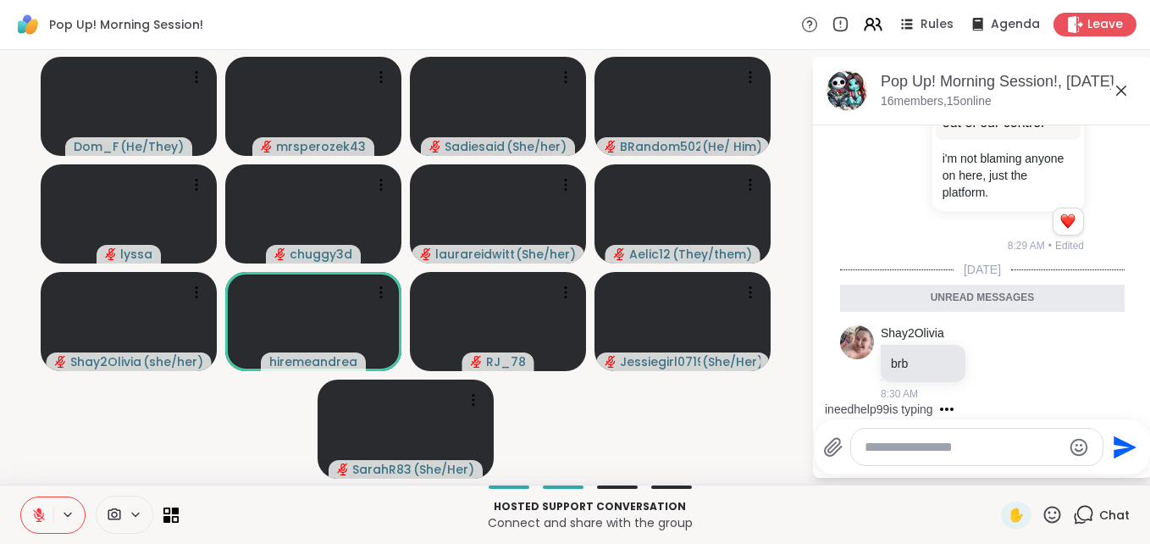
click at [1121, 91] on icon at bounding box center [1121, 90] width 20 height 20
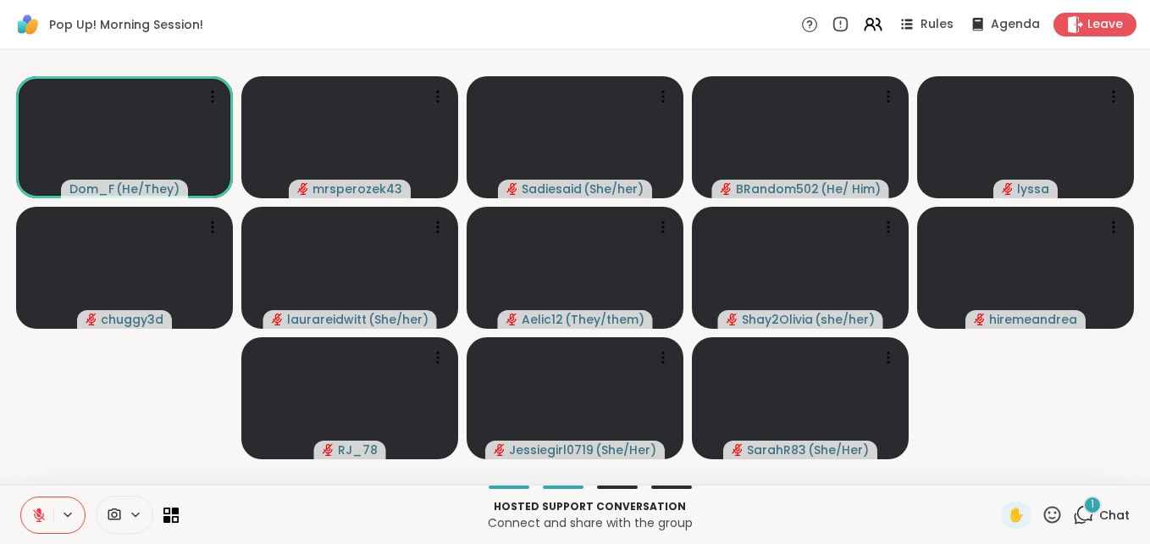
click at [1083, 507] on div "1" at bounding box center [1092, 505] width 19 height 19
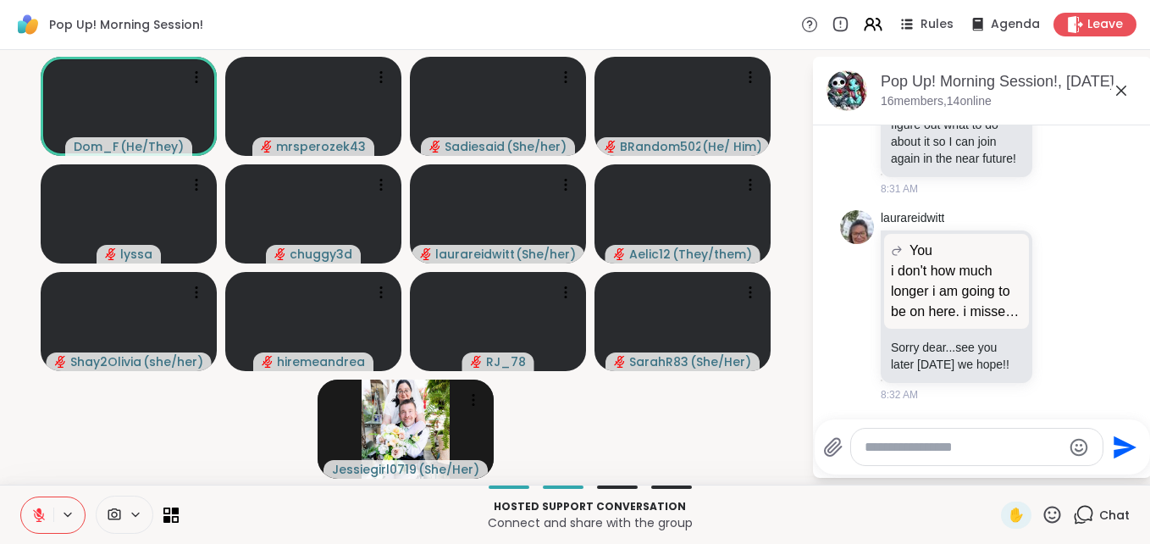
scroll to position [5787, 0]
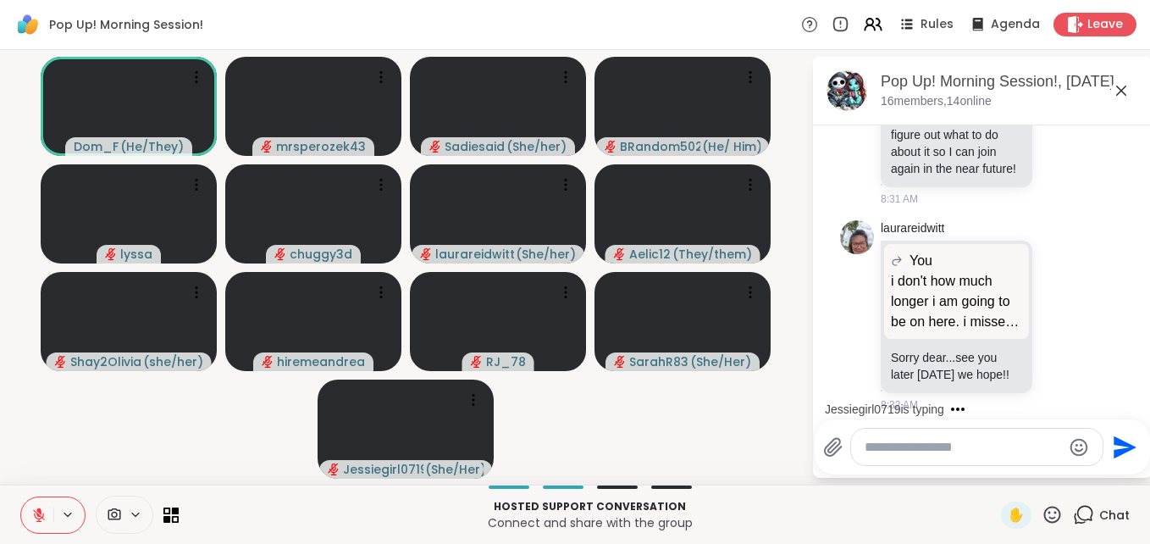
click at [36, 513] on icon at bounding box center [38, 514] width 15 height 15
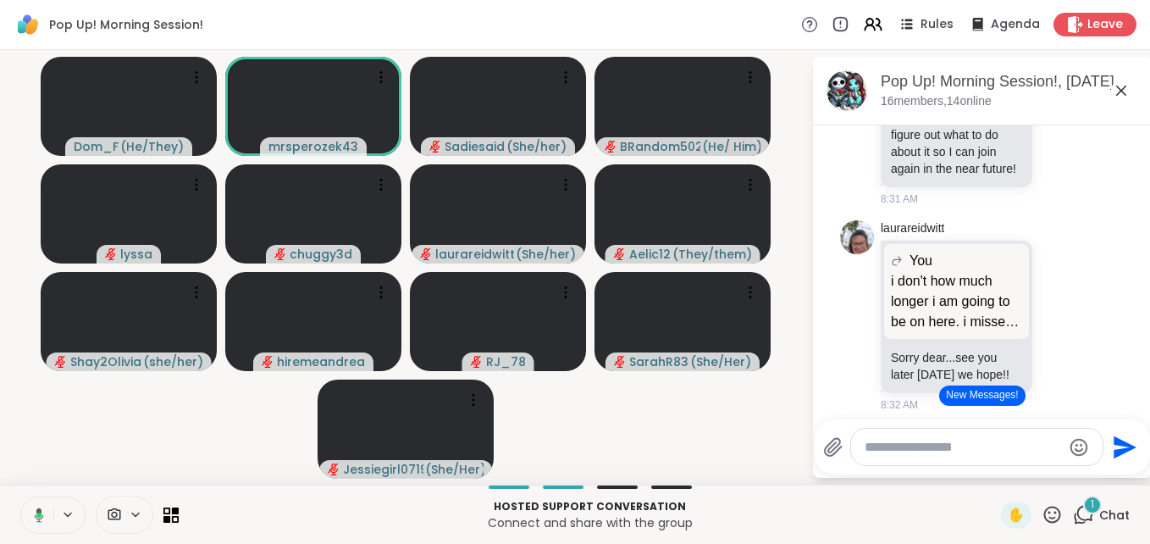
click at [40, 510] on icon at bounding box center [39, 514] width 9 height 14
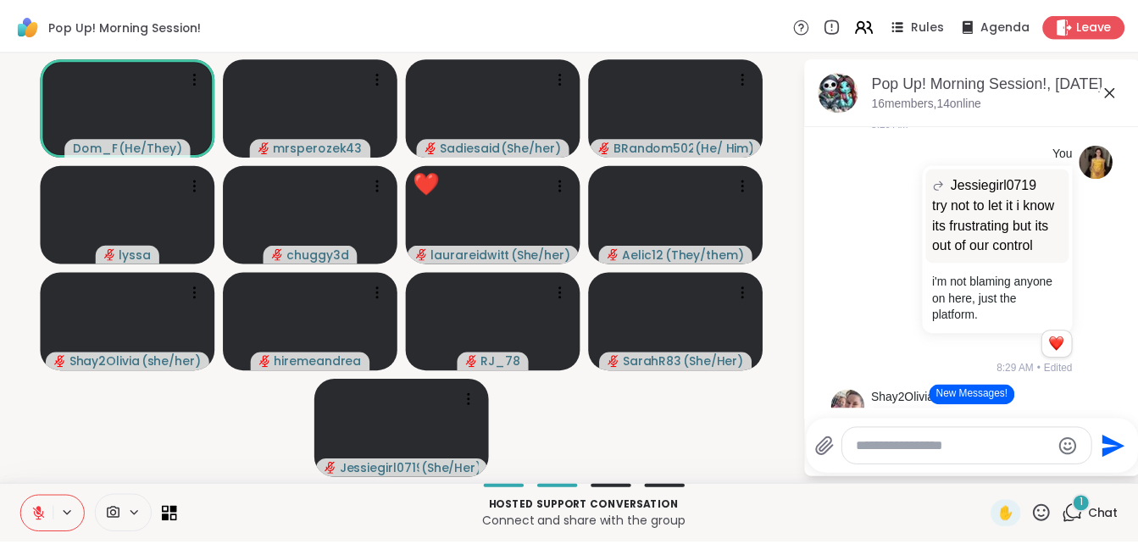
scroll to position [5109, 0]
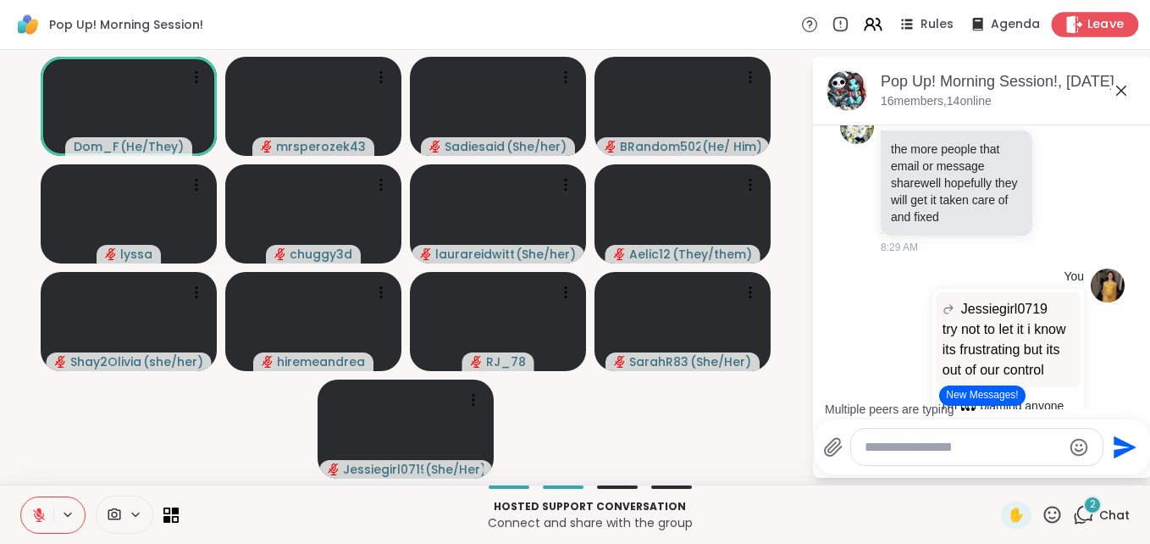
click at [1094, 19] on span "Leave" at bounding box center [1106, 25] width 37 height 18
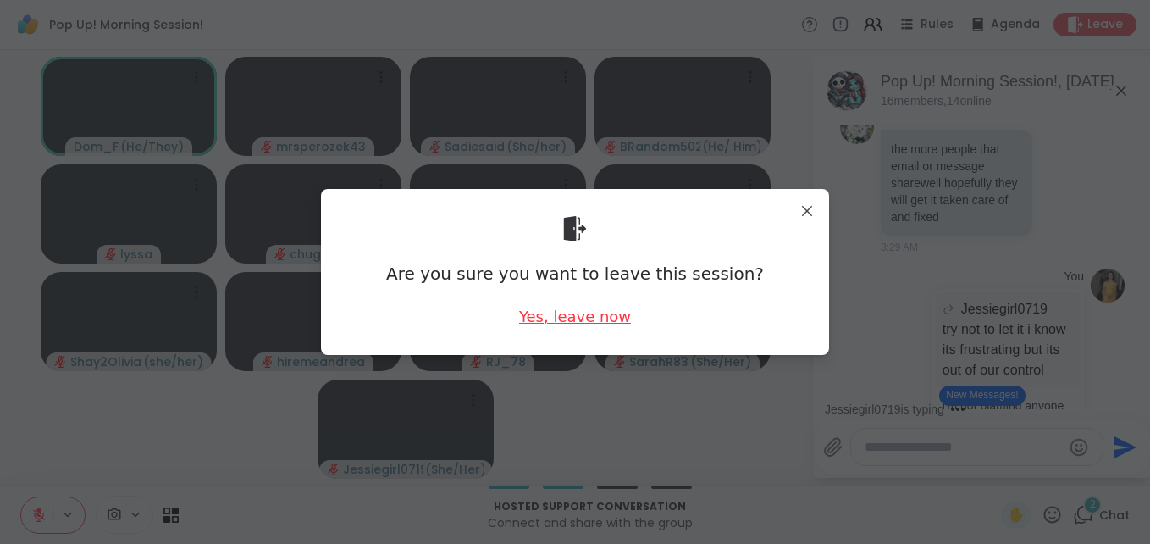
click at [550, 312] on div "Yes, leave now" at bounding box center [575, 316] width 112 height 21
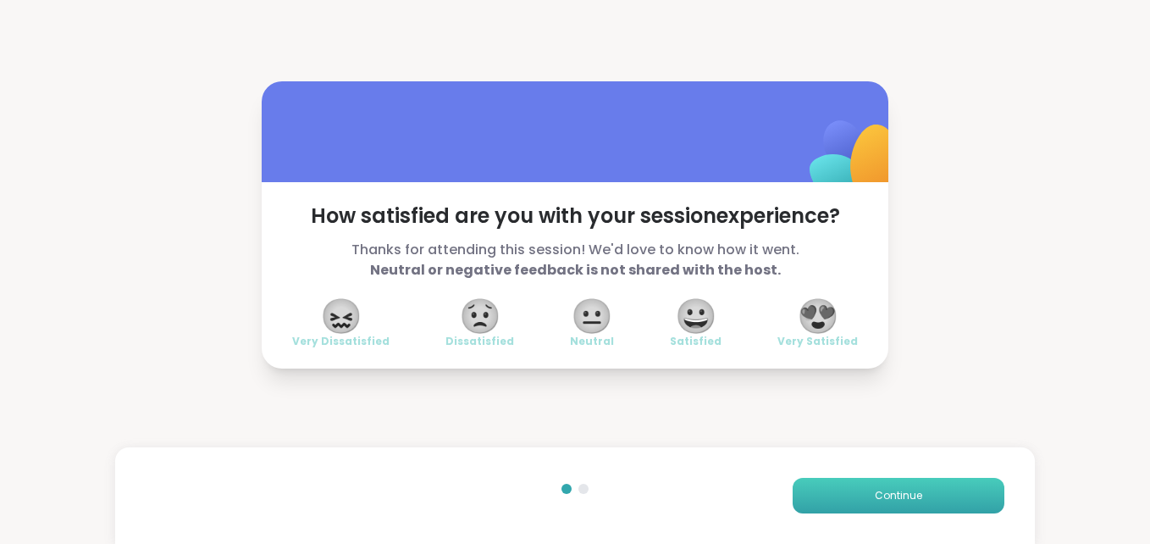
click at [892, 493] on span "Continue" at bounding box center [898, 495] width 47 height 15
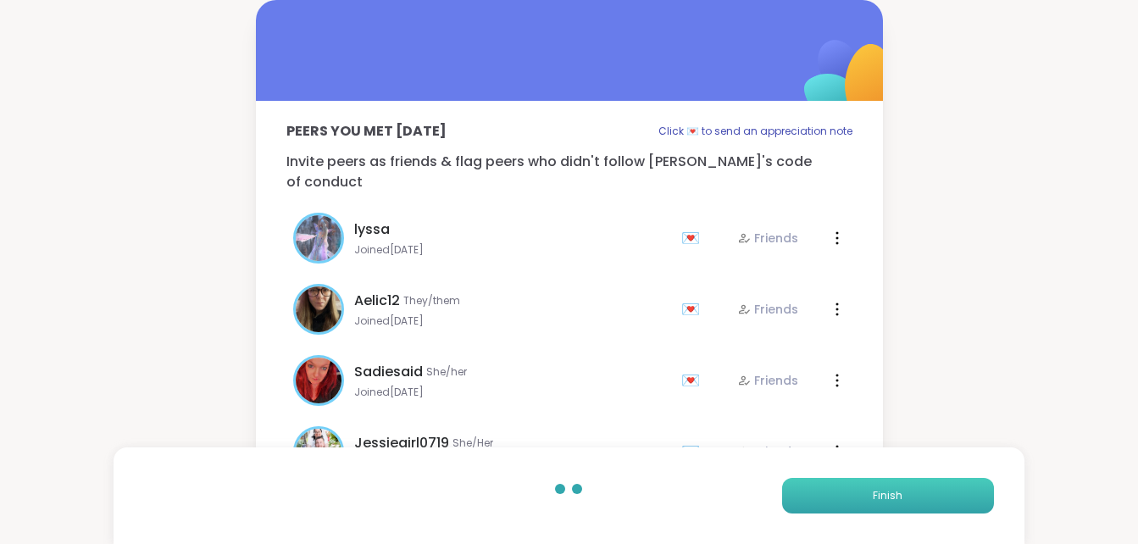
click at [892, 493] on span "Finish" at bounding box center [887, 495] width 30 height 15
